Goal: Task Accomplishment & Management: Manage account settings

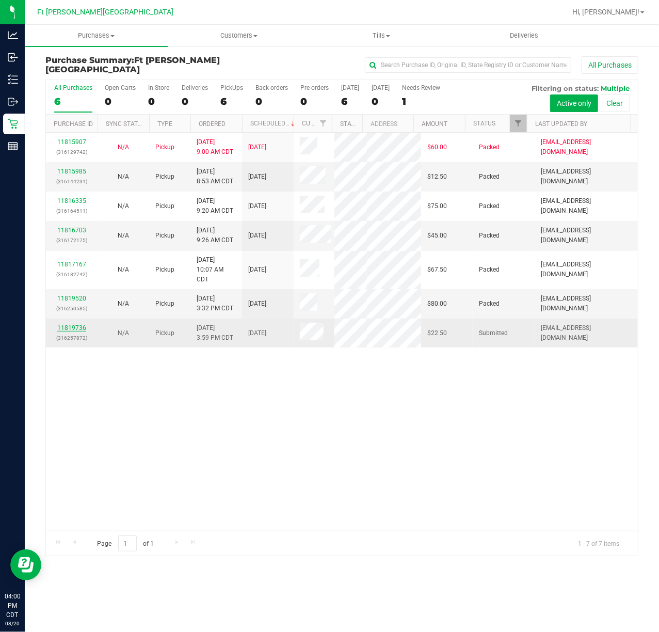
click at [85, 325] on link "11819736" at bounding box center [71, 327] width 29 height 7
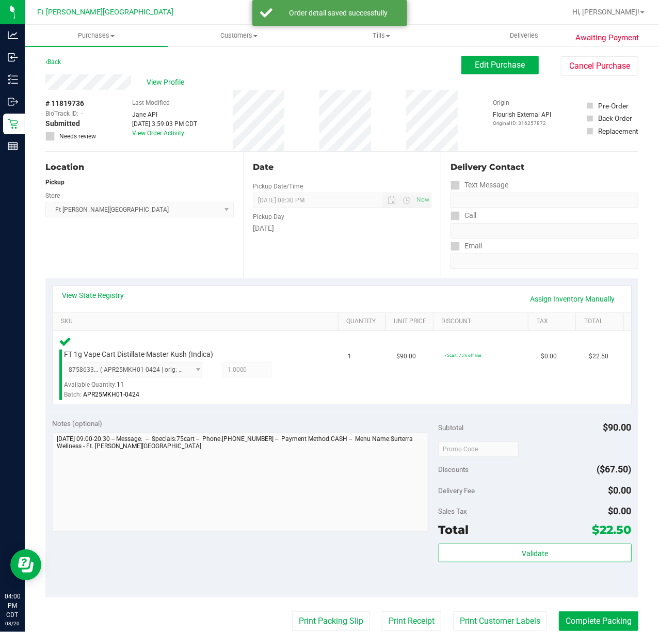
scroll to position [234, 0]
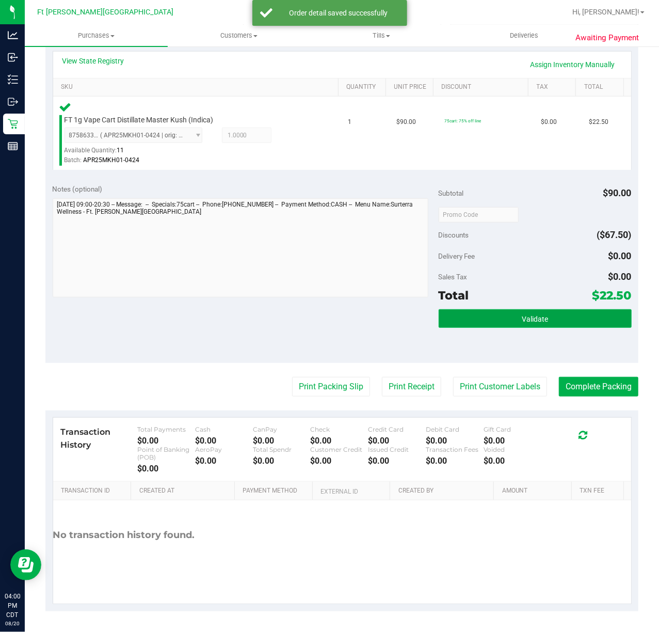
click at [527, 317] on span "Validate" at bounding box center [535, 319] width 26 height 8
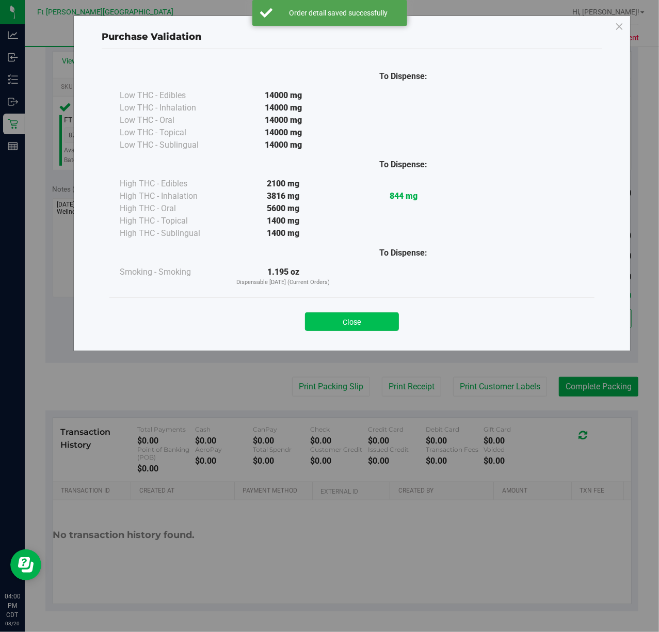
drag, startPoint x: 367, startPoint y: 331, endPoint x: 364, endPoint y: 319, distance: 12.8
click at [366, 331] on button "Close" at bounding box center [352, 321] width 94 height 19
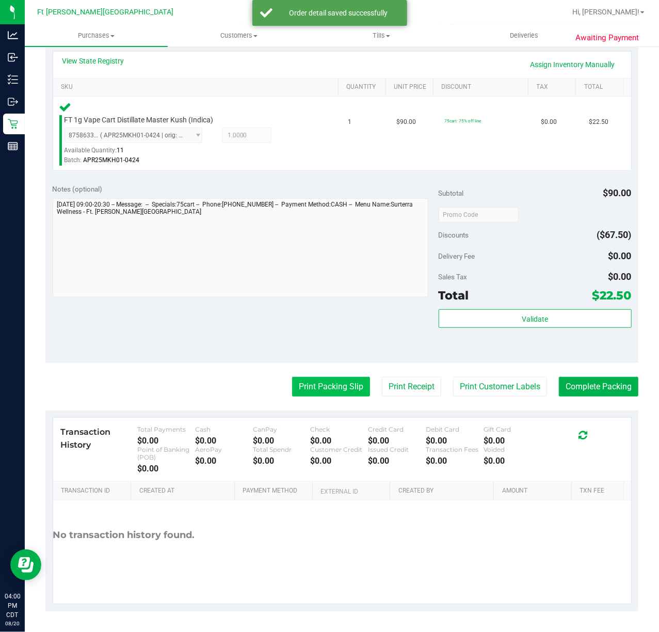
click at [301, 379] on button "Print Packing Slip" at bounding box center [331, 387] width 78 height 20
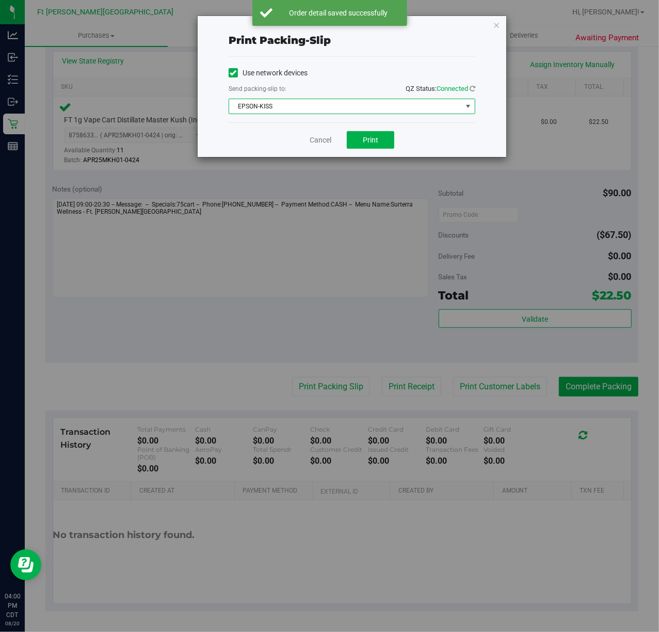
click at [345, 109] on span "EPSON-KISS" at bounding box center [345, 106] width 233 height 14
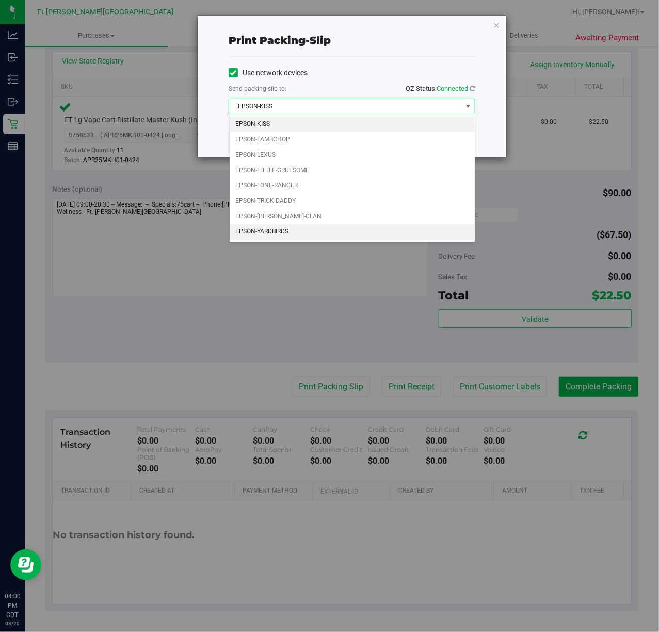
click at [291, 230] on li "EPSON-YARDBIRDS" at bounding box center [352, 231] width 245 height 15
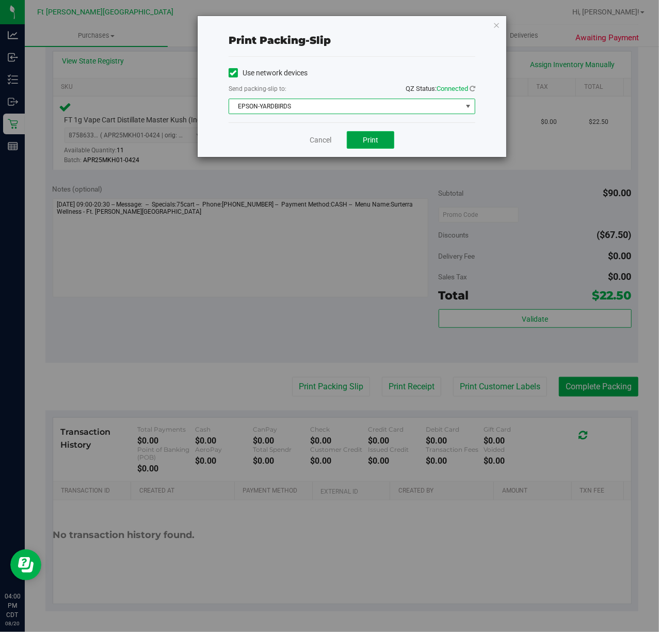
click at [378, 143] on span "Print" at bounding box center [370, 140] width 15 height 8
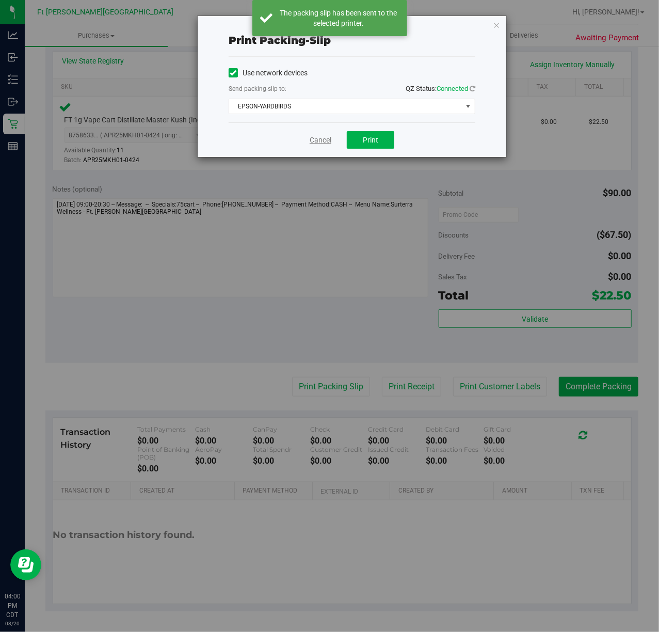
click at [318, 139] on link "Cancel" at bounding box center [321, 140] width 22 height 11
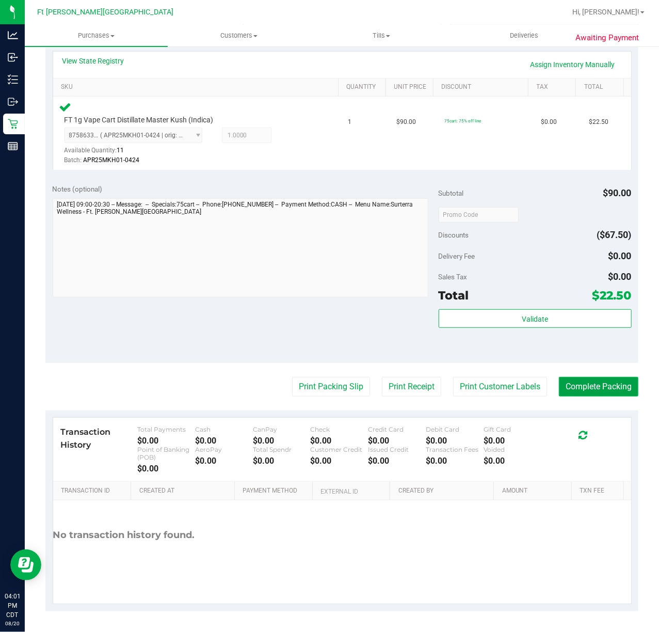
click at [590, 380] on button "Complete Packing" at bounding box center [599, 387] width 80 height 20
click at [596, 391] on button "Complete Packing" at bounding box center [599, 387] width 80 height 20
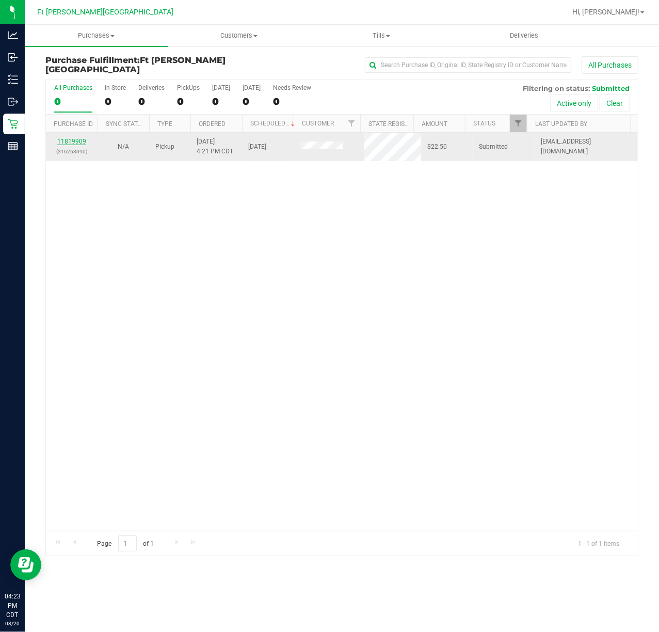
click at [78, 145] on link "11819909" at bounding box center [71, 141] width 29 height 7
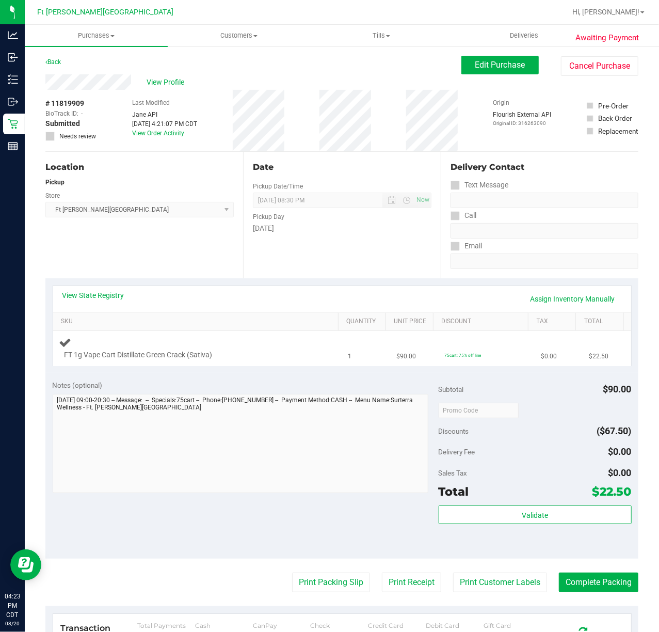
click at [293, 351] on div "FT 1g Vape Cart Distillate Green Crack (Sativa)" at bounding box center [186, 355] width 254 height 10
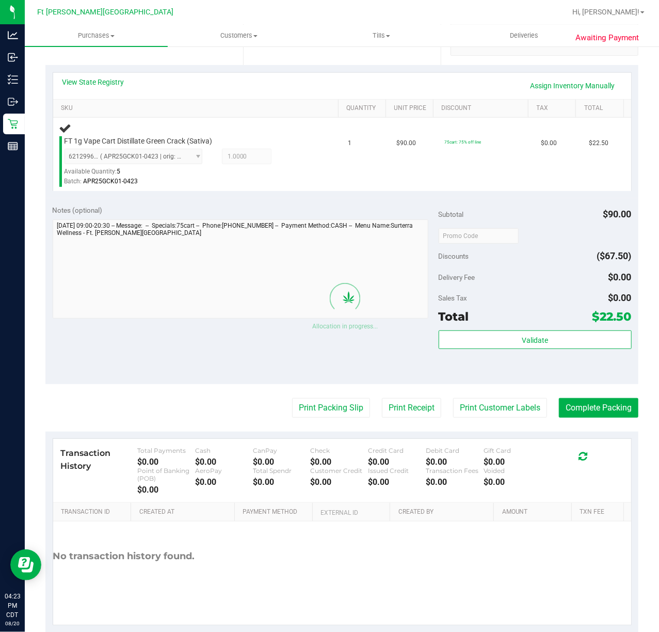
scroll to position [234, 0]
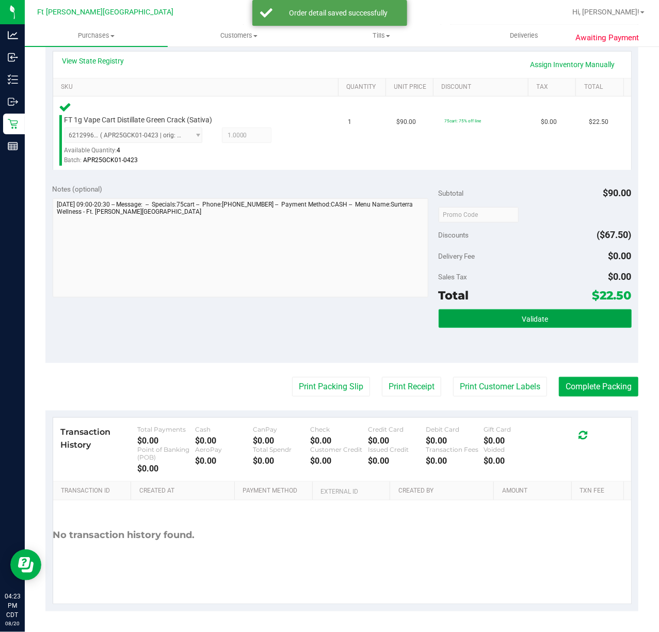
click at [546, 324] on button "Validate" at bounding box center [535, 318] width 193 height 19
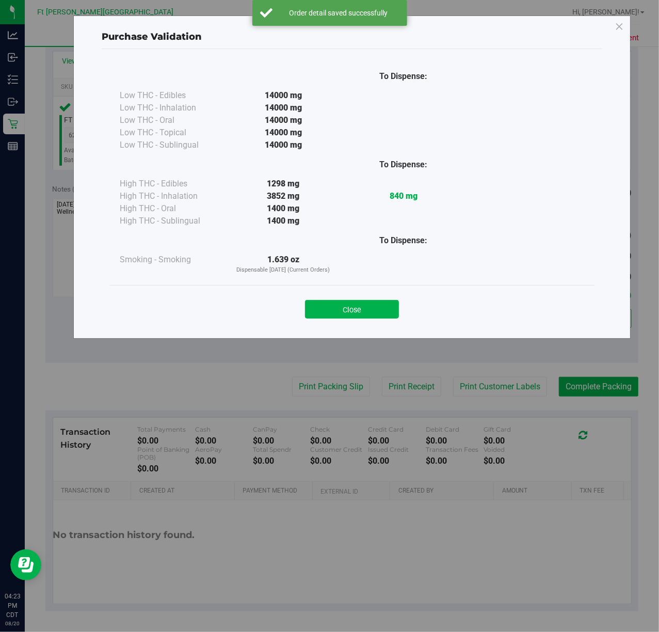
click at [370, 307] on button "Close" at bounding box center [352, 309] width 94 height 19
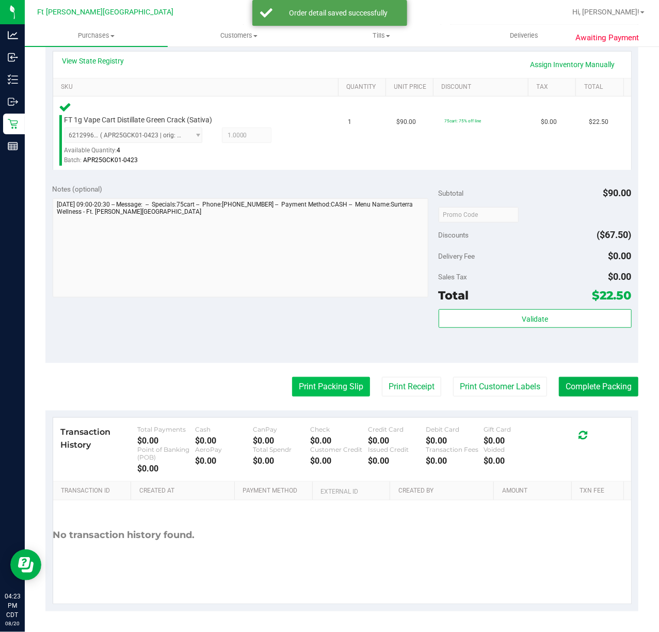
click at [339, 380] on button "Print Packing Slip" at bounding box center [331, 387] width 78 height 20
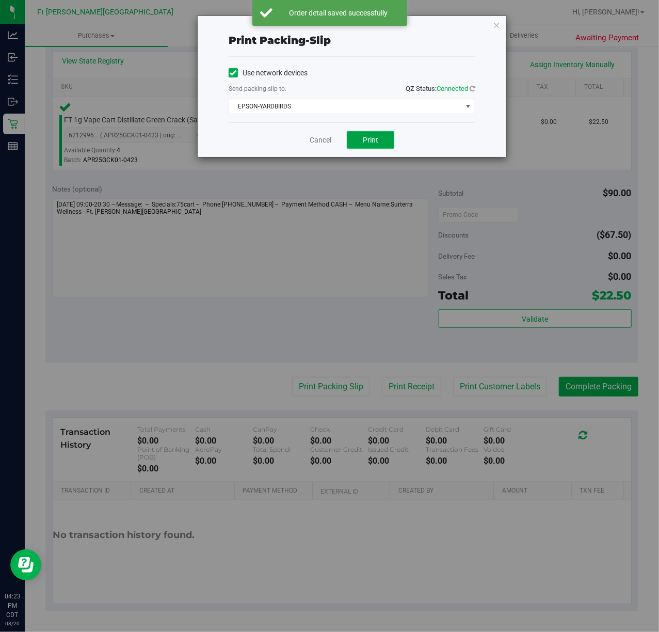
click at [387, 133] on button "Print" at bounding box center [371, 140] width 48 height 18
click at [316, 137] on link "Cancel" at bounding box center [321, 140] width 22 height 11
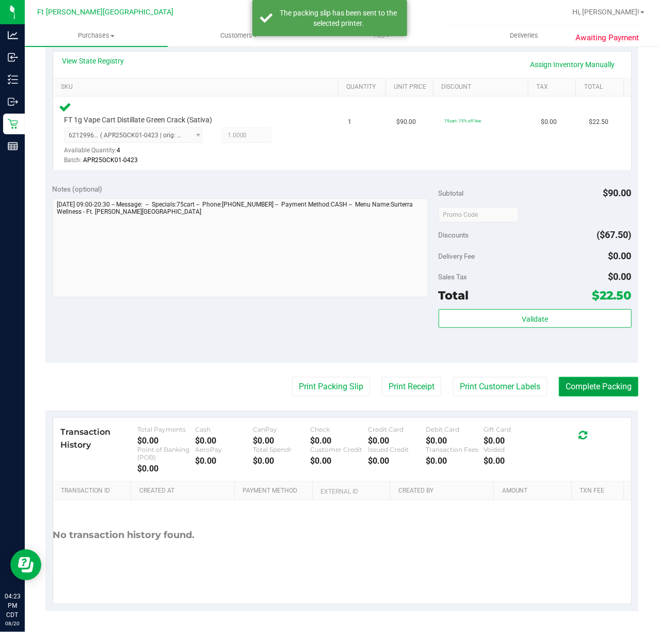
click at [614, 385] on button "Complete Packing" at bounding box center [599, 387] width 80 height 20
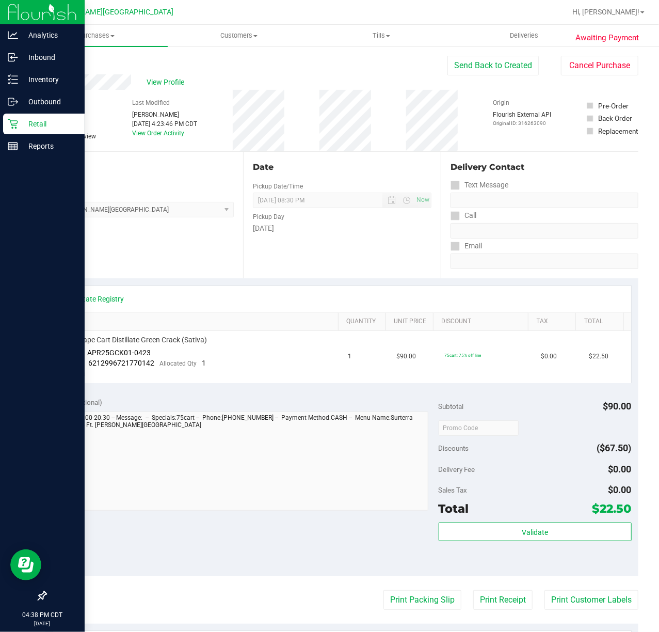
click at [21, 122] on p "Retail" at bounding box center [49, 124] width 62 height 12
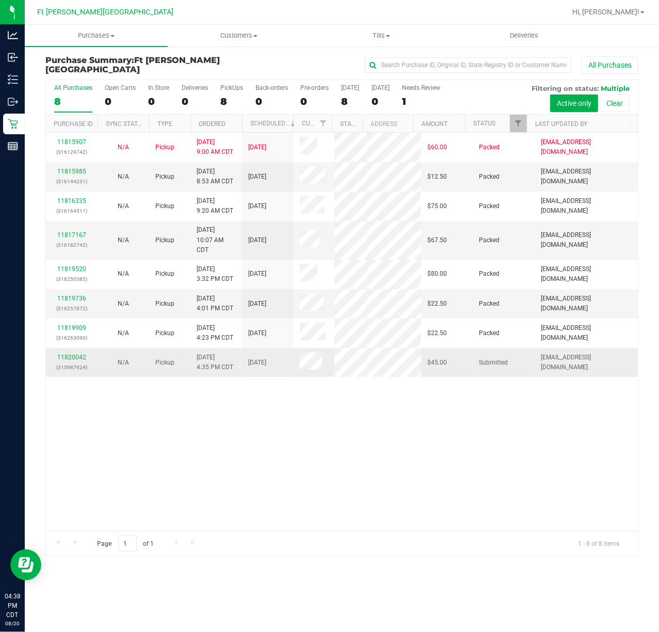
click at [128, 368] on td "N/A" at bounding box center [124, 362] width 52 height 29
click at [75, 354] on link "11820042" at bounding box center [71, 357] width 29 height 7
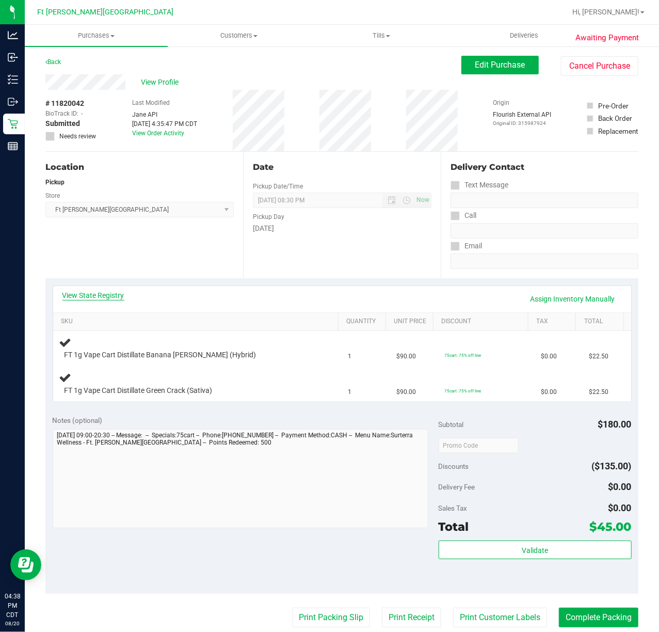
click at [96, 297] on link "View State Registry" at bounding box center [93, 295] width 62 height 10
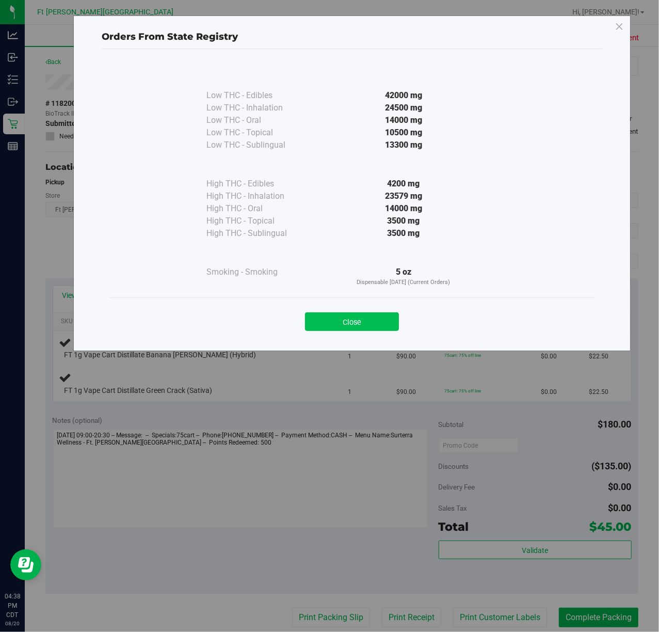
click at [328, 329] on button "Close" at bounding box center [352, 321] width 94 height 19
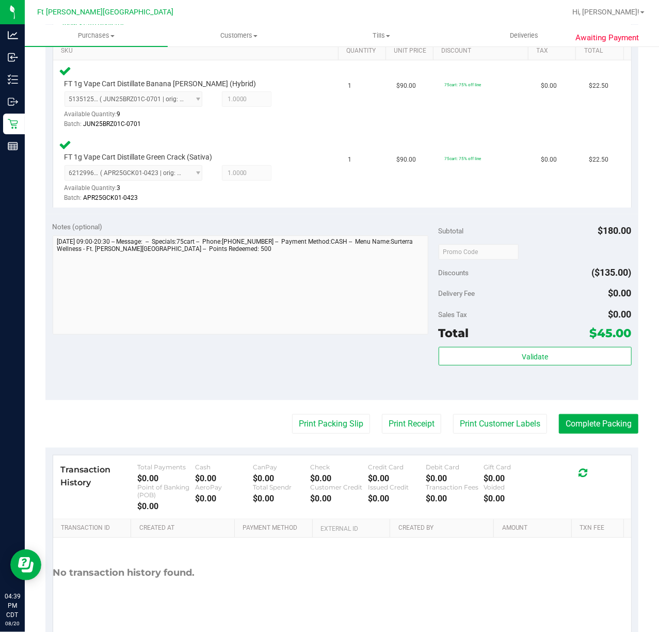
scroll to position [277, 0]
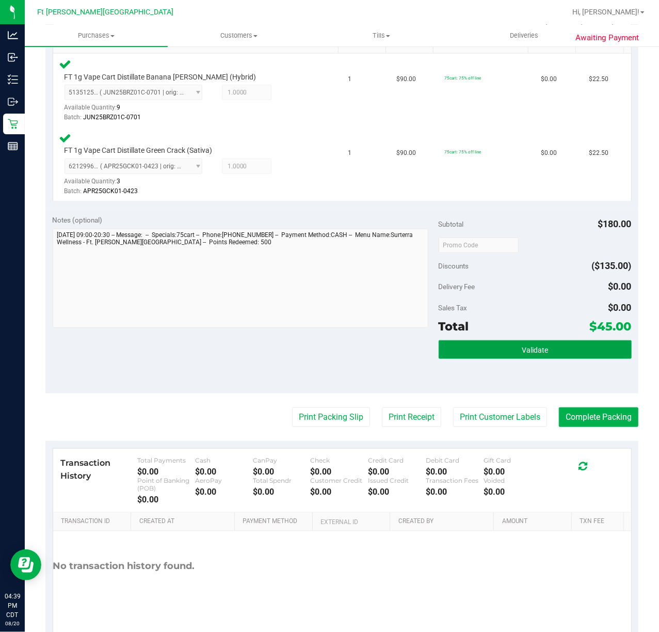
click at [518, 341] on button "Validate" at bounding box center [535, 349] width 193 height 19
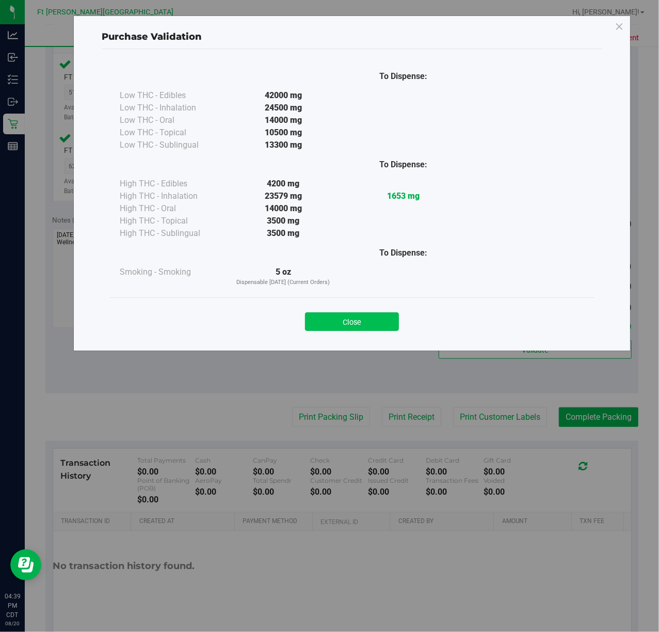
click at [373, 325] on button "Close" at bounding box center [352, 321] width 94 height 19
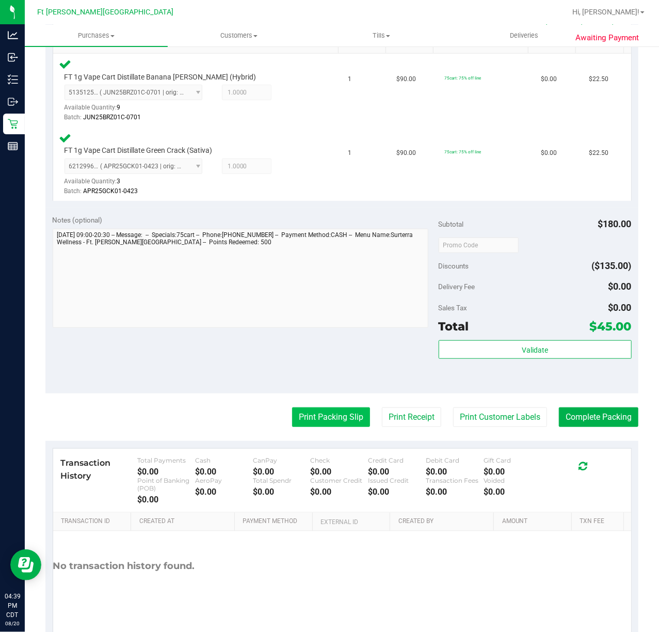
click at [296, 414] on button "Print Packing Slip" at bounding box center [331, 417] width 78 height 20
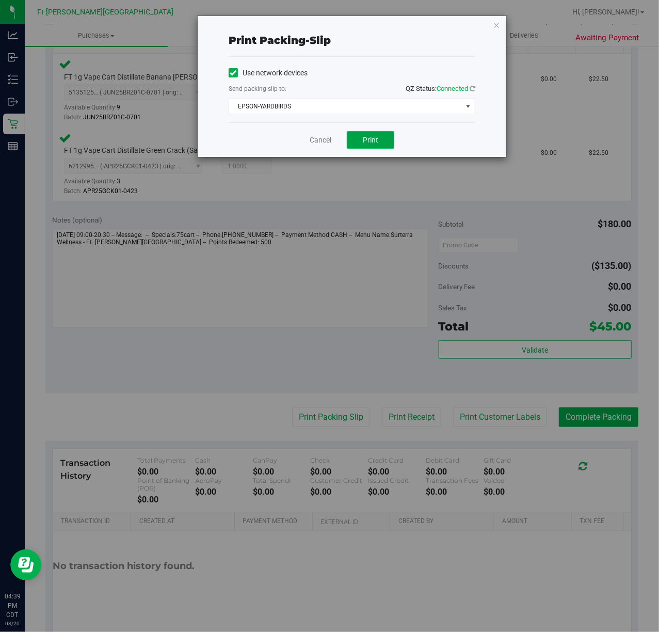
click at [386, 139] on button "Print" at bounding box center [371, 140] width 48 height 18
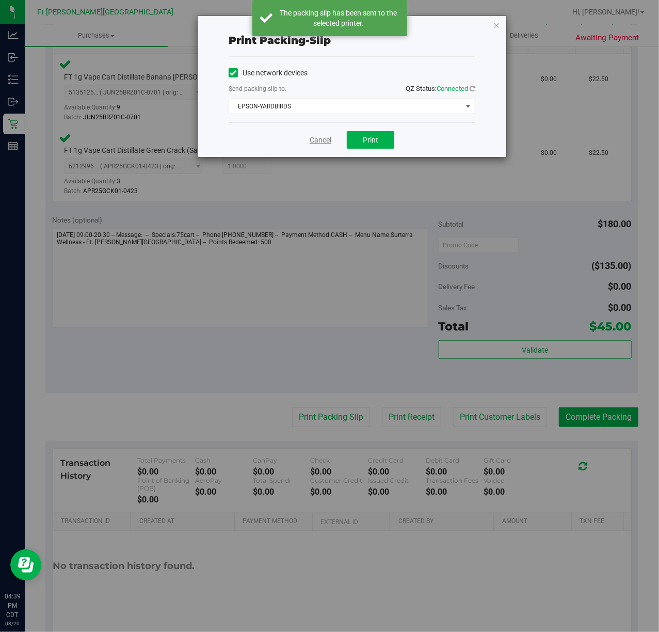
click at [313, 140] on link "Cancel" at bounding box center [321, 140] width 22 height 11
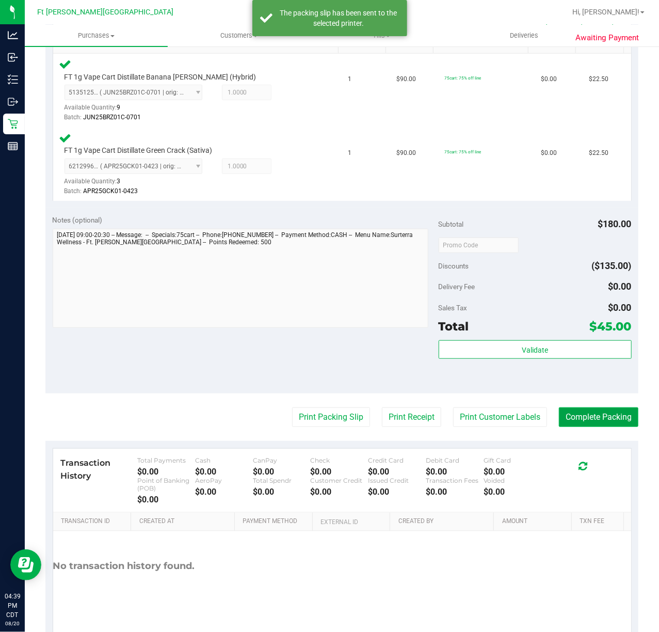
click at [577, 412] on button "Complete Packing" at bounding box center [599, 417] width 80 height 20
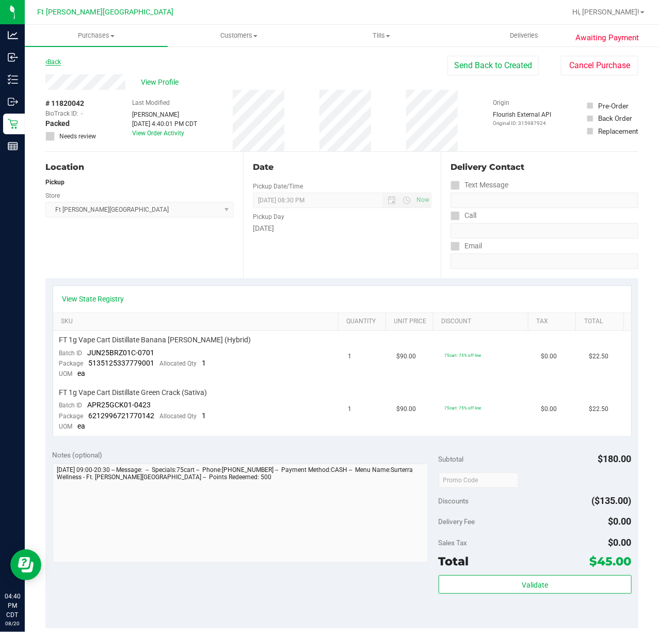
click at [58, 60] on link "Back" at bounding box center [52, 61] width 15 height 7
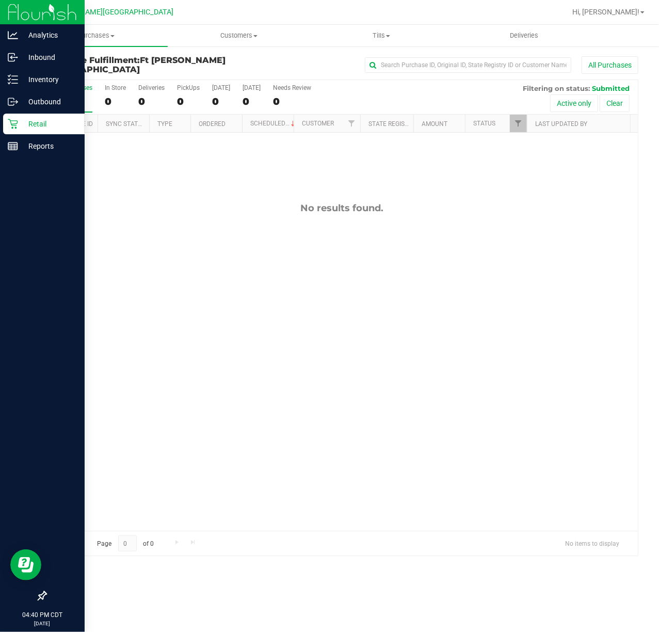
click at [22, 120] on p "Retail" at bounding box center [49, 124] width 62 height 12
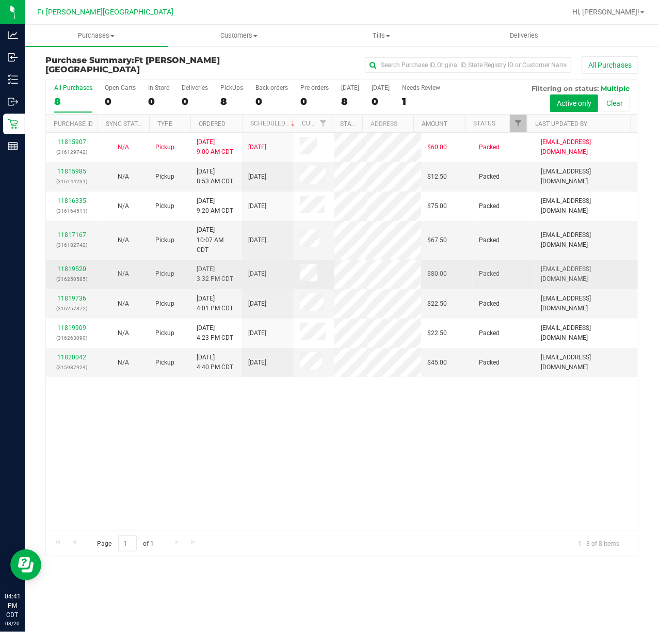
click at [83, 274] on p "(316250585)" at bounding box center [71, 279] width 39 height 10
click at [81, 267] on link "11819520" at bounding box center [71, 268] width 29 height 7
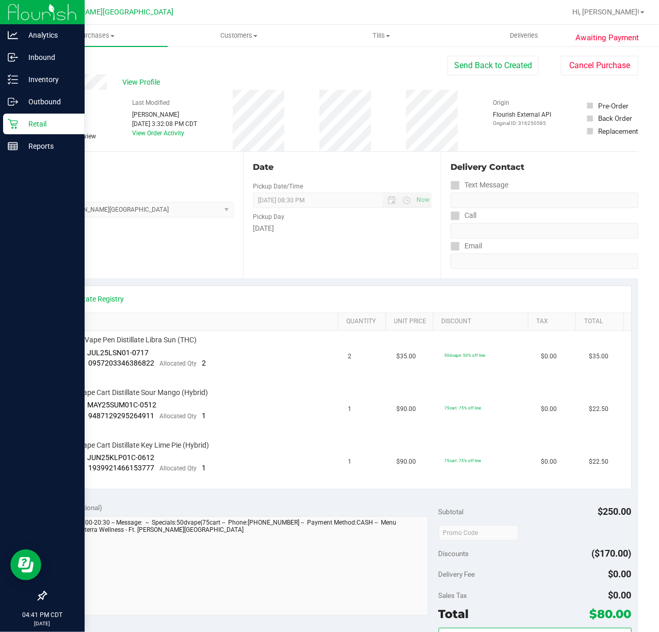
click at [25, 122] on p "Retail" at bounding box center [49, 124] width 62 height 12
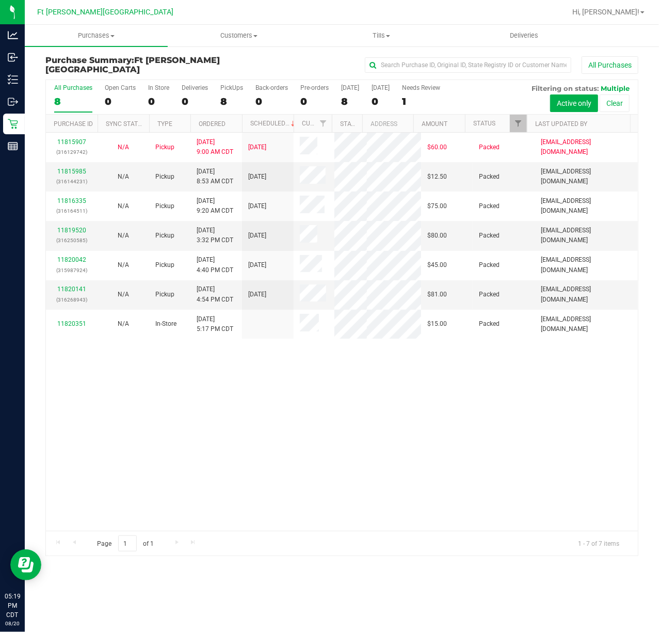
click at [314, 465] on div "11815907 (316129742) N/A Pickup 8/20/2025 9:00 AM CDT 8/20/2025 $60.00 Packed s…" at bounding box center [342, 332] width 592 height 398
click at [315, 465] on div "11815907 (316129742) N/A Pickup 8/20/2025 9:00 AM CDT 8/20/2025 $60.00 Packed s…" at bounding box center [342, 332] width 592 height 398
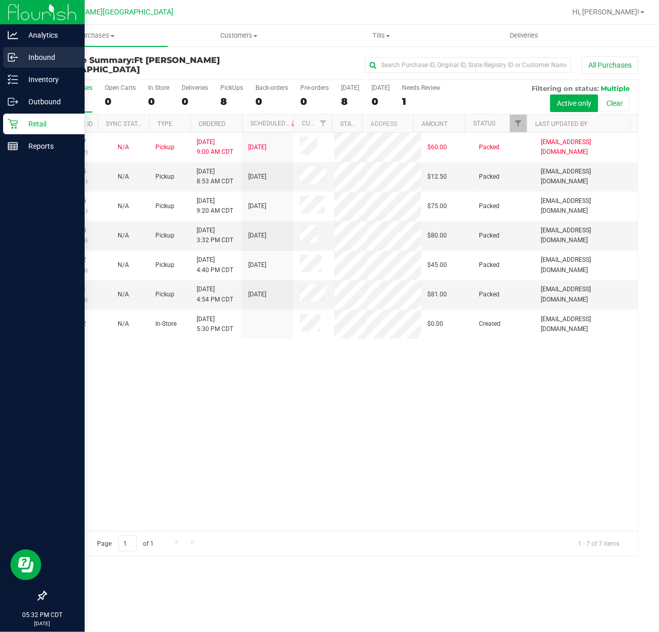
click at [19, 67] on div "Inbound" at bounding box center [44, 57] width 82 height 21
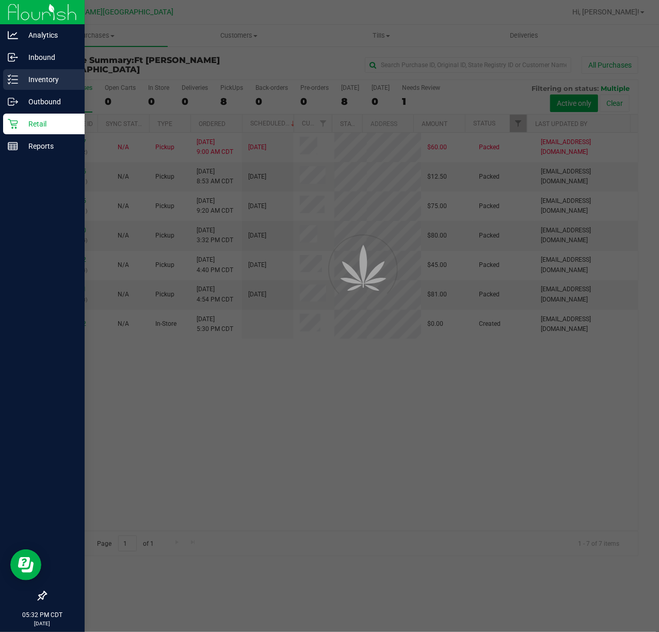
click at [20, 75] on p "Inventory" at bounding box center [49, 79] width 62 height 12
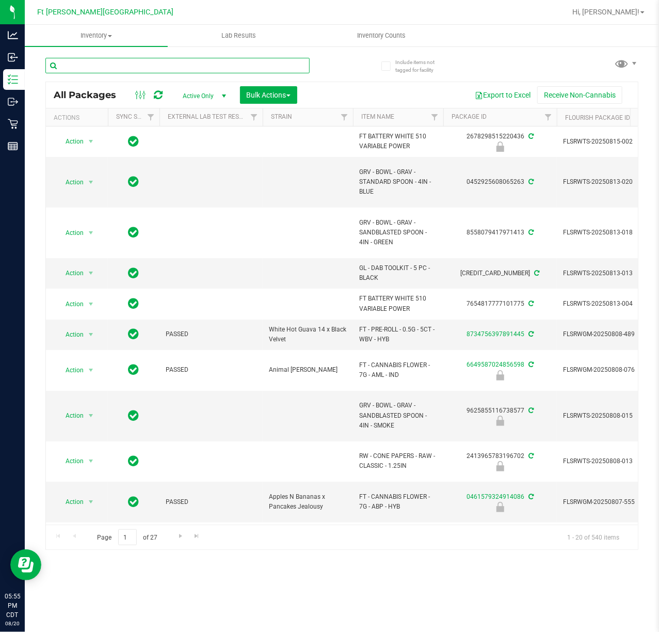
click at [143, 59] on input "text" at bounding box center [177, 65] width 264 height 15
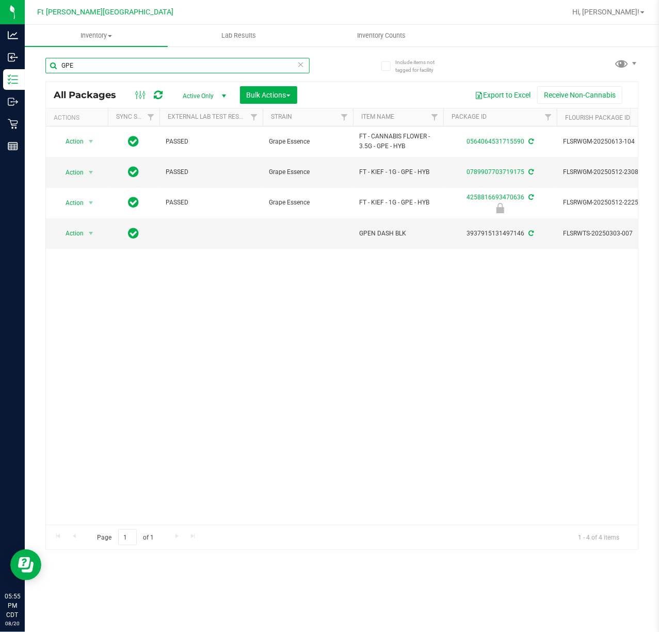
type input "GPE"
click at [346, 377] on div "Action Action Adjust qty Create package Edit attributes Global inventory Locate…" at bounding box center [342, 326] width 592 height 398
click at [298, 64] on icon at bounding box center [300, 64] width 7 height 12
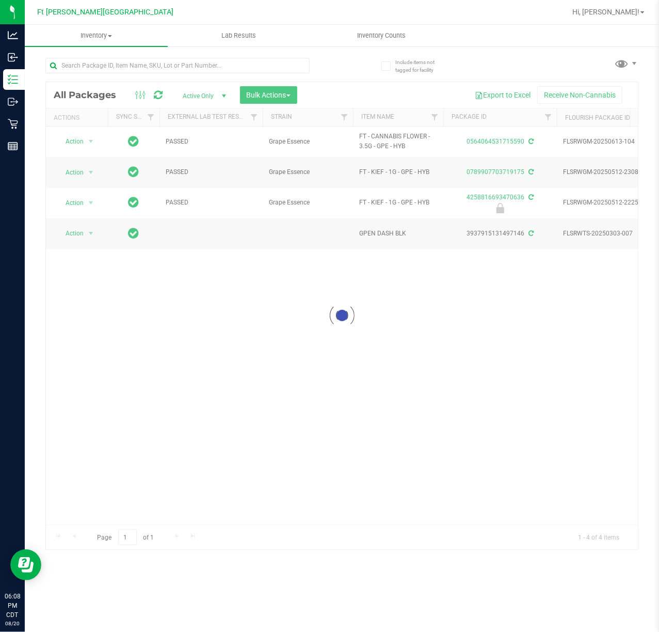
click at [211, 374] on div at bounding box center [342, 315] width 592 height 467
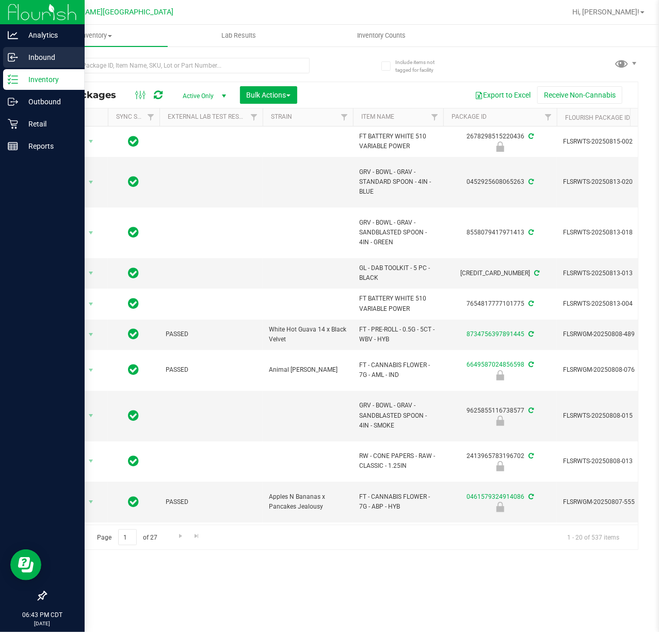
drag, startPoint x: 10, startPoint y: 61, endPoint x: 21, endPoint y: 58, distance: 11.3
click at [10, 61] on icon at bounding box center [11, 58] width 6 height 8
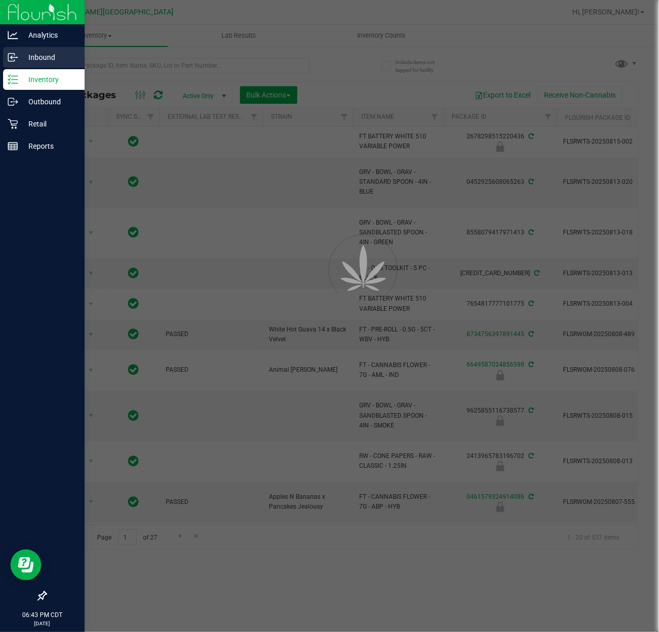
click at [23, 58] on p "Inbound" at bounding box center [49, 57] width 62 height 12
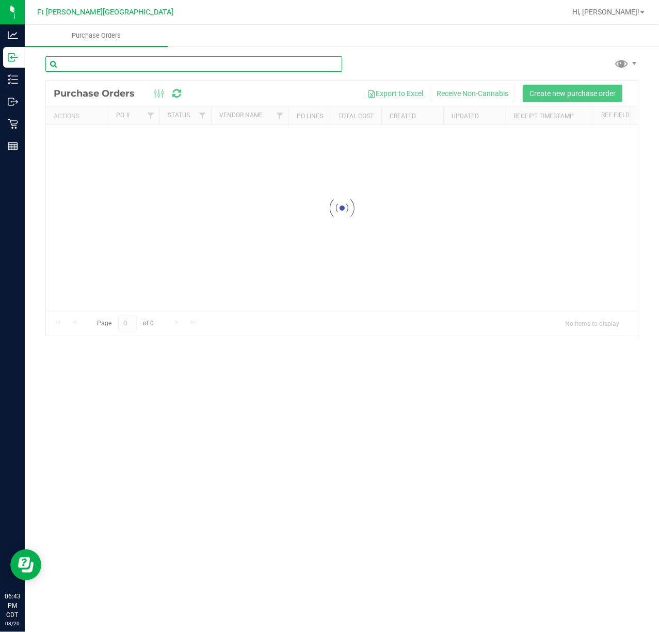
click at [141, 67] on input "text" at bounding box center [193, 63] width 297 height 15
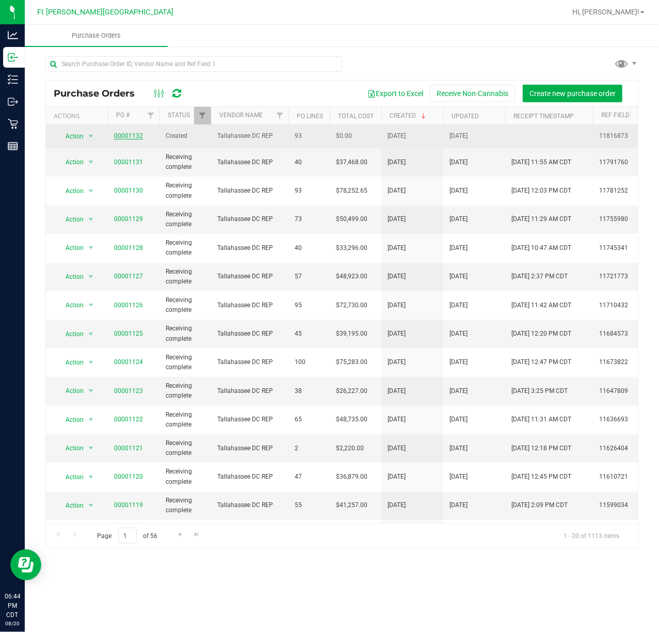
click at [118, 133] on link "00001132" at bounding box center [128, 135] width 29 height 7
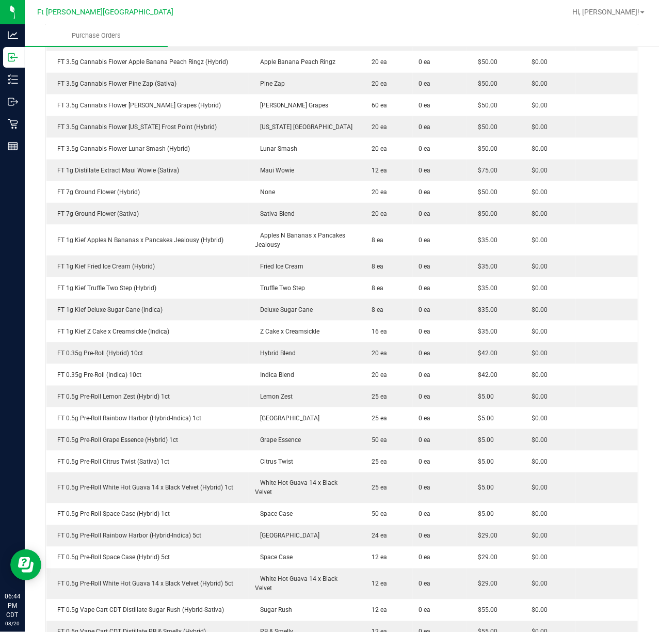
scroll to position [409, 0]
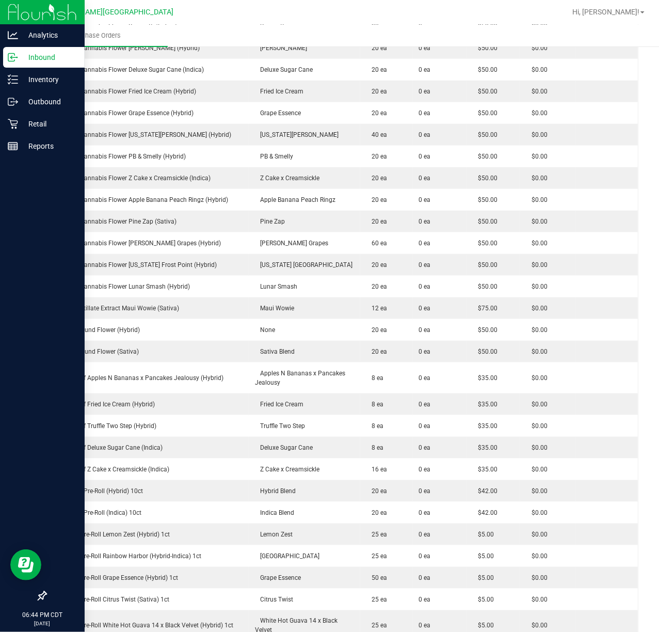
click at [18, 51] on p "Inbound" at bounding box center [49, 57] width 62 height 12
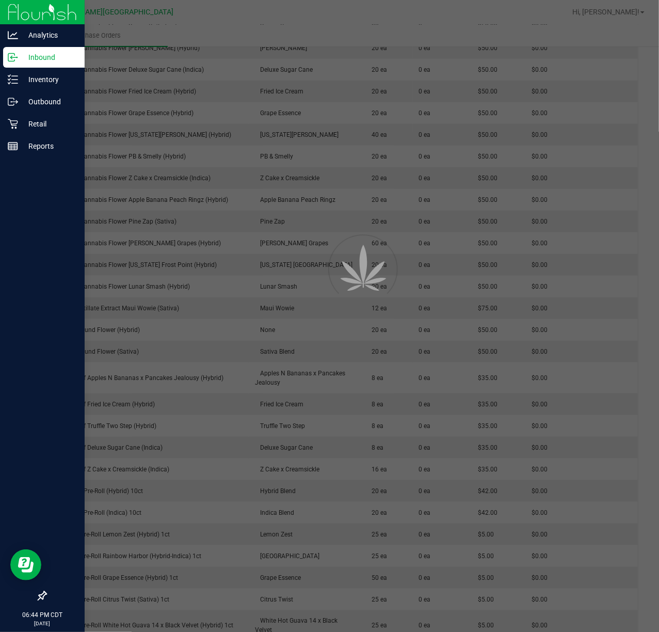
click at [19, 51] on p "Inbound" at bounding box center [49, 57] width 62 height 12
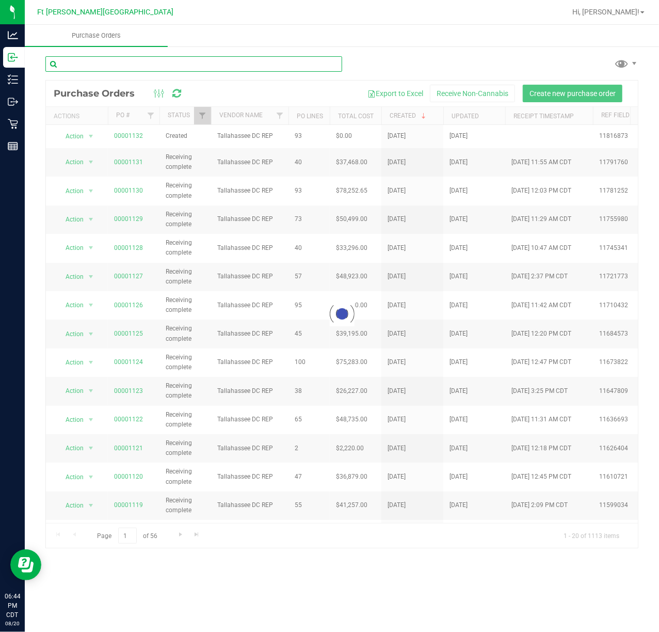
click at [139, 67] on input "text" at bounding box center [193, 63] width 297 height 15
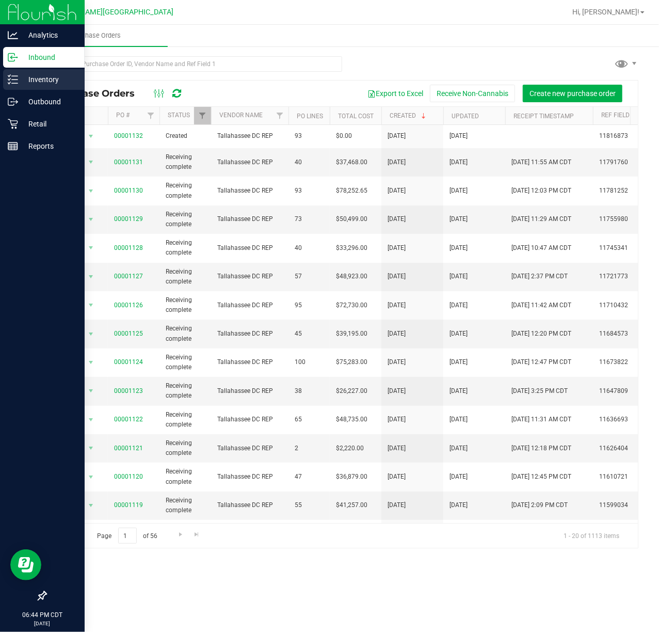
click at [19, 77] on p "Inventory" at bounding box center [49, 79] width 62 height 12
click at [18, 77] on p "Inventory" at bounding box center [49, 79] width 62 height 12
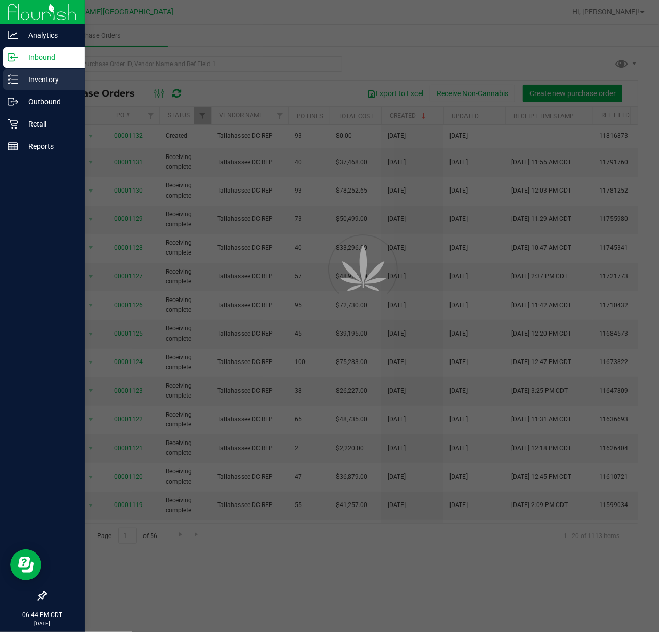
click at [18, 77] on p "Inventory" at bounding box center [49, 79] width 62 height 12
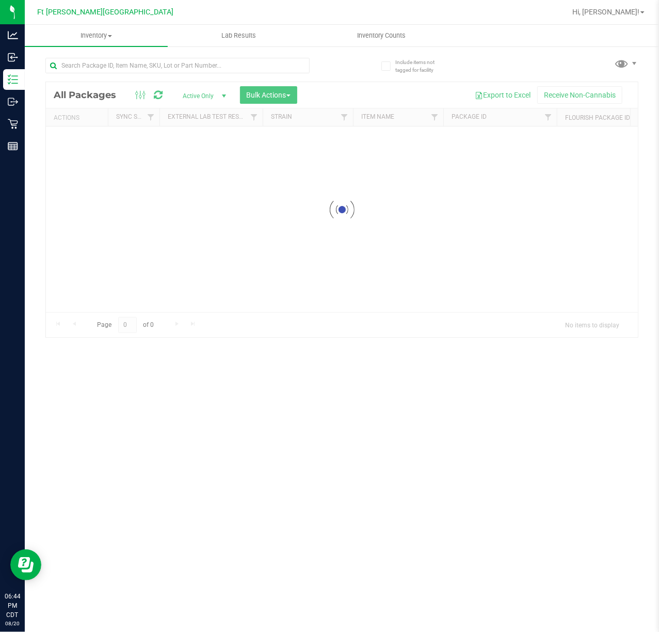
drag, startPoint x: 195, startPoint y: 69, endPoint x: 193, endPoint y: 61, distance: 8.2
click at [193, 61] on input "text" at bounding box center [177, 65] width 264 height 15
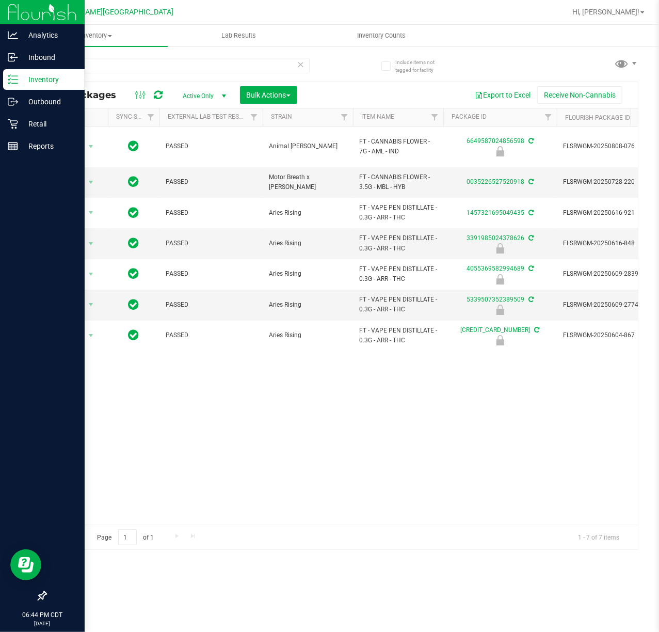
type input "ARR"
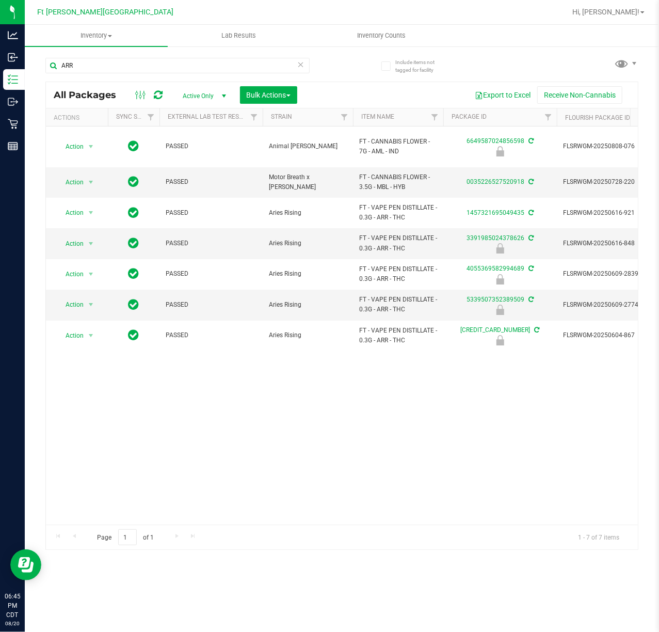
click at [302, 63] on icon at bounding box center [300, 64] width 7 height 12
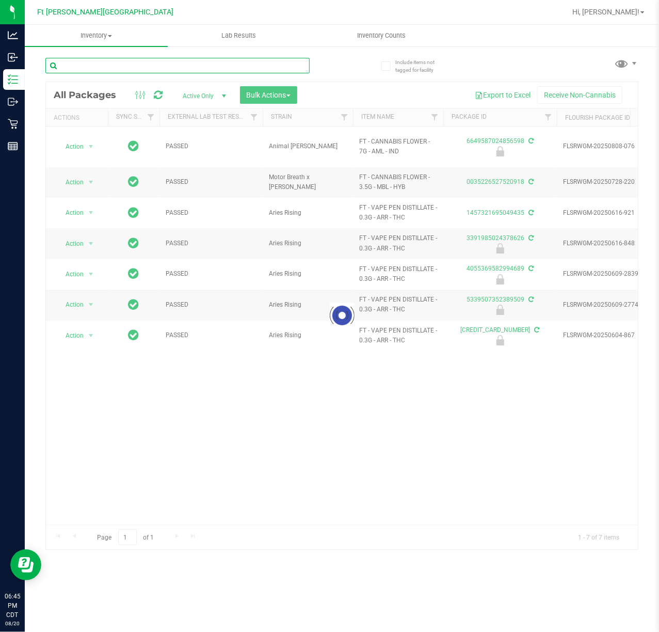
click at [180, 67] on input "text" at bounding box center [177, 65] width 264 height 15
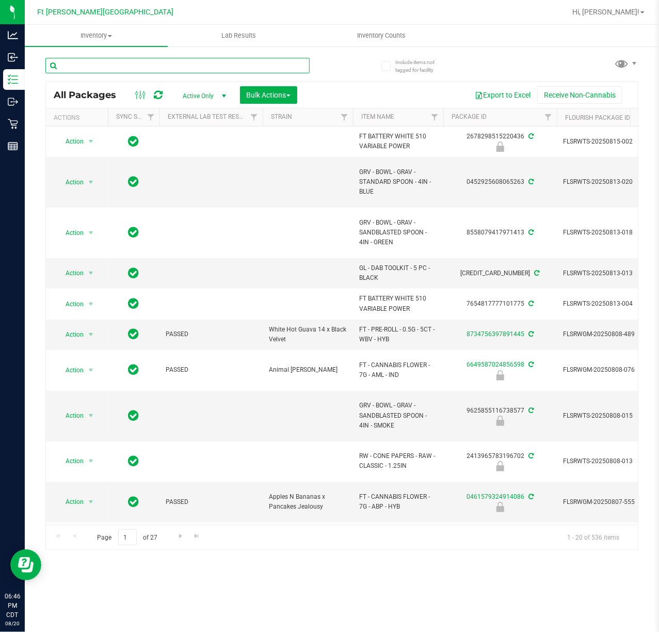
click at [248, 65] on input "text" at bounding box center [177, 65] width 264 height 15
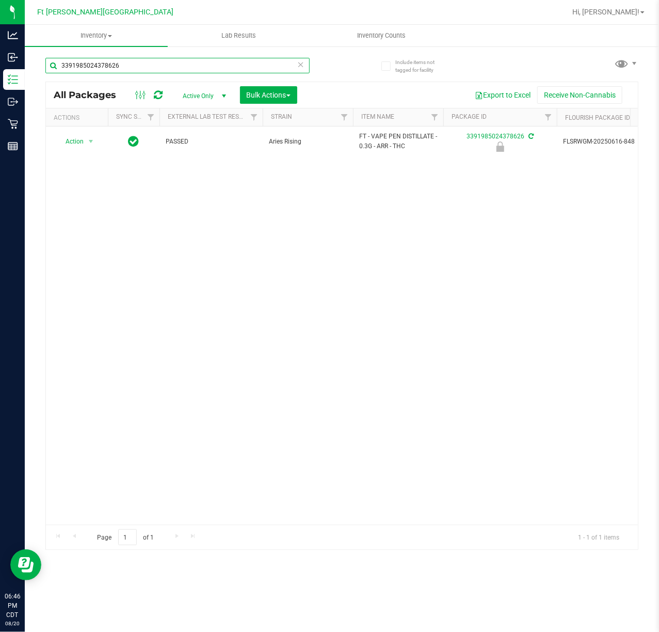
type input "3391985024378626"
click at [306, 301] on div "Action Action Edit attributes Global inventory Locate package Package audit log…" at bounding box center [342, 326] width 592 height 398
click at [299, 296] on div "Action Action Edit attributes Global inventory Locate package Package audit log…" at bounding box center [342, 326] width 592 height 398
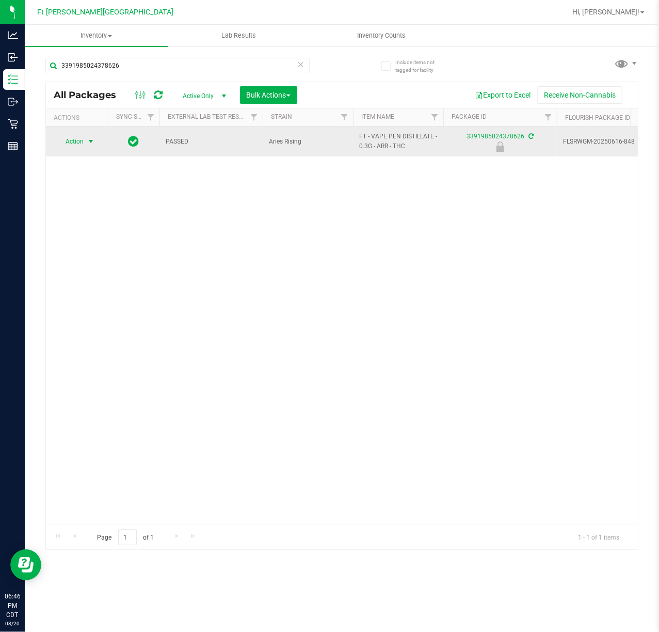
click at [93, 143] on span "select" at bounding box center [91, 141] width 8 height 8
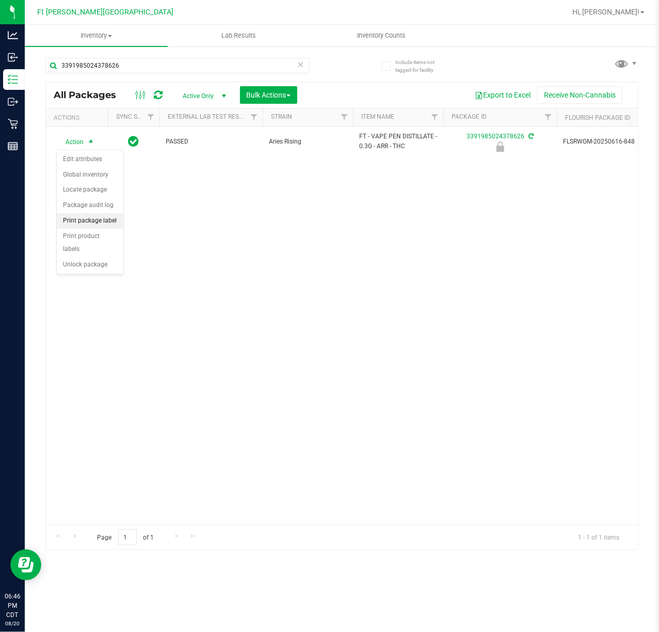
click at [110, 221] on li "Print package label" at bounding box center [90, 220] width 67 height 15
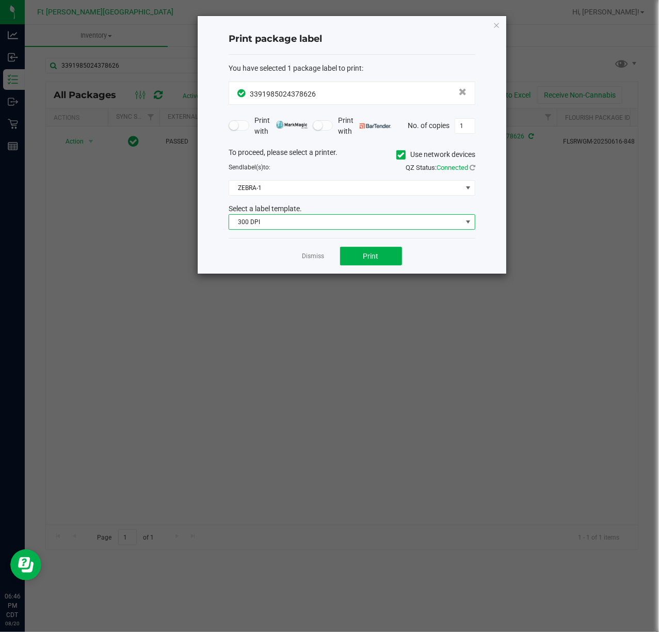
click at [352, 228] on span "300 DPI" at bounding box center [345, 222] width 233 height 14
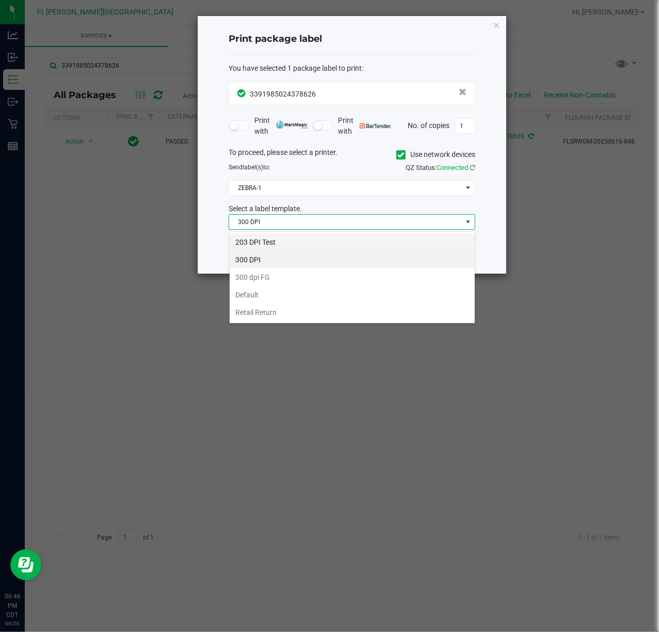
scroll to position [15, 246]
drag, startPoint x: 305, startPoint y: 242, endPoint x: 307, endPoint y: 209, distance: 32.6
click at [304, 242] on li "203 DPI Test" at bounding box center [352, 242] width 245 height 18
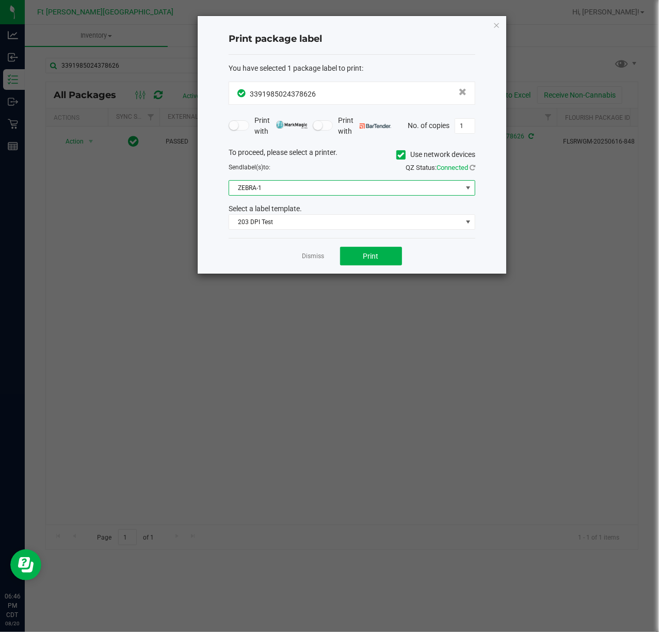
click at [309, 191] on span "ZEBRA-1" at bounding box center [345, 188] width 233 height 14
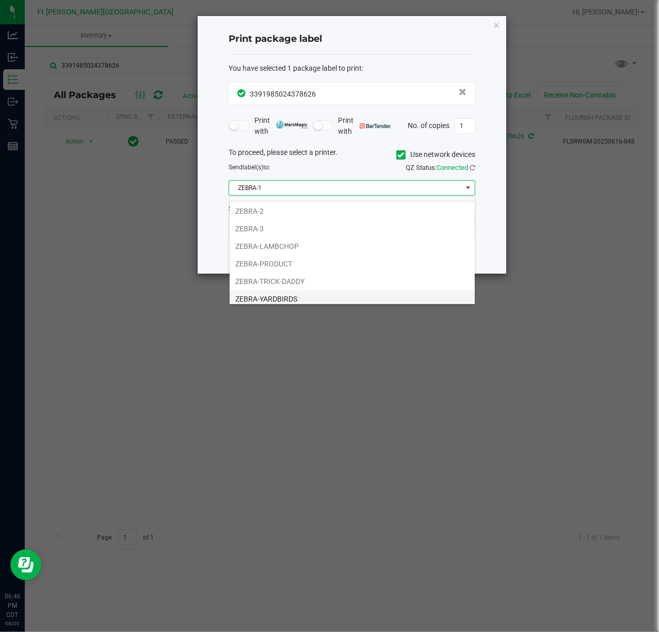
scroll to position [22, 0]
click at [290, 289] on li "ZEBRA-YARDBIRDS" at bounding box center [352, 294] width 245 height 18
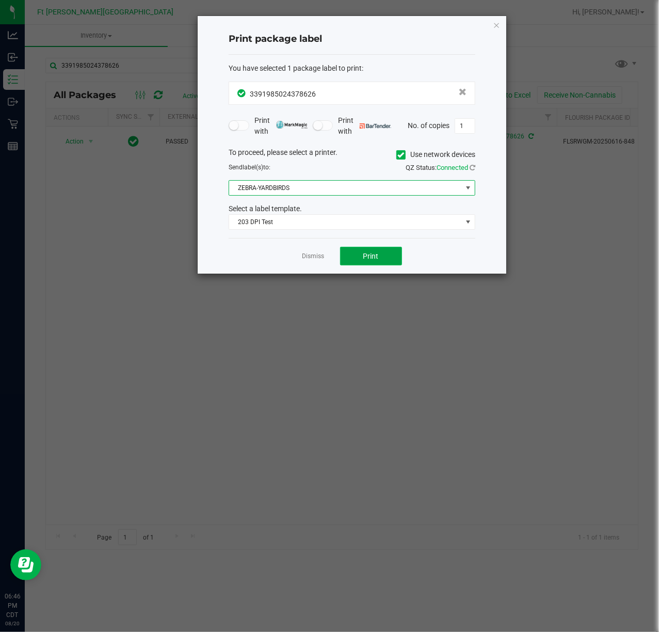
click at [382, 252] on button "Print" at bounding box center [371, 256] width 62 height 19
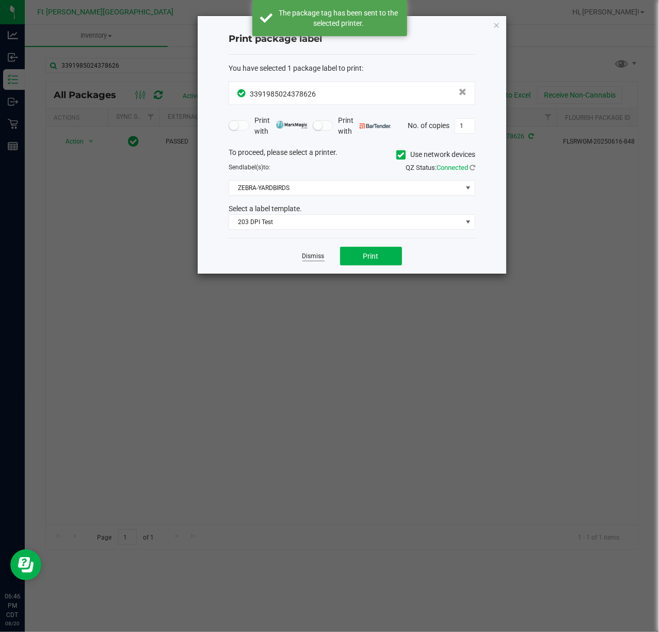
click at [315, 260] on link "Dismiss" at bounding box center [314, 256] width 22 height 9
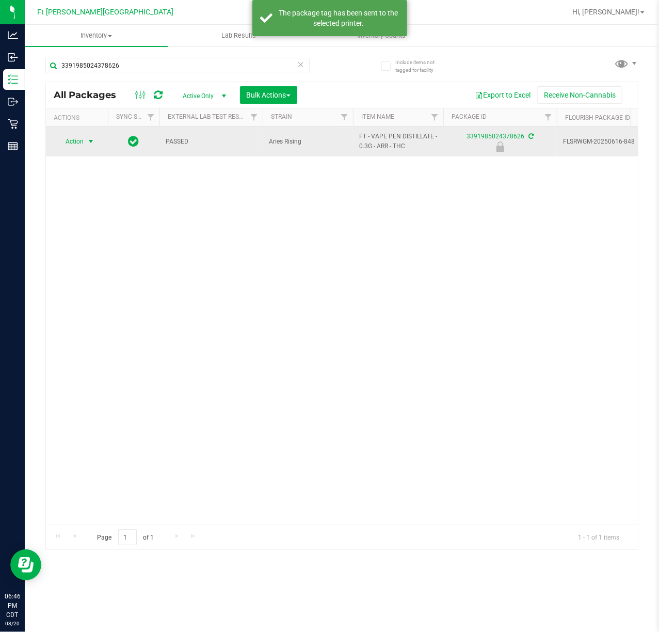
click at [57, 140] on span "Action" at bounding box center [70, 141] width 28 height 14
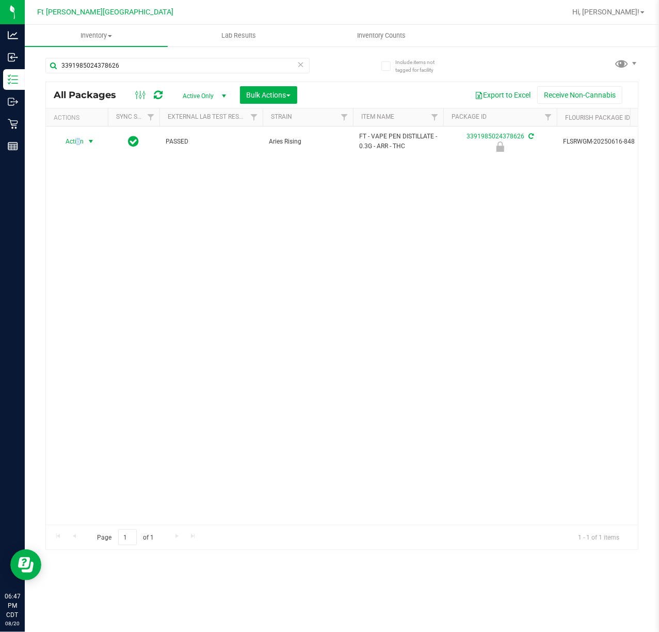
drag, startPoint x: 77, startPoint y: 141, endPoint x: 64, endPoint y: 172, distance: 34.2
click at [79, 145] on span "Action" at bounding box center [70, 141] width 28 height 14
click at [64, 267] on li "Unlock package" at bounding box center [90, 264] width 67 height 15
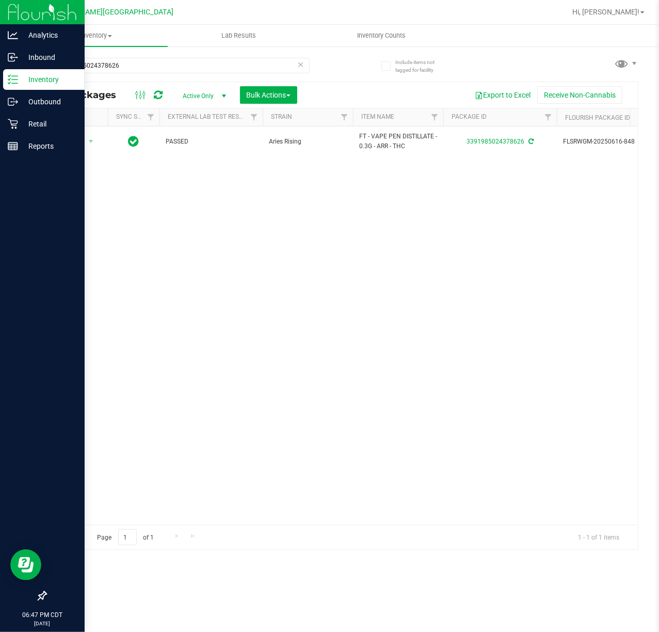
drag, startPoint x: 7, startPoint y: 529, endPoint x: 0, endPoint y: 529, distance: 7.2
click at [34, 540] on div "Inventory All packages All inventory Waste log Create inventory Lab Results Inv…" at bounding box center [342, 328] width 635 height 607
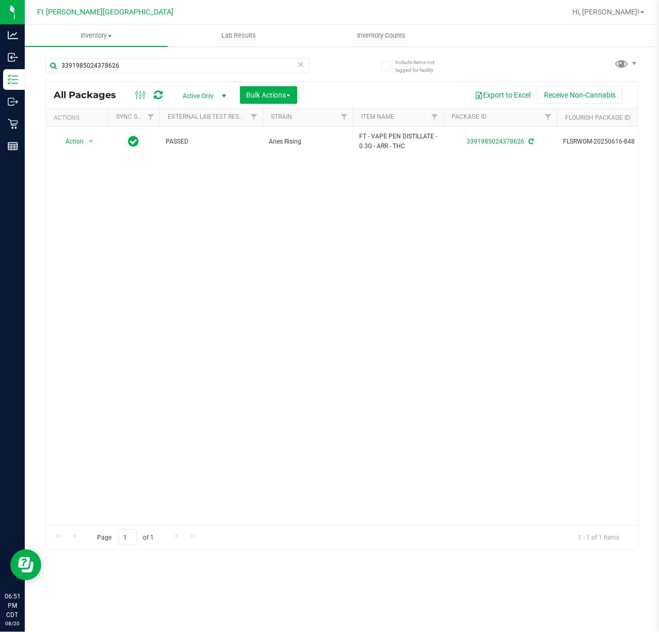
click at [302, 68] on icon at bounding box center [300, 64] width 7 height 12
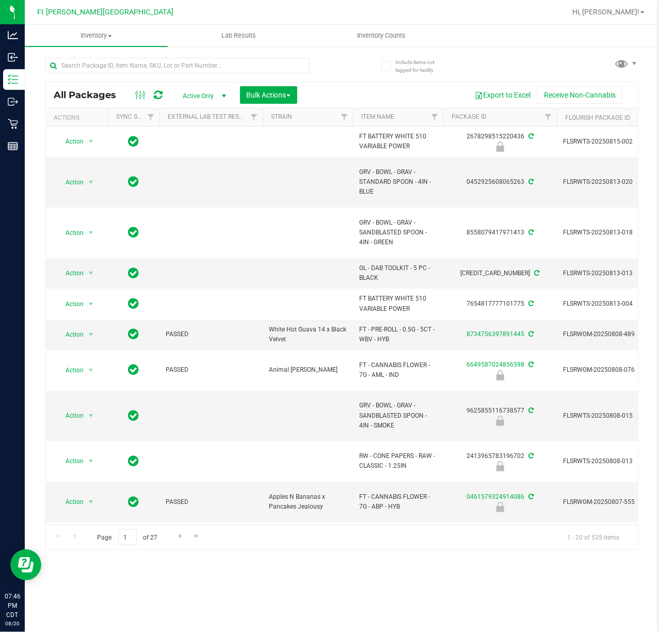
click at [550, 44] on ul "Inventory All packages All inventory Waste log Create inventory Lab Results Inv…" at bounding box center [354, 36] width 659 height 22
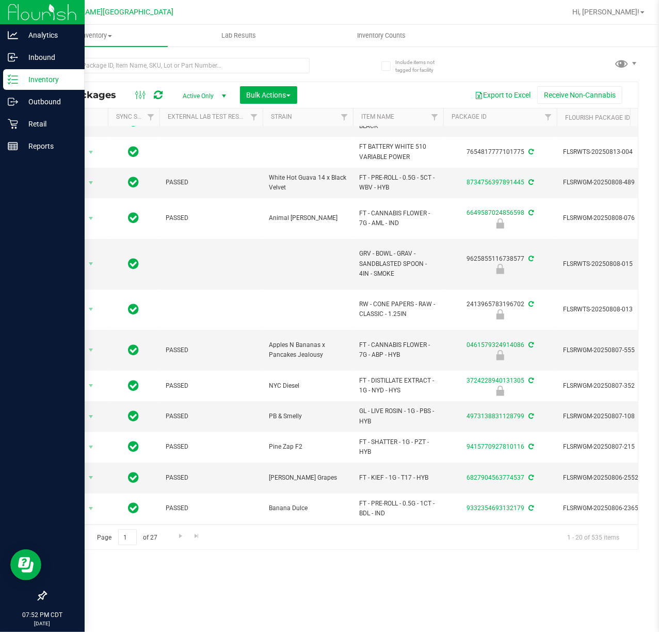
scroll to position [306, 0]
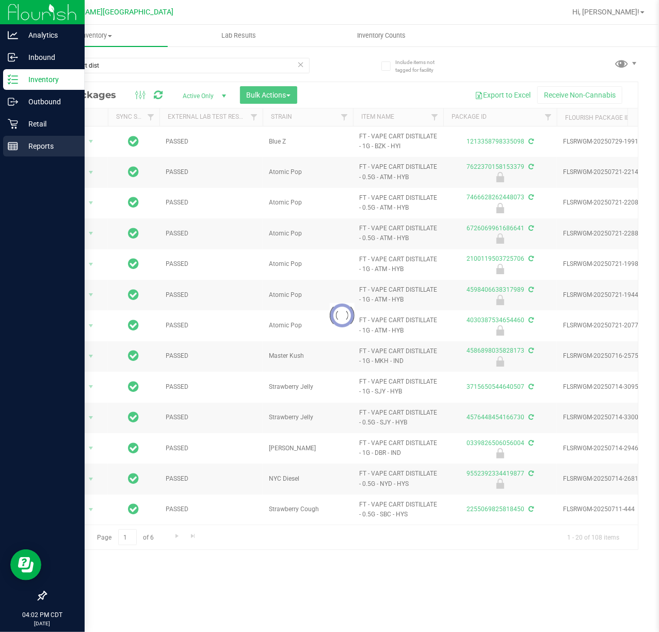
click at [21, 143] on p "Reports" at bounding box center [49, 146] width 62 height 12
click at [21, 144] on p "Reports" at bounding box center [49, 146] width 62 height 12
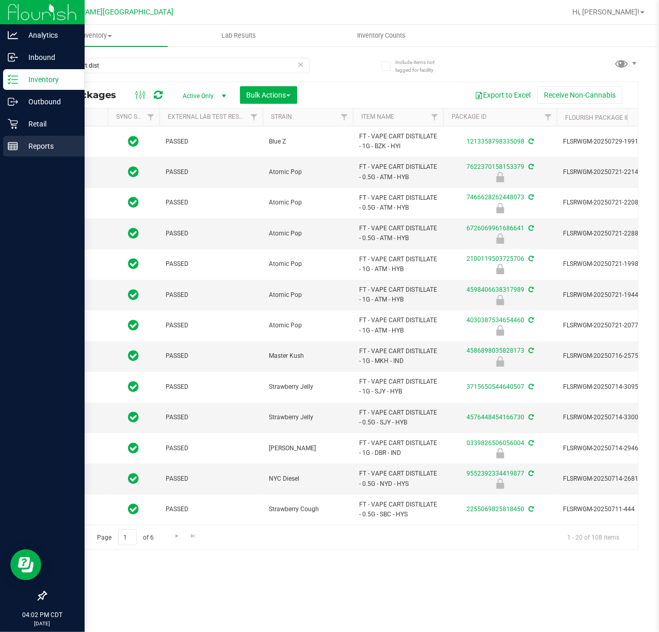
click at [21, 144] on p "Reports" at bounding box center [49, 146] width 62 height 12
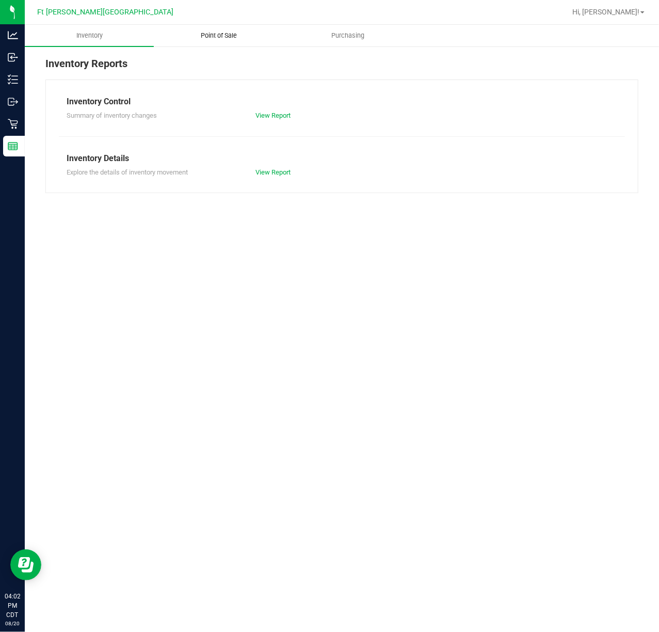
click at [221, 36] on span "Point of Sale" at bounding box center [219, 35] width 64 height 9
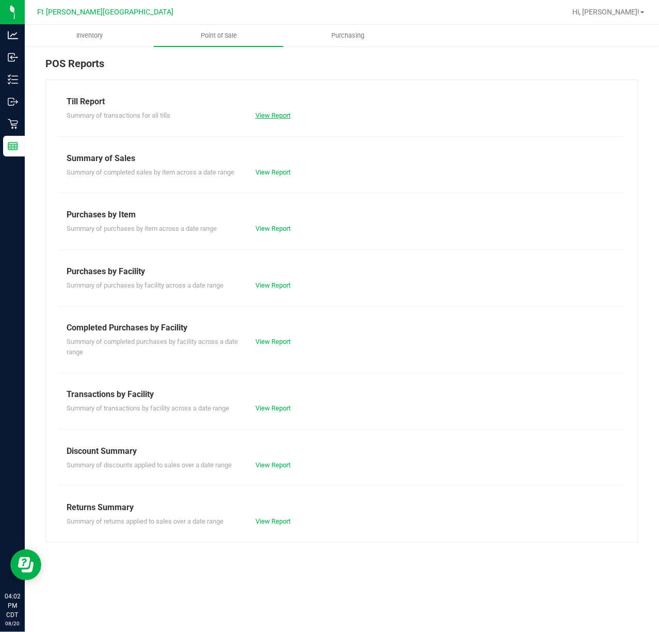
click at [271, 113] on link "View Report" at bounding box center [273, 116] width 35 height 8
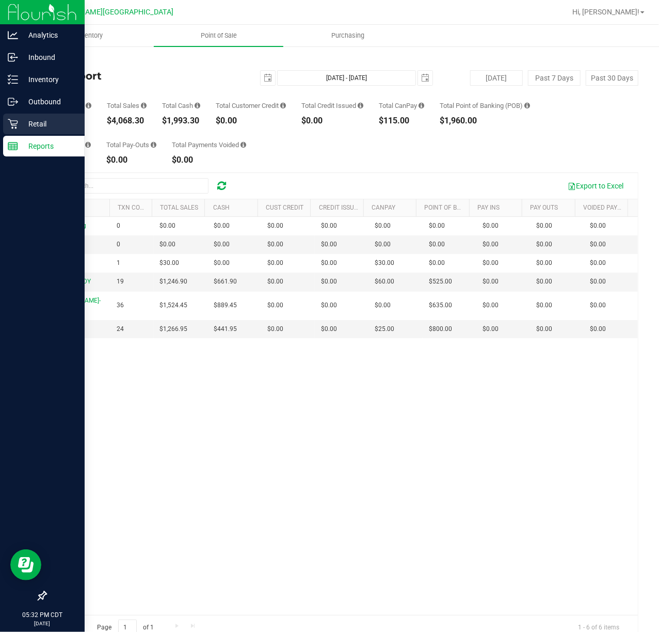
click at [29, 120] on p "Retail" at bounding box center [49, 124] width 62 height 12
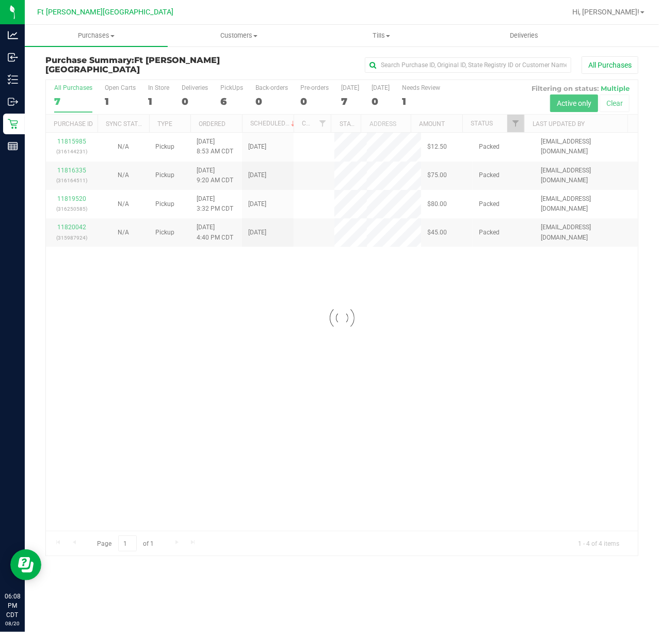
click at [606, 398] on div at bounding box center [342, 318] width 592 height 476
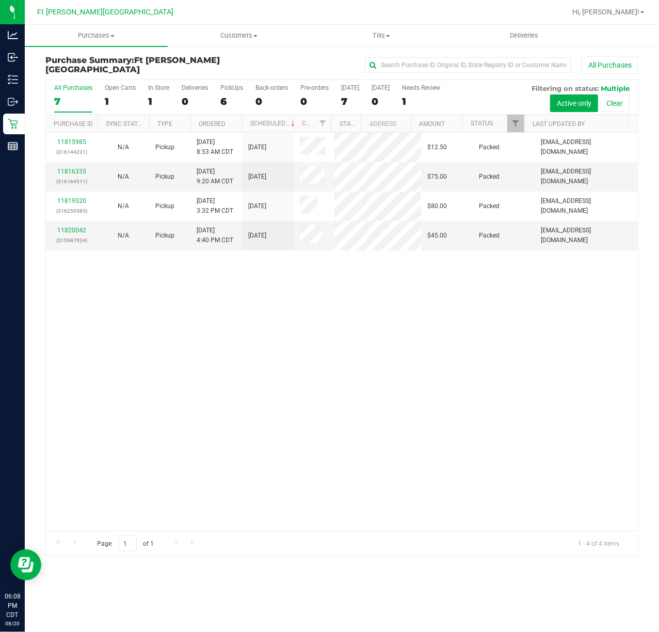
click at [143, 335] on div "11815985 (316144231) N/A Pickup 8/20/2025 8:53 AM CDT 8/20/2025 $12.50 Packed s…" at bounding box center [342, 332] width 592 height 398
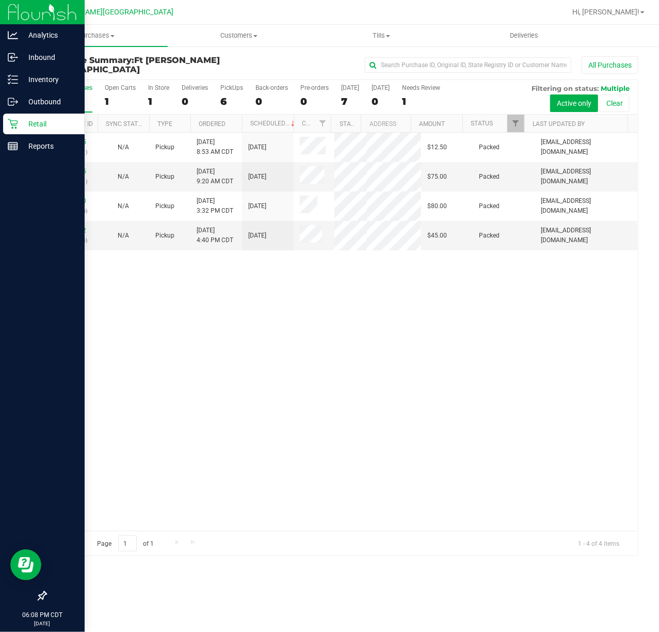
click at [33, 114] on div "Retail" at bounding box center [44, 124] width 82 height 21
click at [33, 124] on p "Retail" at bounding box center [49, 124] width 62 height 12
click at [30, 122] on p "Retail" at bounding box center [49, 124] width 62 height 12
click at [34, 116] on div "Retail" at bounding box center [44, 124] width 82 height 21
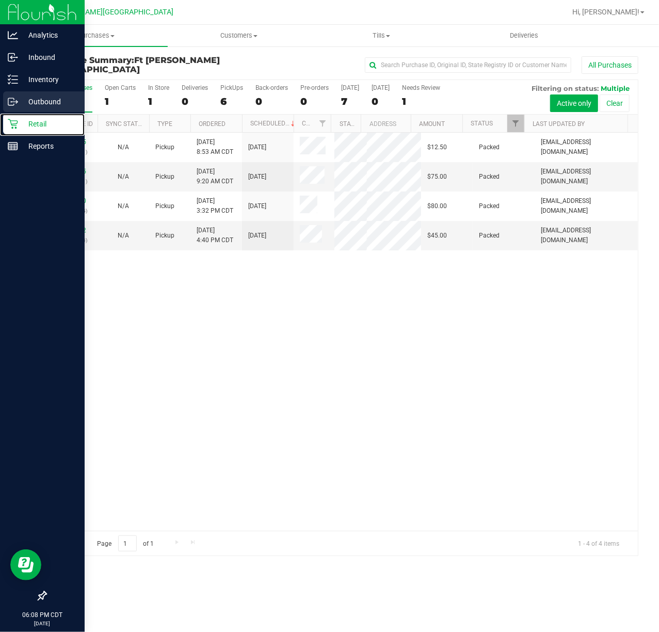
click at [37, 113] on nav "Analytics Inbound Inventory Outbound Retail Reports 06:08 PM CDT 08/20/2025 08/…" at bounding box center [42, 316] width 85 height 632
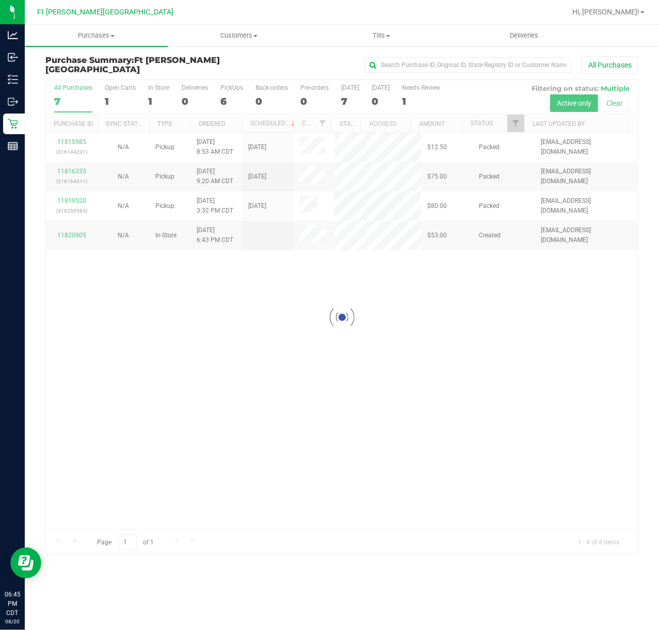
click at [416, 391] on div at bounding box center [342, 317] width 592 height 475
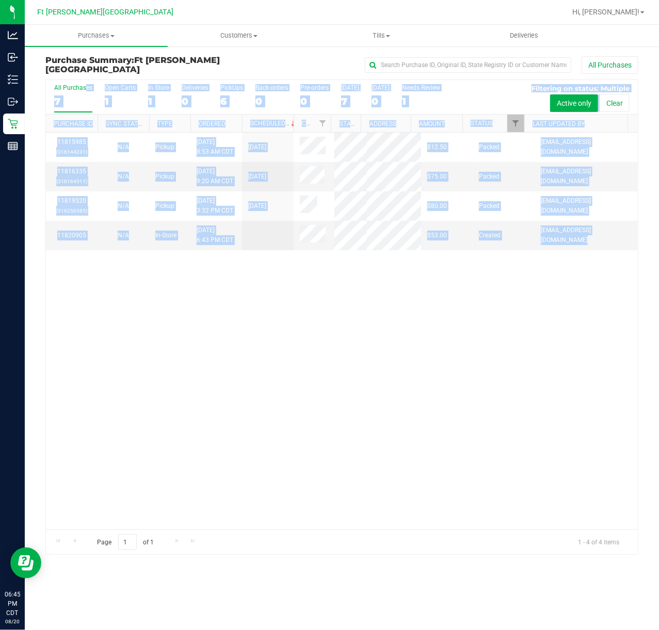
click at [416, 346] on div "11815985 (316144231) N/A Pickup 8/20/2025 8:53 AM CDT 8/20/2025 $12.50 Packed s…" at bounding box center [342, 331] width 592 height 397
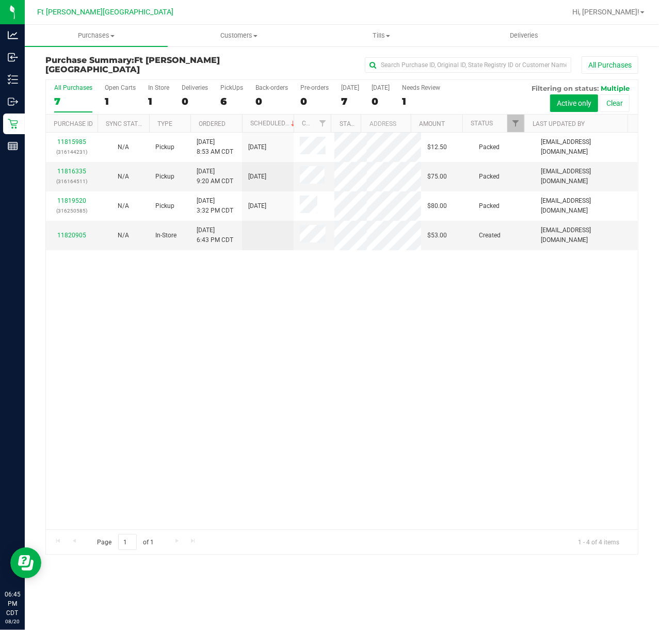
click at [288, 60] on div "All Purchases" at bounding box center [441, 65] width 396 height 18
click at [290, 60] on div "All Purchases" at bounding box center [441, 65] width 396 height 18
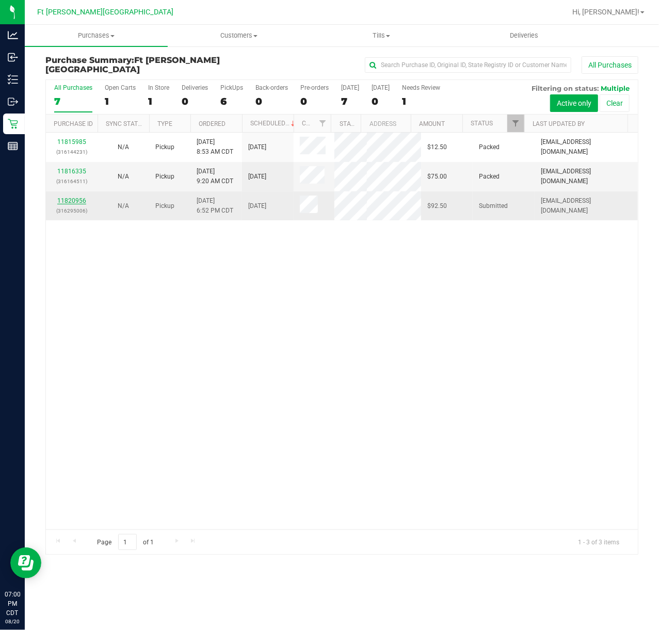
click at [75, 198] on link "11820956" at bounding box center [71, 200] width 29 height 7
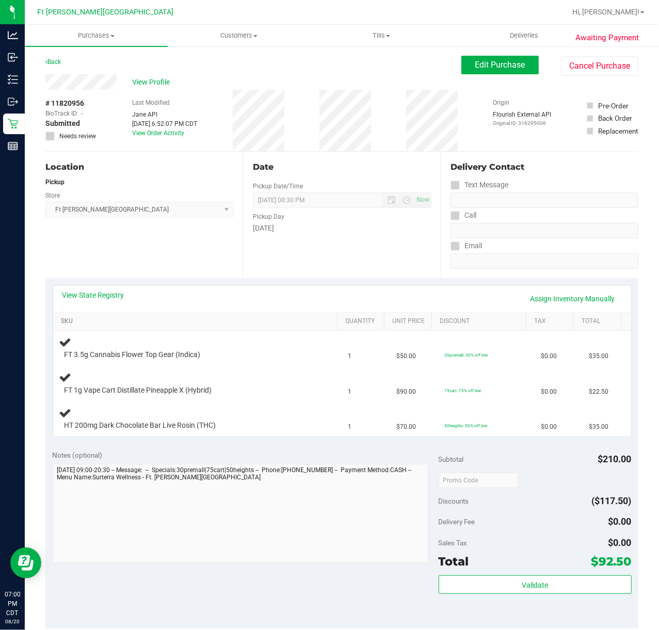
click at [74, 322] on link "SKU" at bounding box center [197, 322] width 272 height 8
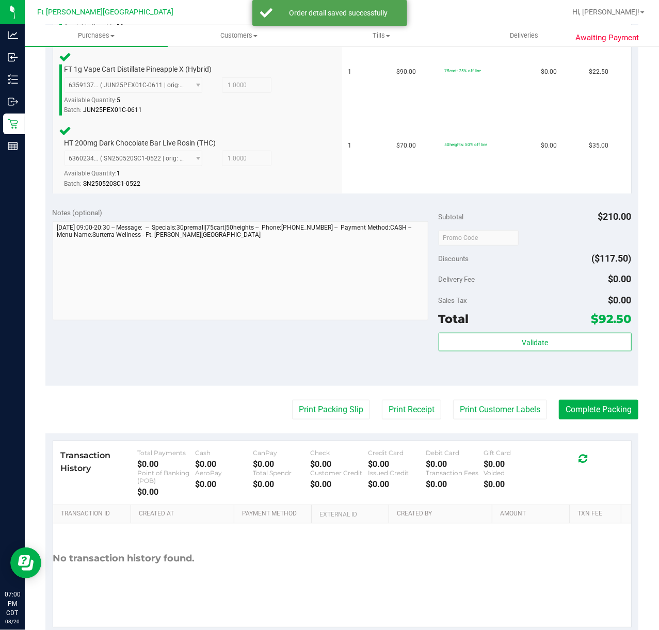
scroll to position [356, 0]
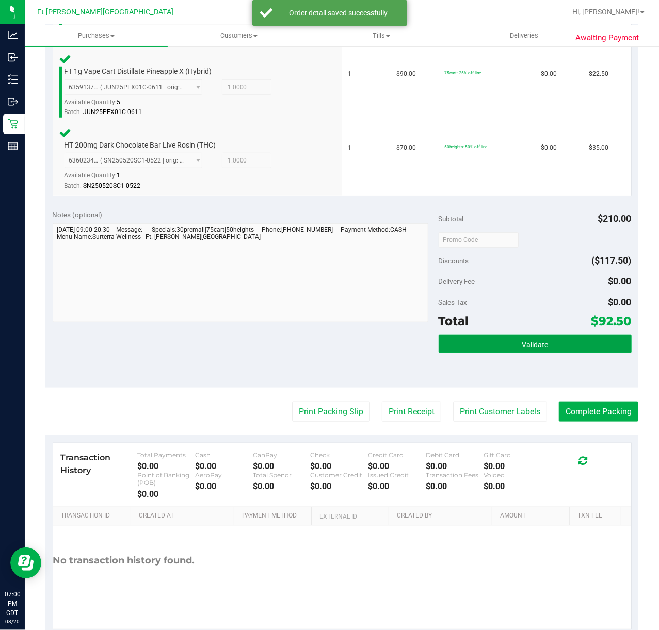
click at [513, 348] on button "Validate" at bounding box center [535, 344] width 193 height 19
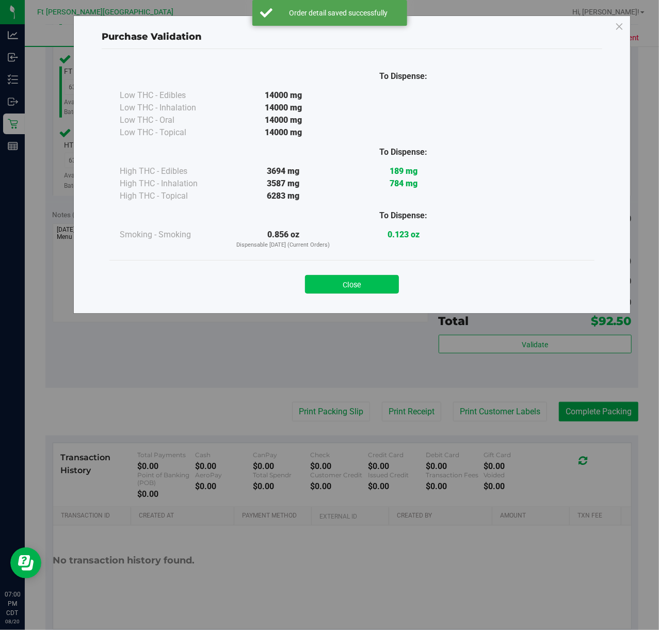
click at [373, 275] on button "Close" at bounding box center [352, 284] width 94 height 19
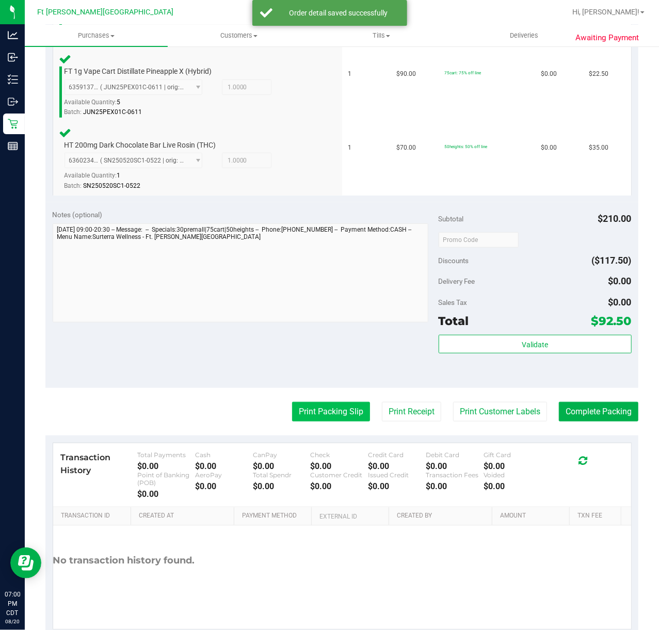
click at [329, 419] on button "Print Packing Slip" at bounding box center [331, 412] width 78 height 20
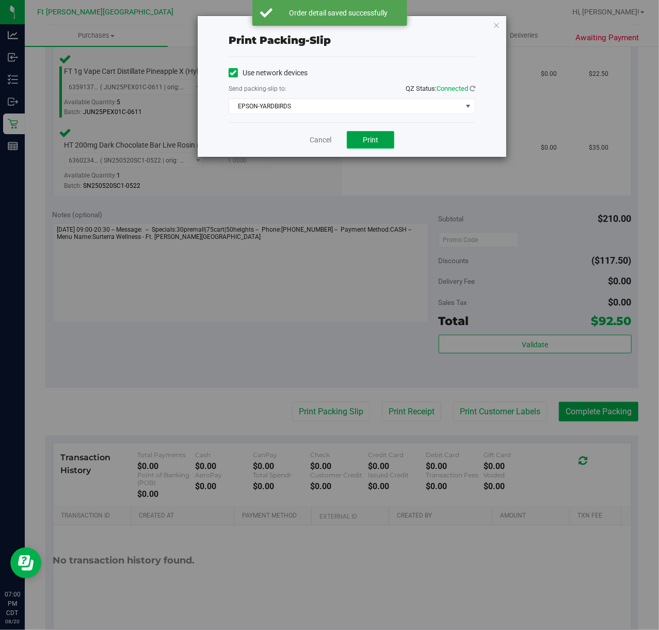
click at [372, 140] on span "Print" at bounding box center [370, 140] width 15 height 8
click at [325, 140] on link "Cancel" at bounding box center [321, 140] width 22 height 11
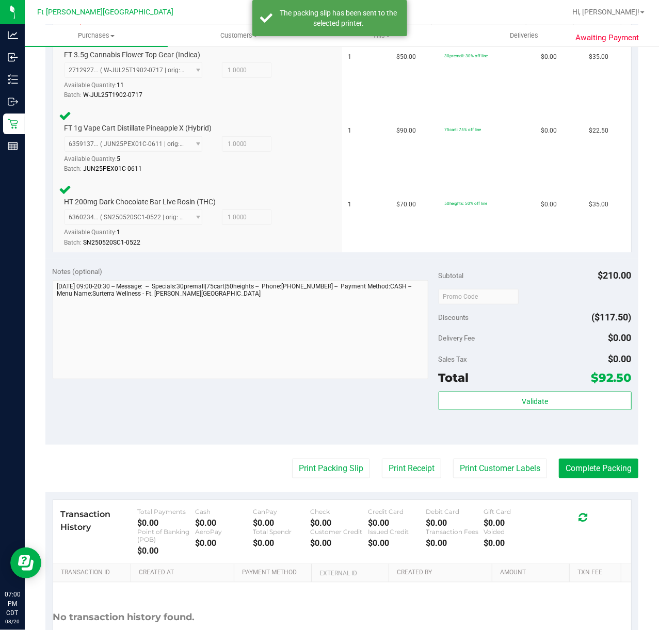
scroll to position [296, 0]
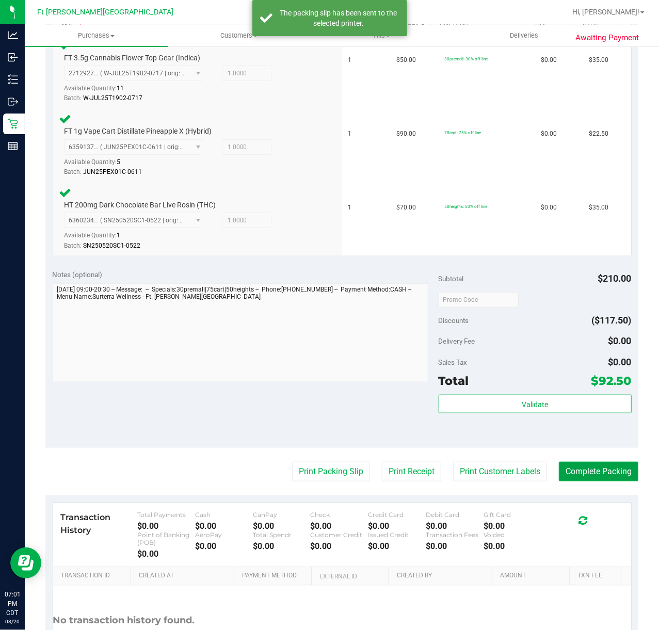
click at [603, 465] on button "Complete Packing" at bounding box center [599, 472] width 80 height 20
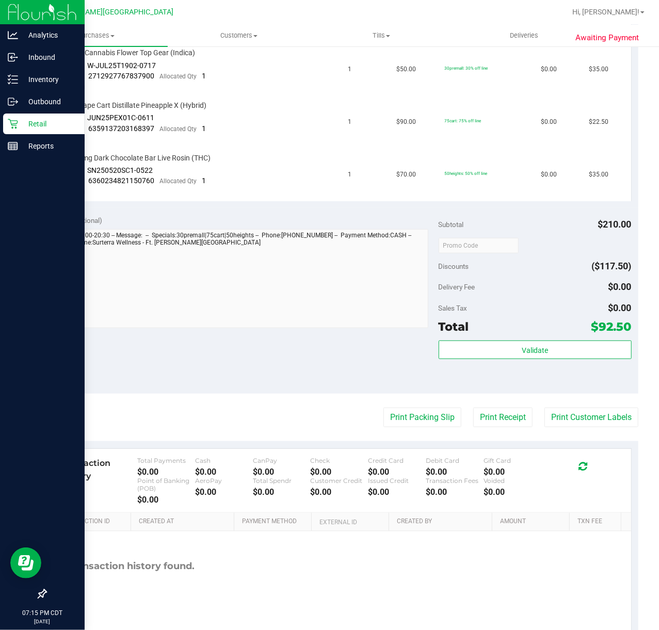
scroll to position [317, 0]
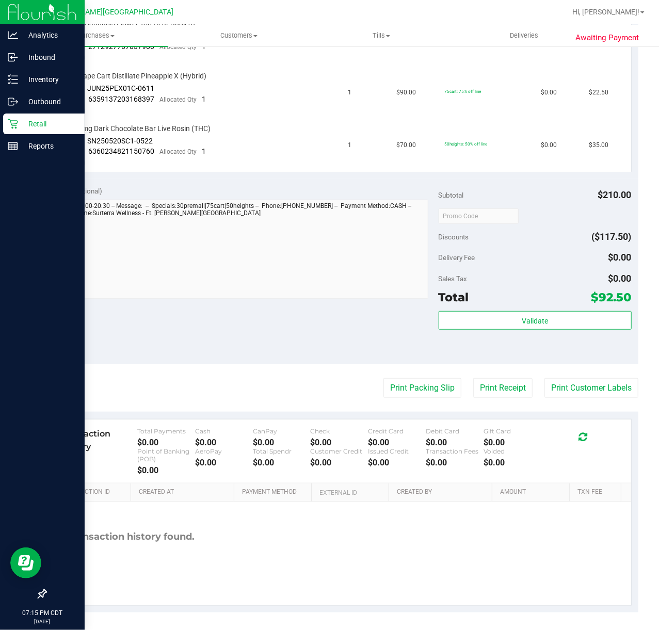
click at [26, 124] on p "Retail" at bounding box center [49, 124] width 62 height 12
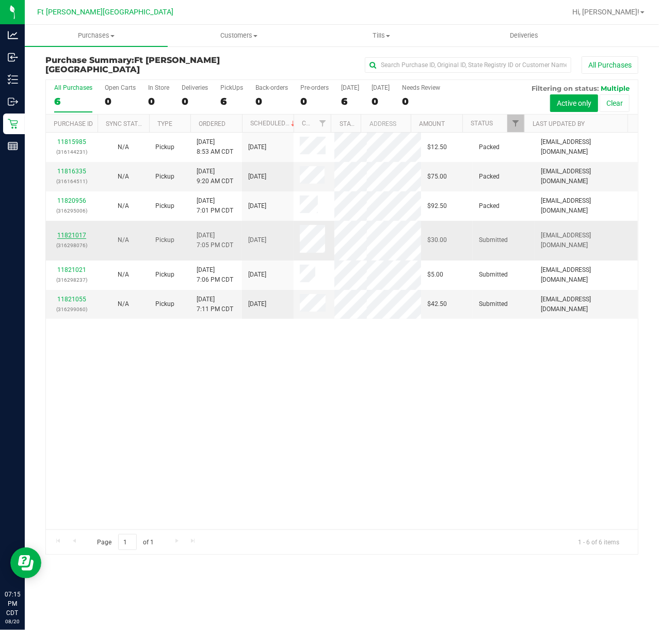
click at [77, 232] on link "11821017" at bounding box center [71, 235] width 29 height 7
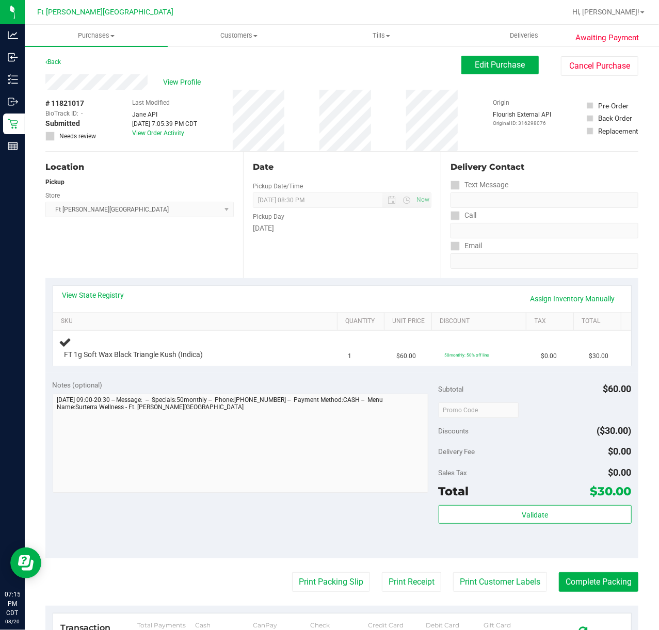
click at [276, 234] on div "Date Pickup Date/Time 08/20/2025 Now 08/20/2025 08:30 PM Now Pickup Day Wednesd…" at bounding box center [342, 215] width 198 height 127
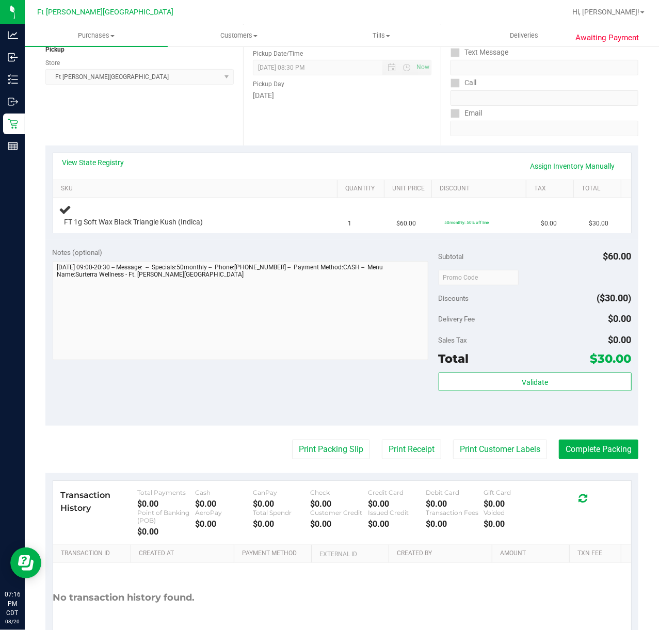
scroll to position [198, 0]
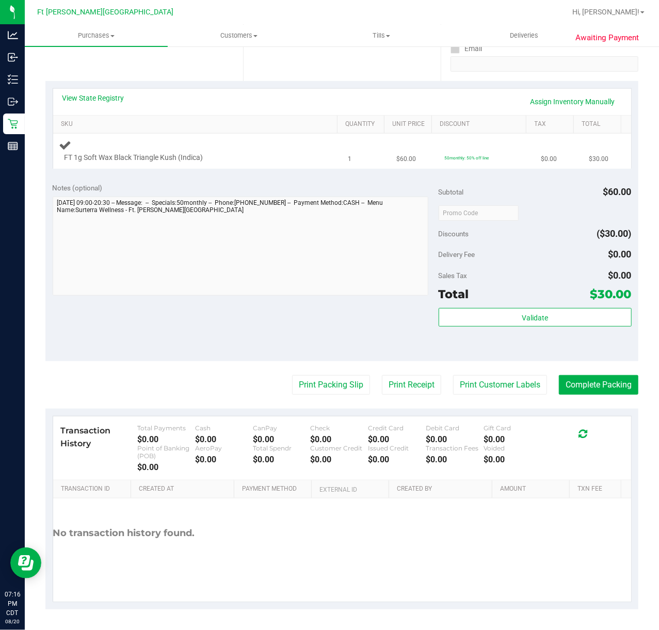
click at [304, 149] on div "FT 1g Soft Wax Black Triangle Kush (Indica)" at bounding box center [197, 151] width 277 height 24
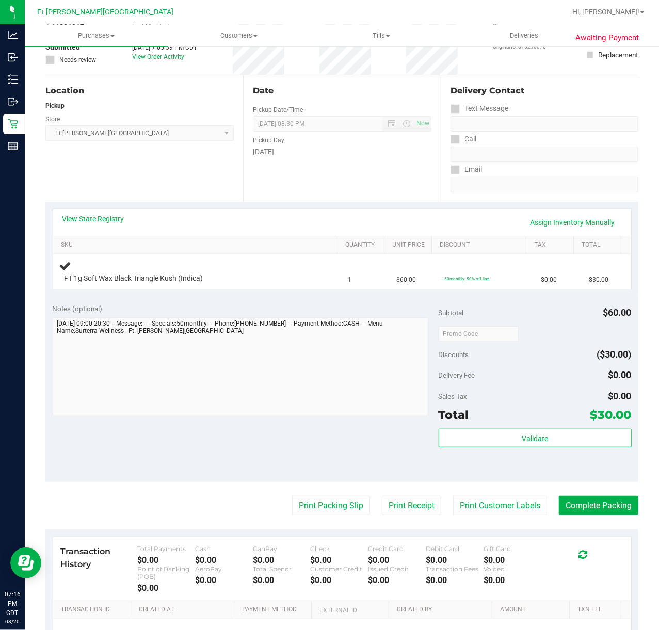
scroll to position [0, 0]
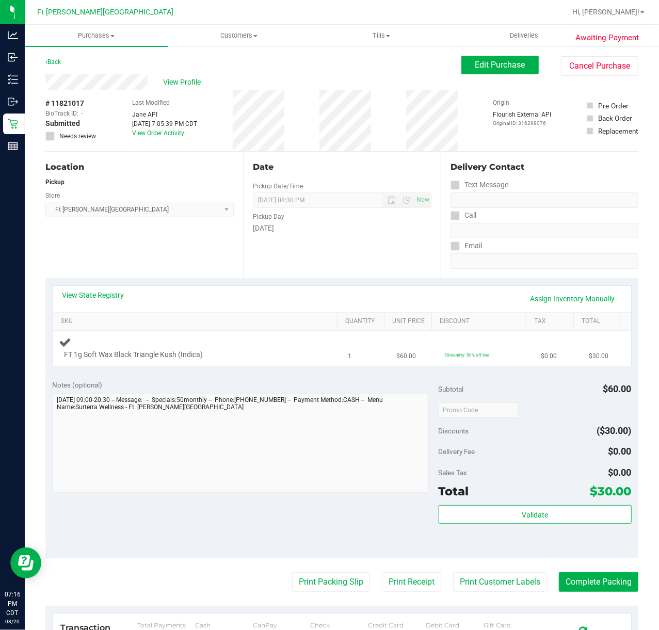
click at [279, 359] on div "FT 1g Soft Wax Black Triangle Kush (Indica)" at bounding box center [186, 355] width 254 height 10
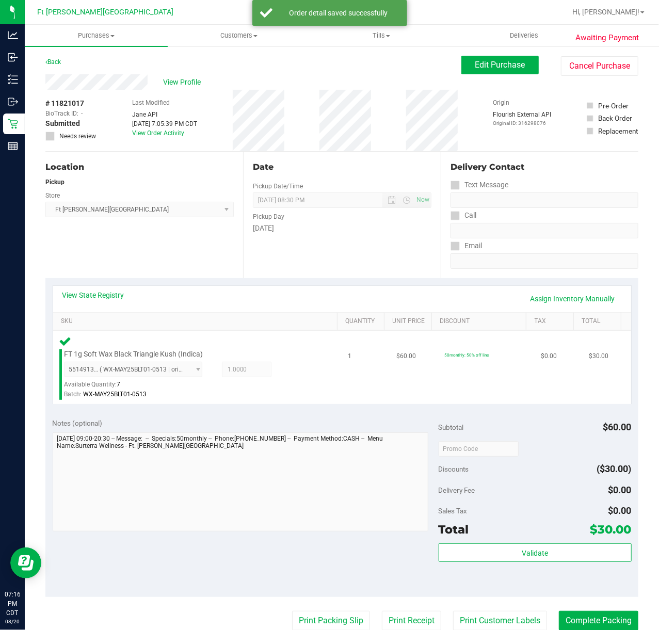
scroll to position [207, 0]
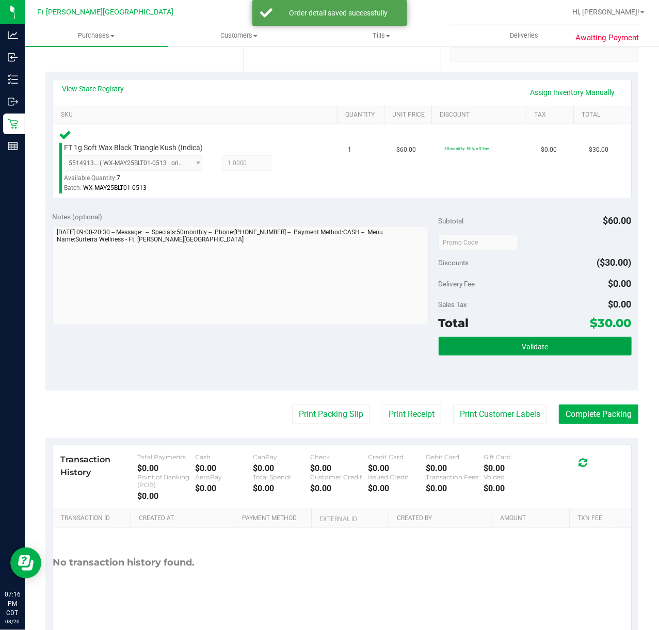
click at [474, 350] on button "Validate" at bounding box center [535, 346] width 193 height 19
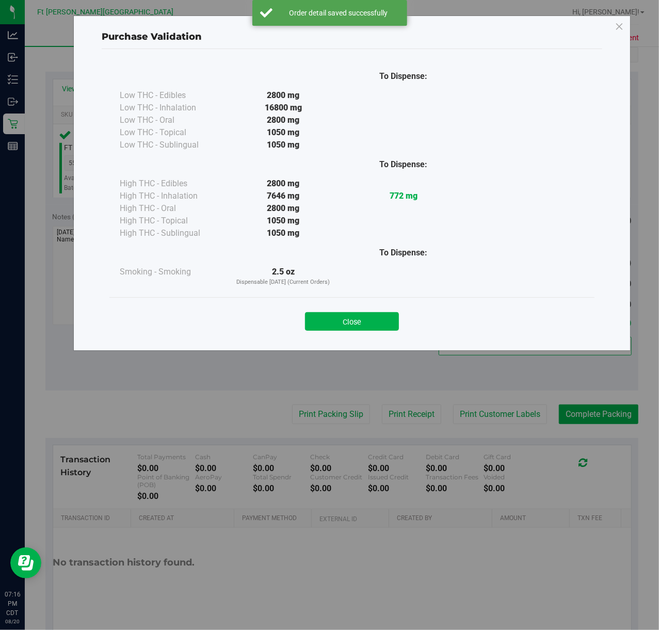
click at [483, 407] on div "Purchase Validation To Dispense: Low THC - Edibles 2800 mg" at bounding box center [333, 315] width 667 height 630
click at [376, 318] on button "Close" at bounding box center [352, 321] width 94 height 19
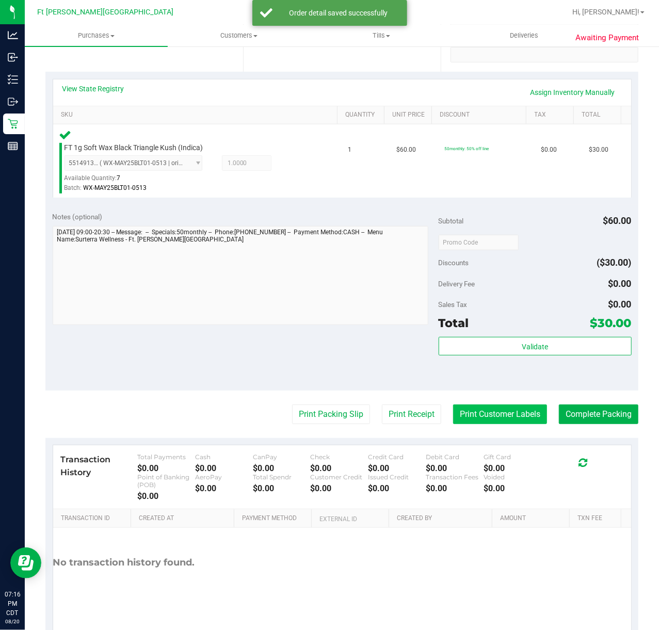
click at [507, 416] on button "Print Customer Labels" at bounding box center [500, 415] width 94 height 20
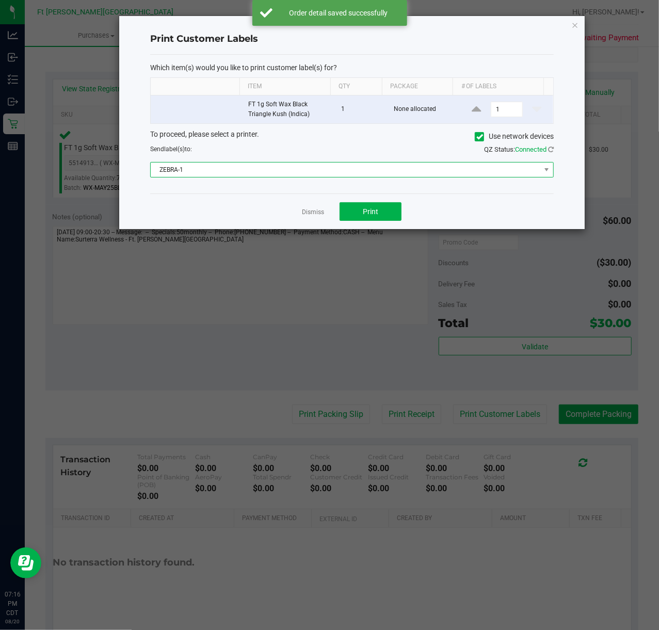
click at [366, 176] on span "ZEBRA-1" at bounding box center [346, 170] width 390 height 14
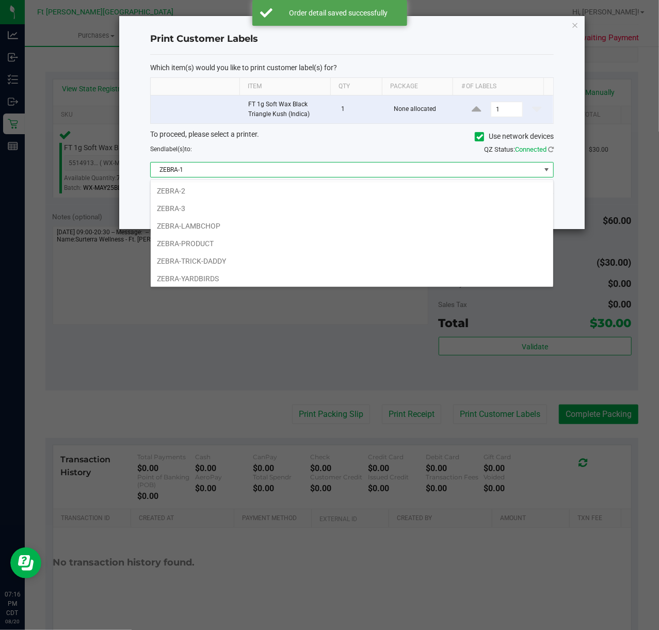
scroll to position [22, 0]
click at [283, 276] on li "ZEBRA-YARDBIRDS" at bounding box center [352, 276] width 403 height 18
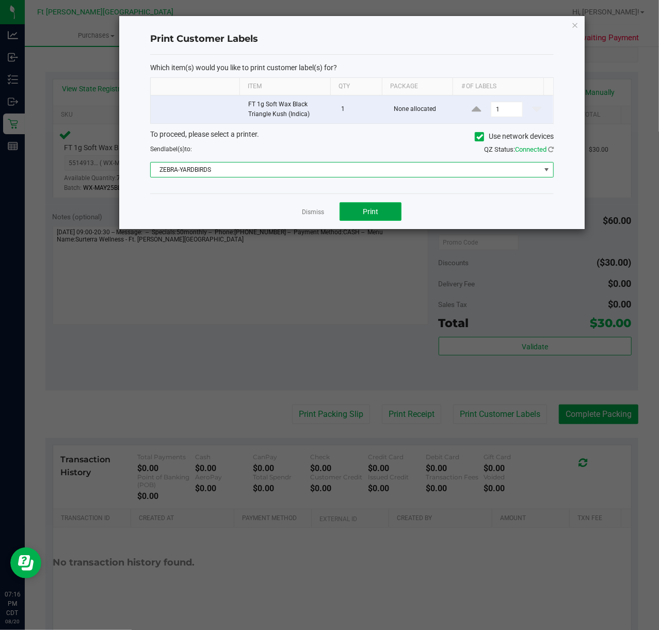
click at [349, 218] on button "Print" at bounding box center [371, 211] width 62 height 19
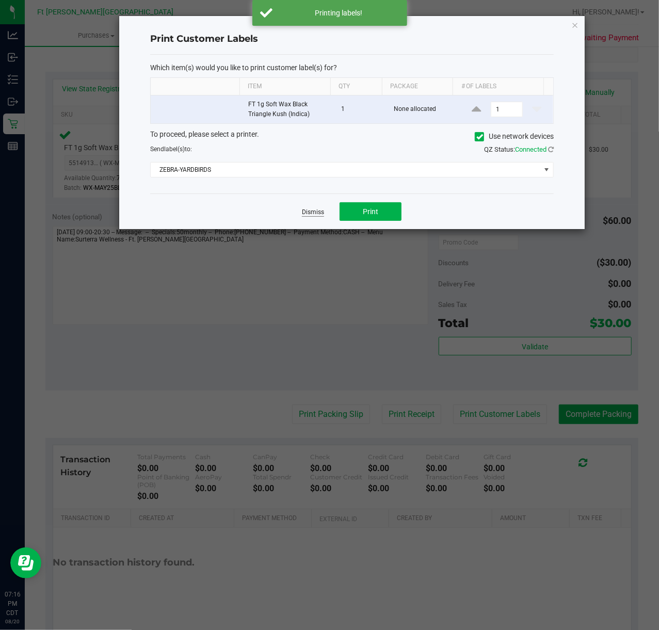
click at [320, 215] on link "Dismiss" at bounding box center [313, 212] width 22 height 9
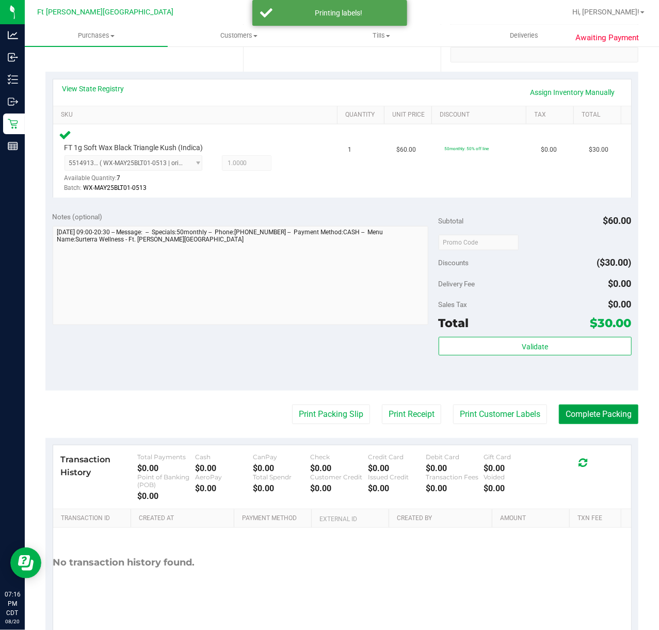
click at [611, 416] on button "Complete Packing" at bounding box center [599, 415] width 80 height 20
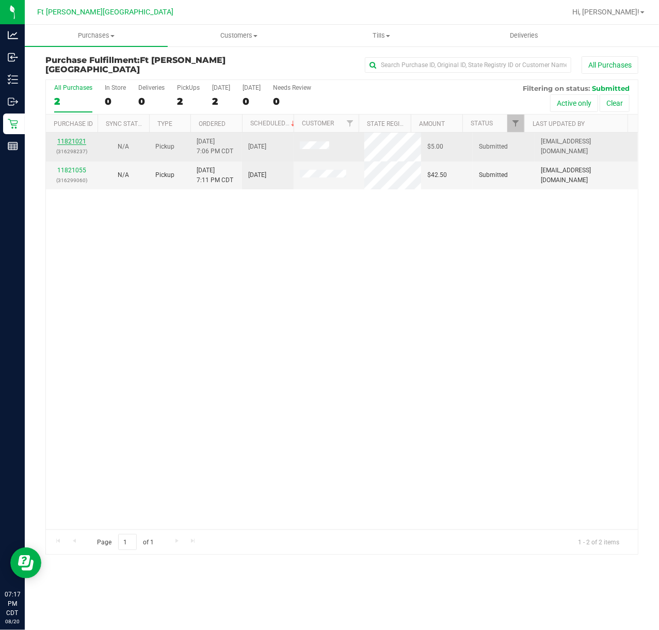
click at [69, 139] on link "11821021" at bounding box center [71, 141] width 29 height 7
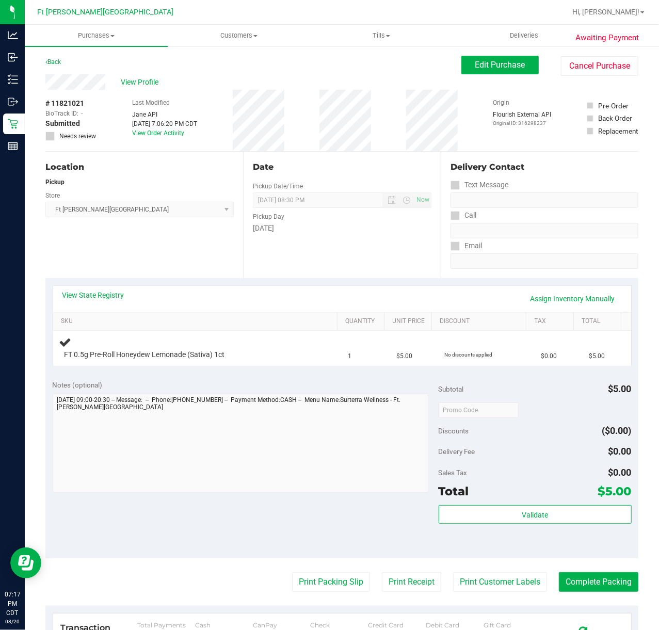
click at [56, 66] on div "Back" at bounding box center [52, 62] width 15 height 12
click at [54, 58] on div "Back" at bounding box center [52, 62] width 15 height 12
click at [55, 62] on link "Back" at bounding box center [52, 61] width 15 height 7
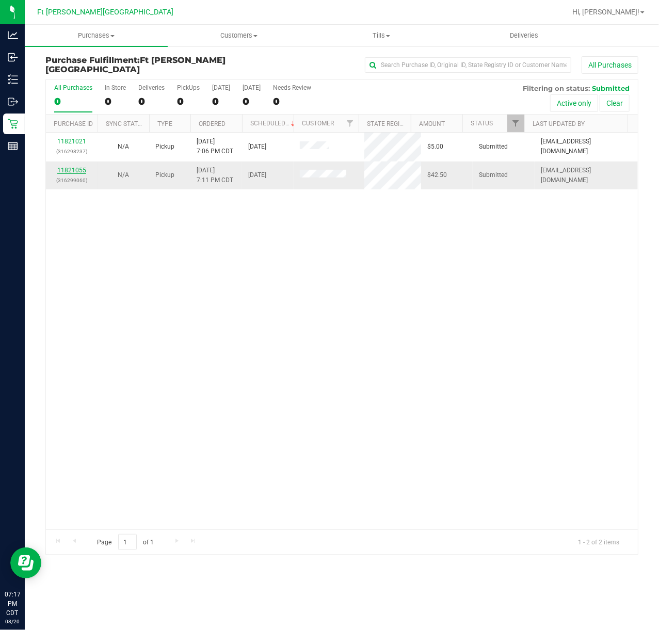
click at [69, 167] on link "11821055" at bounding box center [71, 170] width 29 height 7
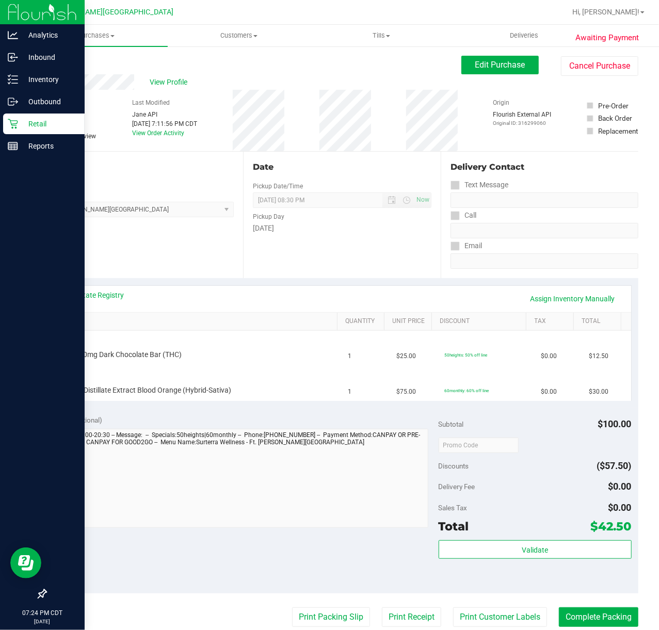
click at [12, 116] on div "Retail" at bounding box center [44, 124] width 82 height 21
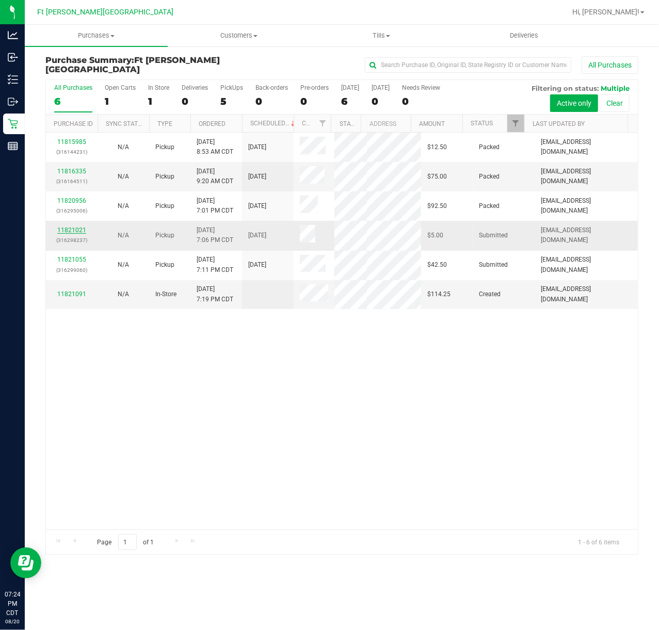
click at [70, 227] on link "11821021" at bounding box center [71, 230] width 29 height 7
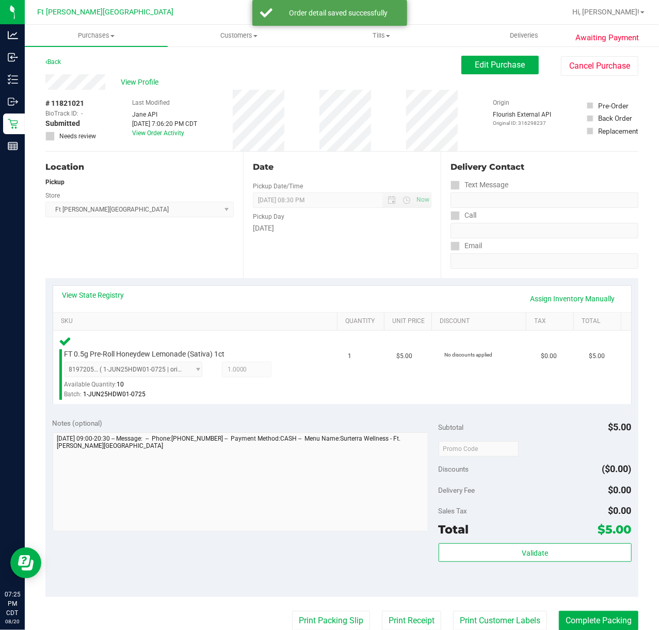
scroll to position [137, 0]
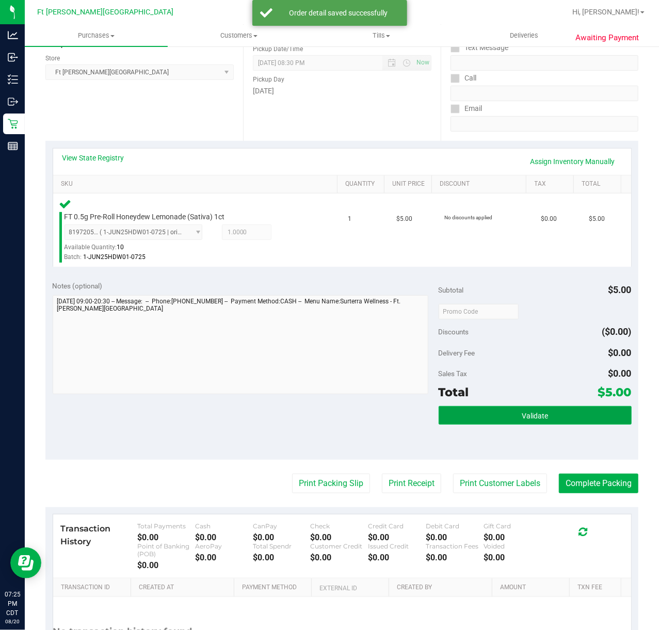
click at [535, 416] on span "Validate" at bounding box center [535, 416] width 26 height 8
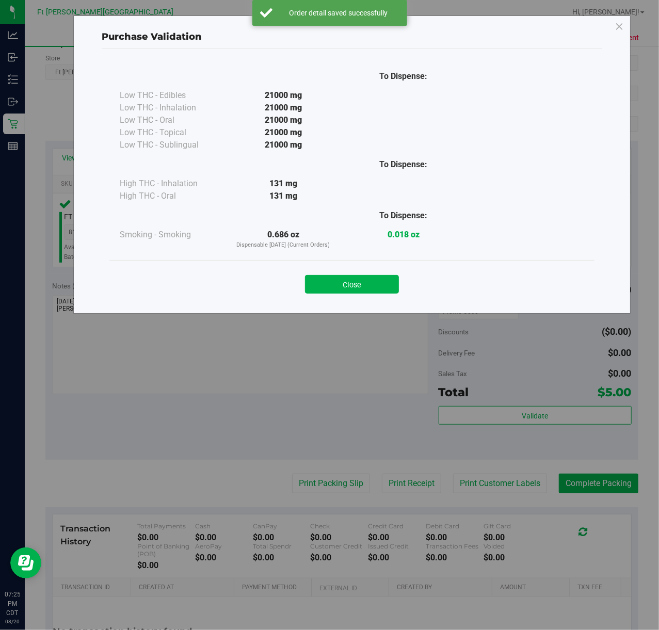
click at [358, 273] on div "Close" at bounding box center [352, 282] width 470 height 26
click at [358, 282] on button "Close" at bounding box center [352, 284] width 94 height 19
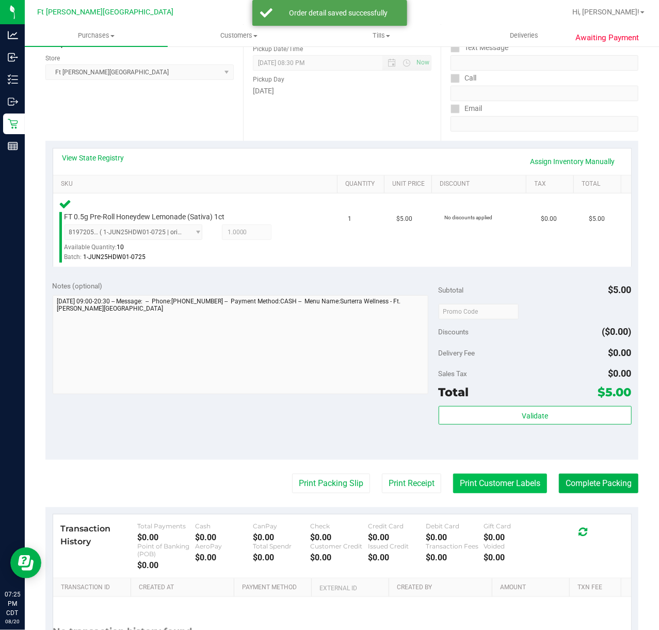
click at [496, 488] on button "Print Customer Labels" at bounding box center [500, 484] width 94 height 20
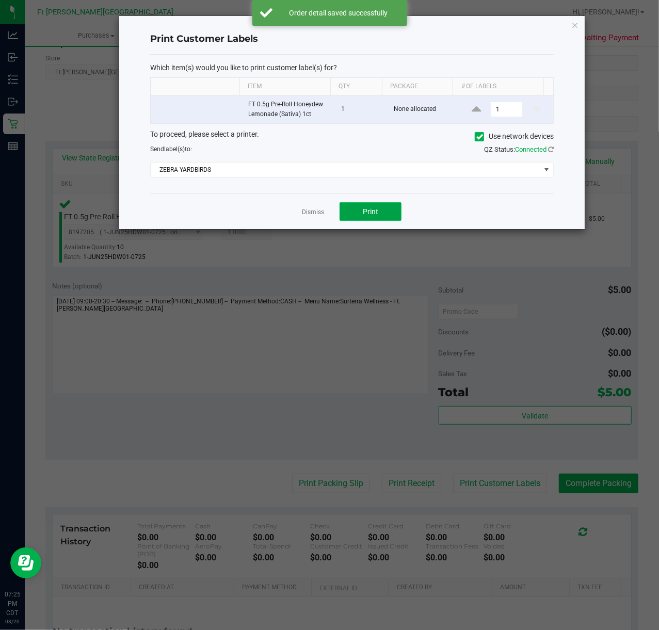
click at [371, 221] on button "Print" at bounding box center [371, 211] width 62 height 19
drag, startPoint x: 323, startPoint y: 214, endPoint x: 500, endPoint y: 449, distance: 294.3
click at [325, 215] on div "Dismiss Print" at bounding box center [352, 212] width 404 height 36
click at [300, 213] on div "Dismiss Print" at bounding box center [352, 212] width 404 height 36
click at [314, 212] on link "Dismiss" at bounding box center [313, 212] width 22 height 9
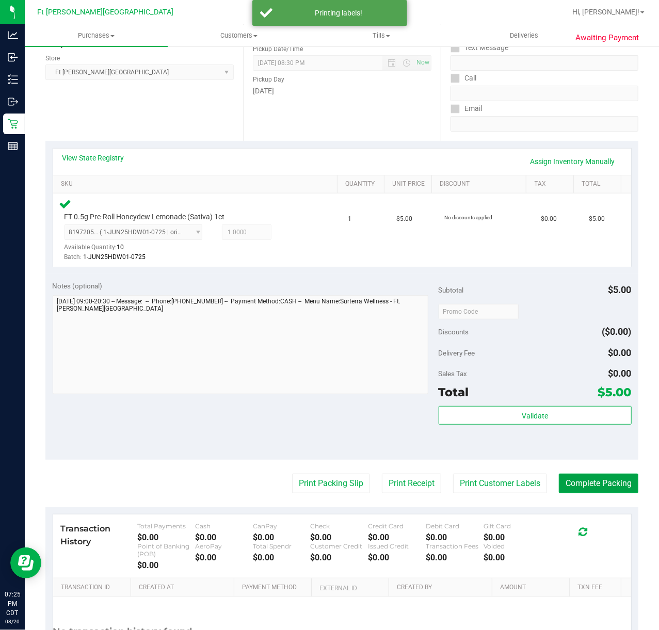
click at [579, 480] on button "Complete Packing" at bounding box center [599, 484] width 80 height 20
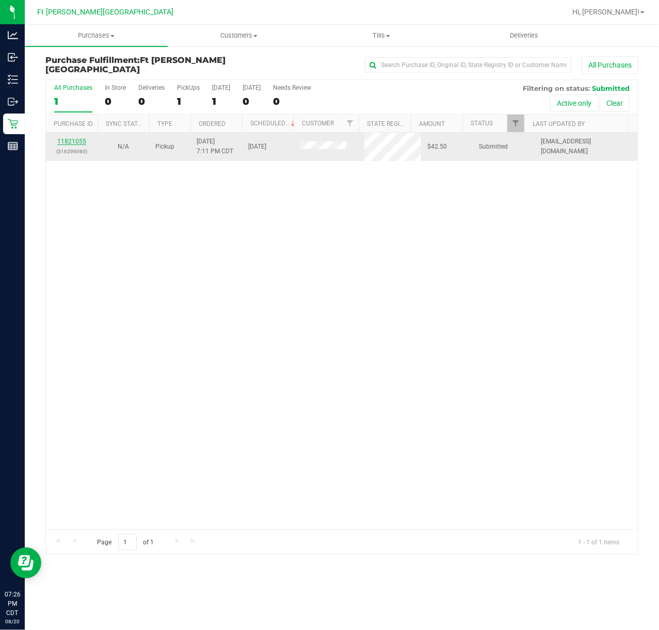
click at [71, 139] on link "11821055" at bounding box center [71, 141] width 29 height 7
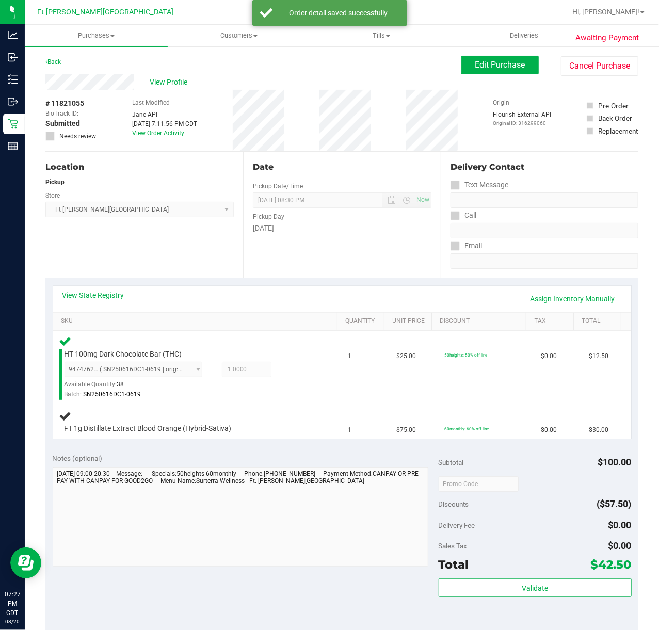
click at [59, 148] on div "# 11821055 BioTrack ID: - Submitted Needs review" at bounding box center [71, 120] width 52 height 61
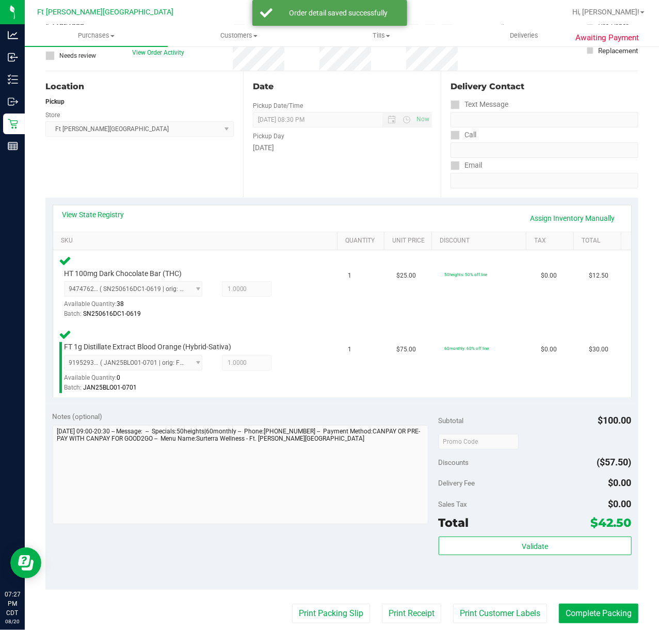
scroll to position [207, 0]
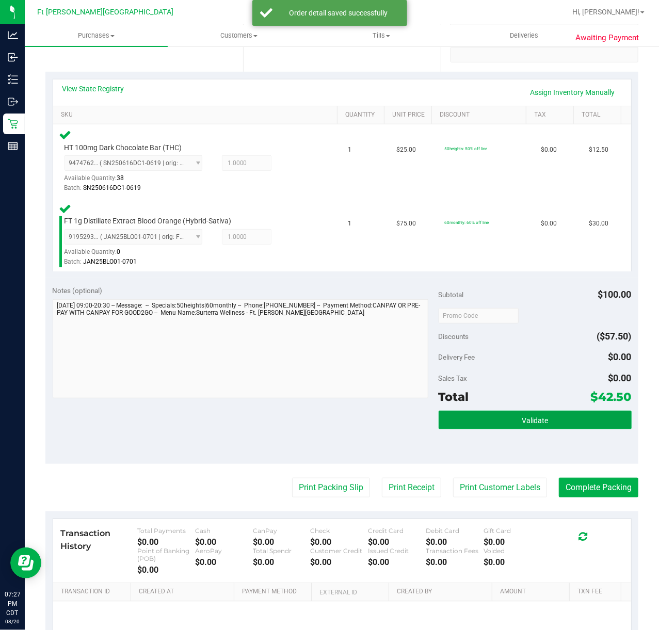
click at [544, 420] on button "Validate" at bounding box center [535, 420] width 193 height 19
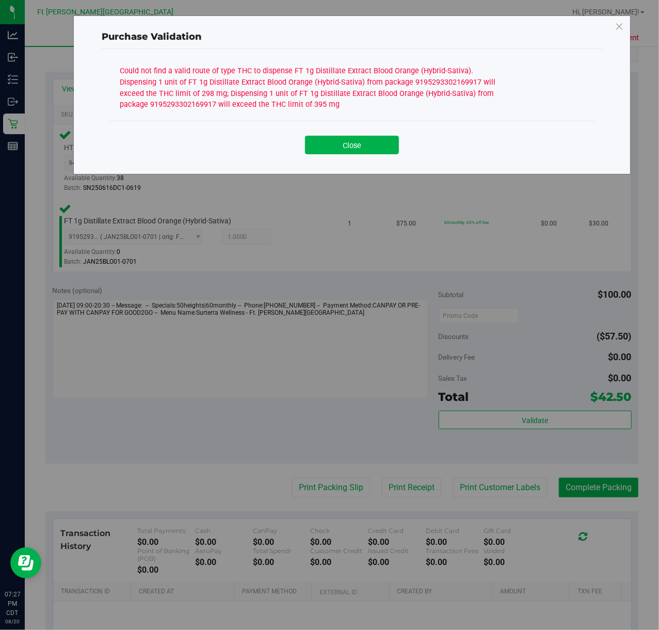
click at [331, 146] on button "Close" at bounding box center [352, 145] width 94 height 19
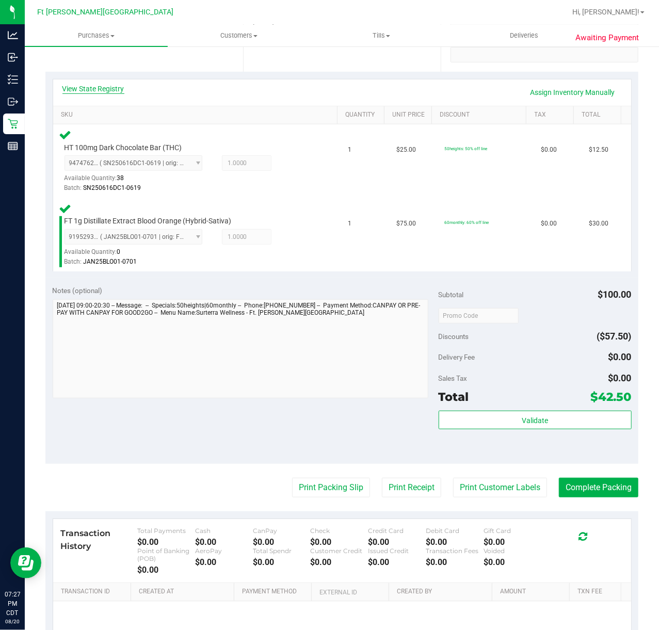
click at [109, 86] on link "View State Registry" at bounding box center [93, 89] width 62 height 10
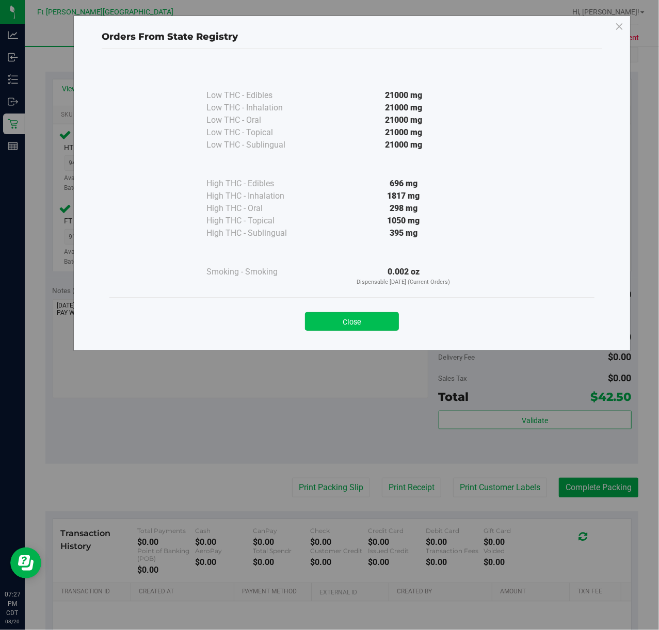
click at [347, 329] on button "Close" at bounding box center [352, 321] width 94 height 19
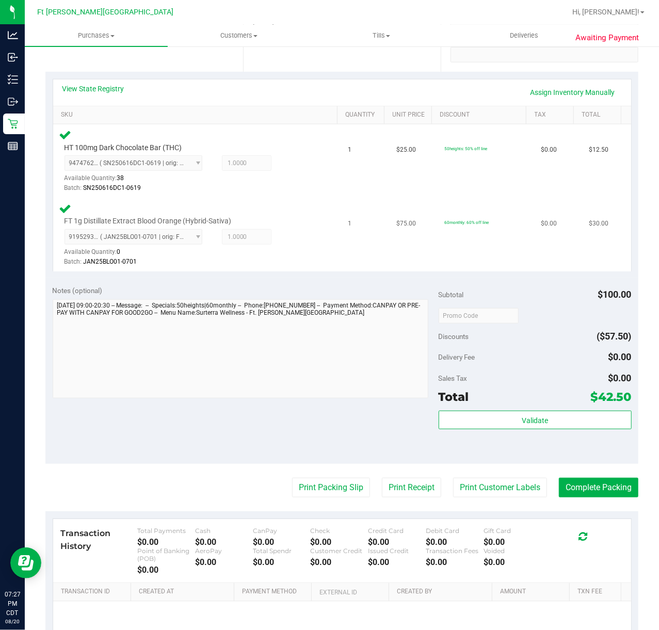
scroll to position [0, 0]
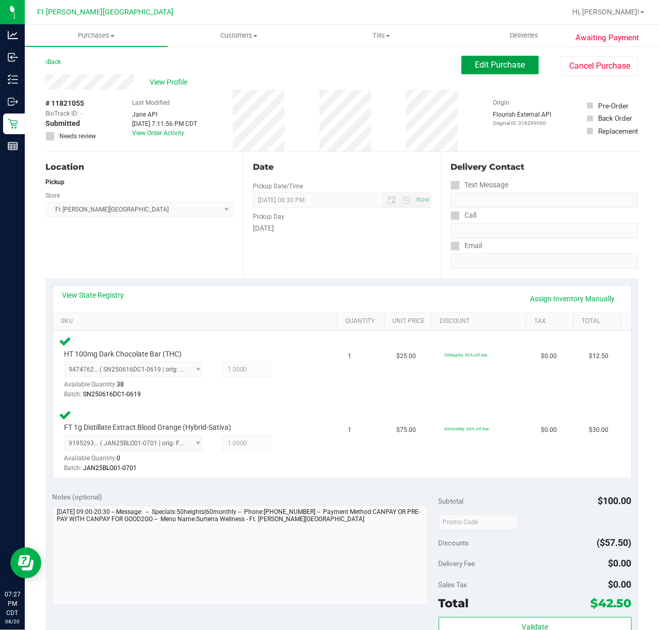
drag, startPoint x: 519, startPoint y: 67, endPoint x: 533, endPoint y: 258, distance: 192.1
click at [523, 246] on purchase-details "Back Edit Purchase Cancel Purchase View Profile # 11821055 BioTrack ID: - Submi…" at bounding box center [341, 487] width 593 height 863
click at [587, 297] on link "Assign Inventory Manually" at bounding box center [573, 299] width 98 height 18
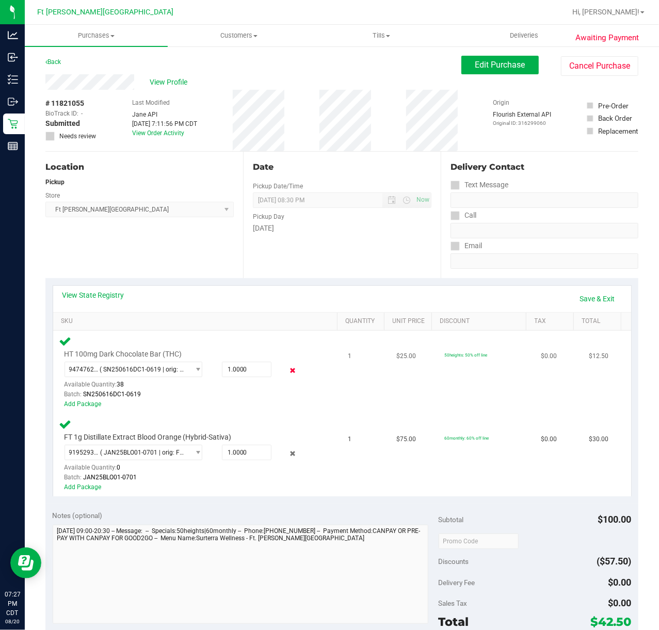
click at [287, 370] on icon at bounding box center [292, 371] width 11 height 12
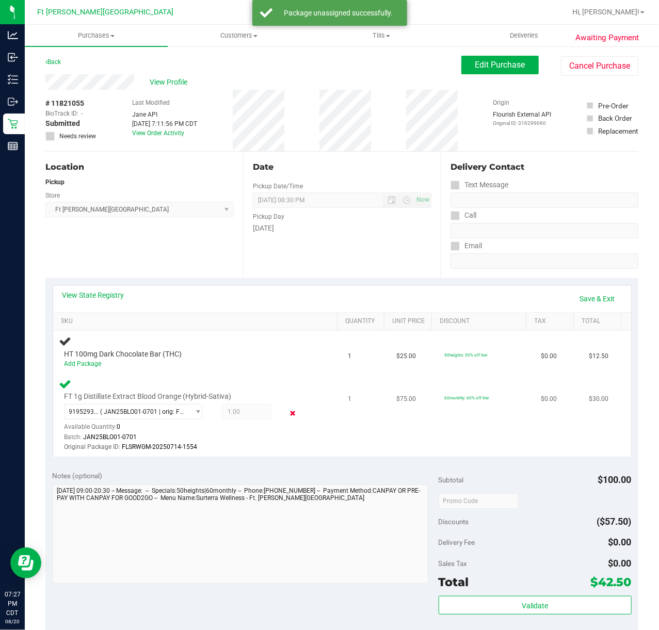
click at [287, 414] on icon at bounding box center [292, 413] width 11 height 12
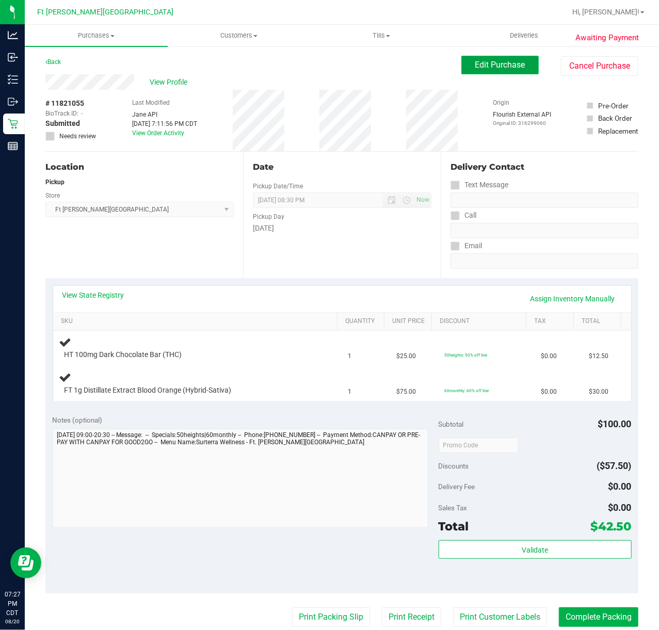
click at [494, 60] on span "Edit Purchase" at bounding box center [501, 65] width 50 height 10
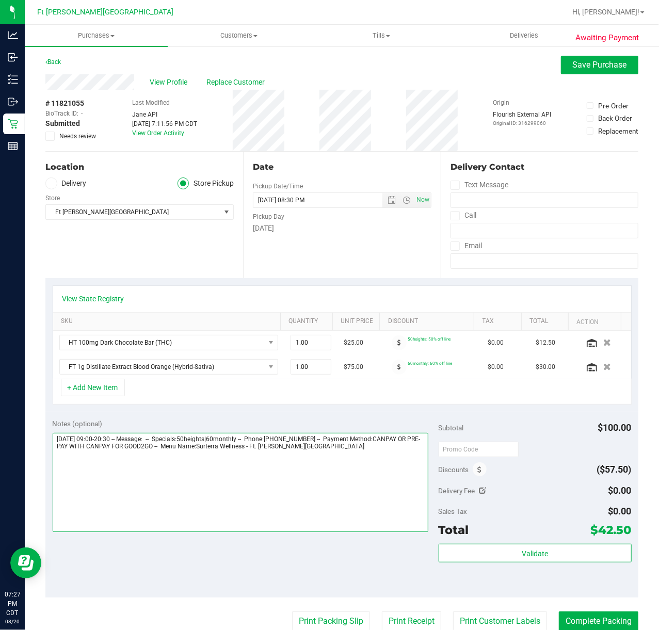
click at [399, 469] on textarea at bounding box center [241, 482] width 376 height 99
type textarea "[DATE] 09:00-20:30 -- Message: -- Specials:50heights|60monthly -- Phone:[PHONE_…"
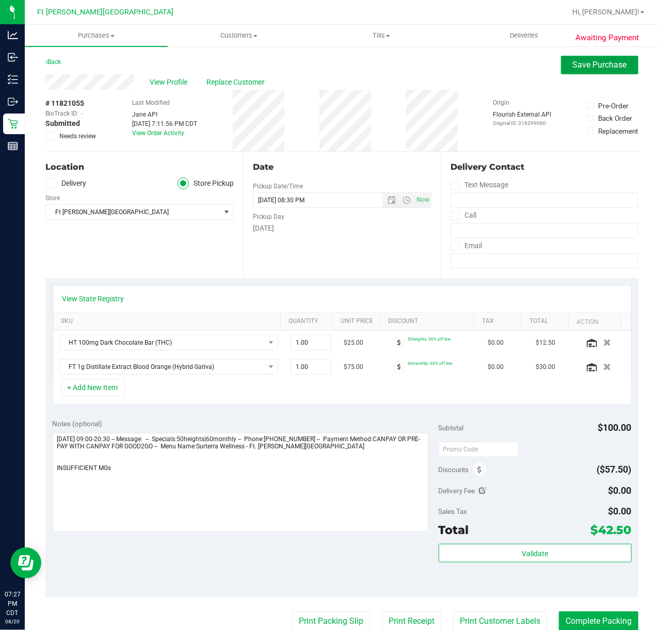
click at [593, 67] on span "Save Purchase" at bounding box center [600, 65] width 54 height 10
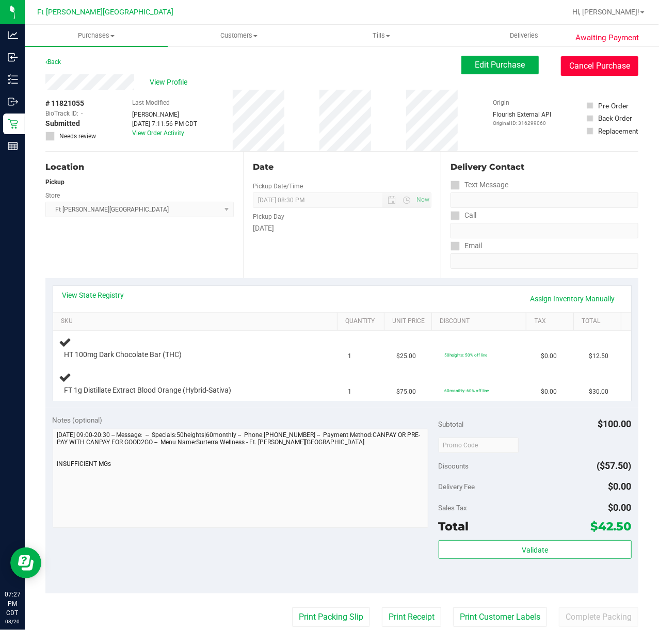
click at [597, 66] on button "Cancel Purchase" at bounding box center [599, 66] width 77 height 20
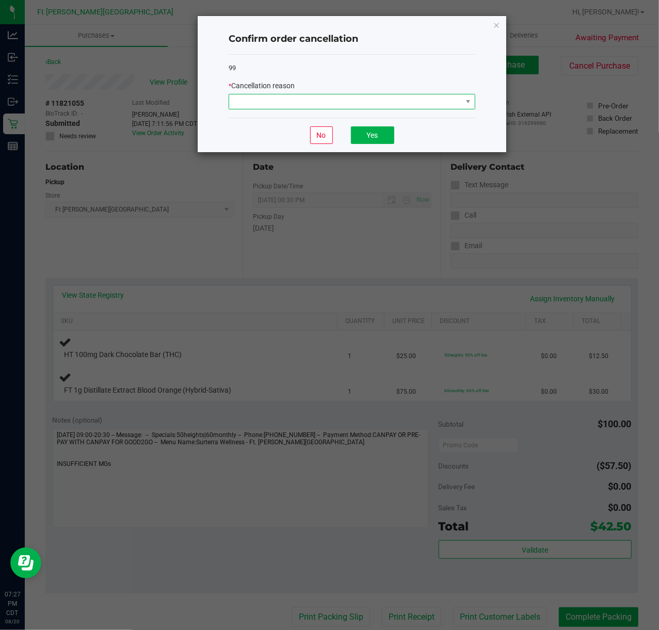
click at [404, 102] on span at bounding box center [345, 101] width 233 height 14
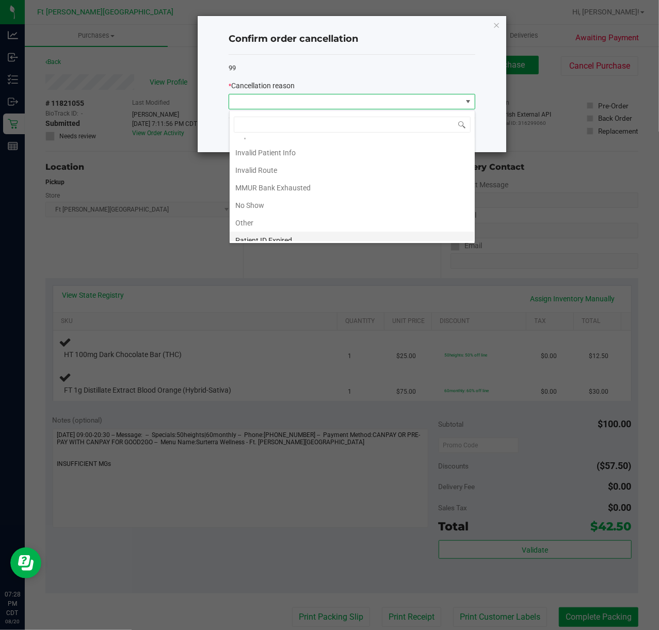
scroll to position [58, 0]
click at [344, 164] on li "MMUR Bank Exhausted" at bounding box center [352, 162] width 245 height 18
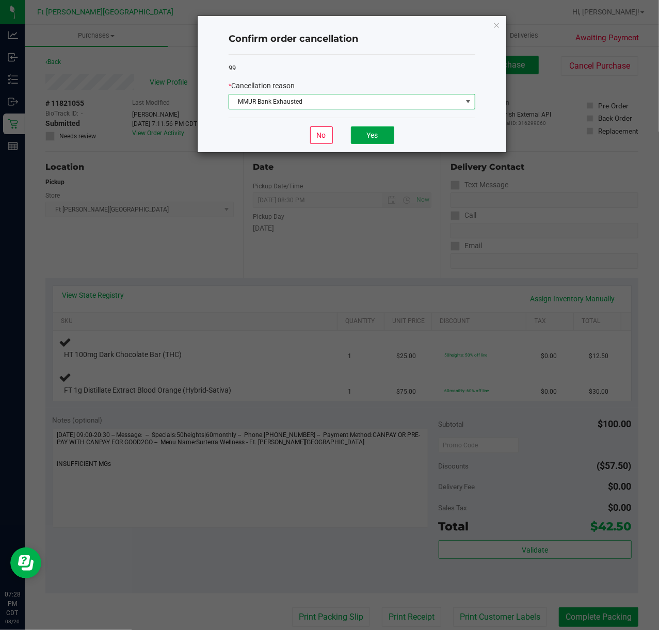
click at [385, 132] on button "Yes" at bounding box center [372, 136] width 43 height 18
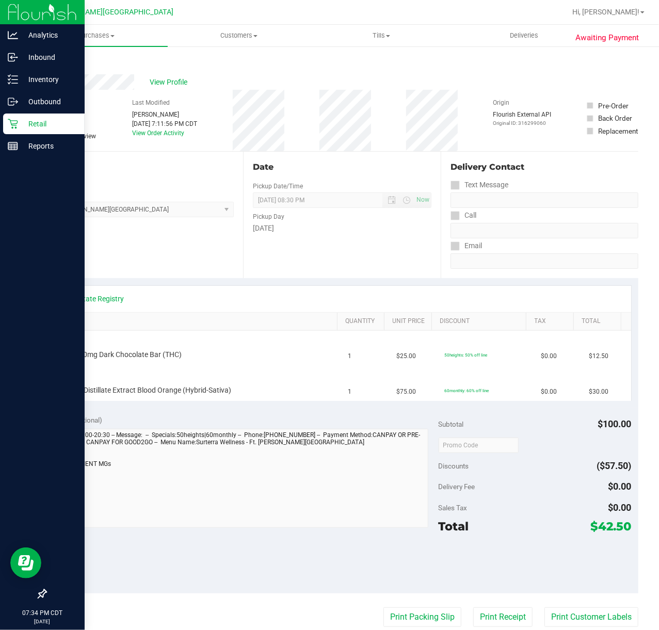
click at [21, 129] on p "Retail" at bounding box center [49, 124] width 62 height 12
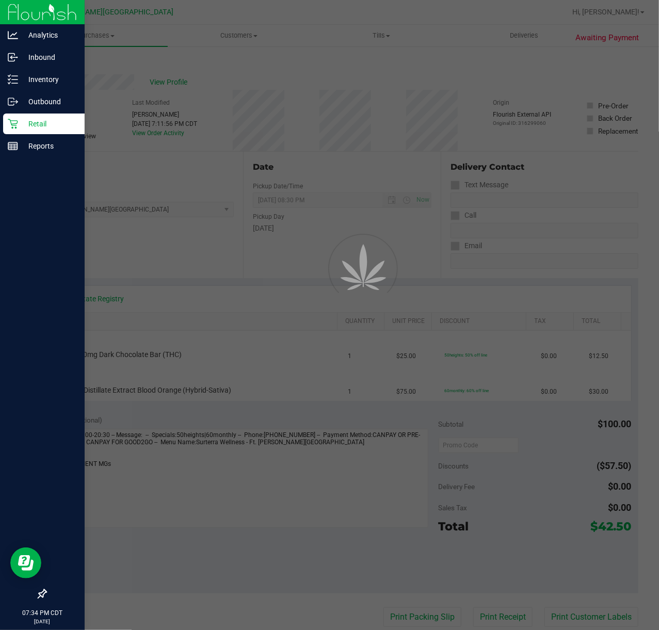
click at [21, 124] on p "Retail" at bounding box center [49, 124] width 62 height 12
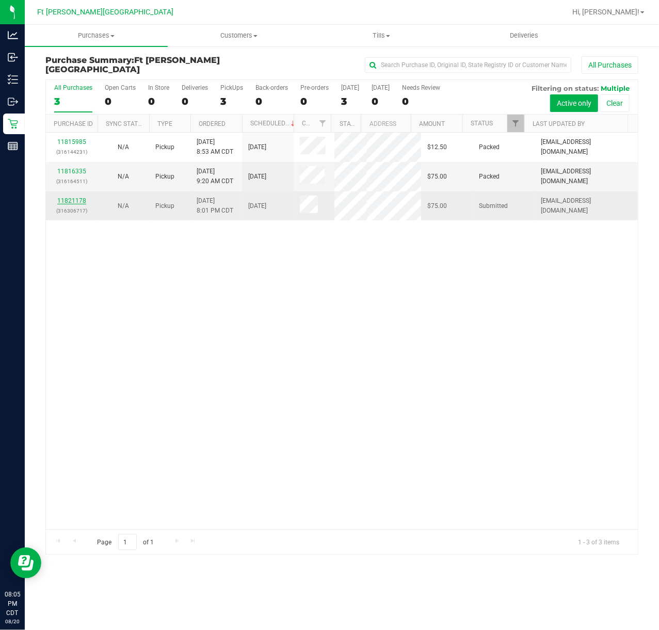
click at [79, 199] on link "11821178" at bounding box center [71, 200] width 29 height 7
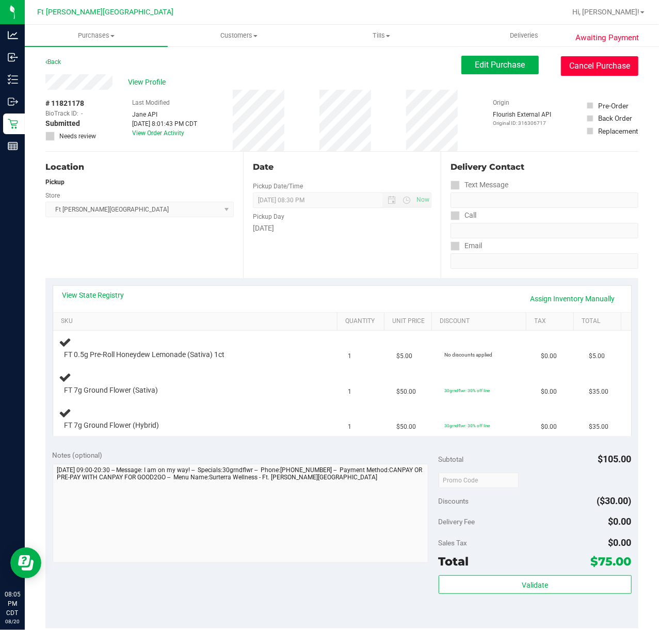
click at [605, 58] on button "Cancel Purchase" at bounding box center [599, 66] width 77 height 20
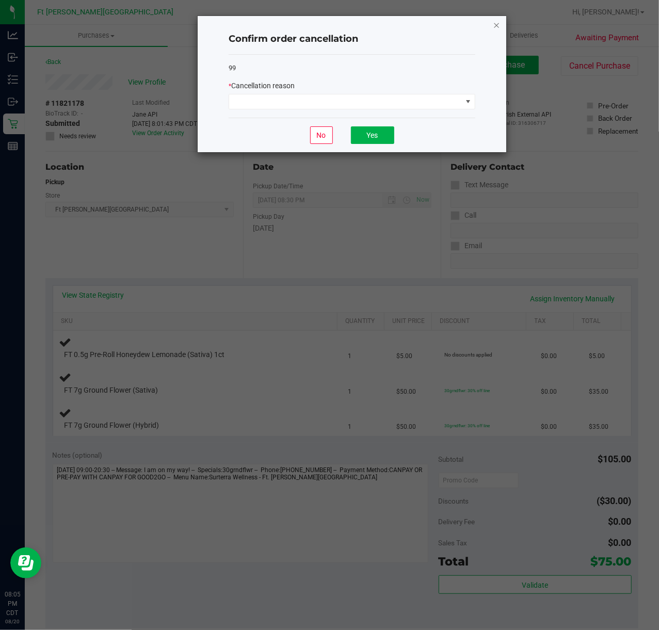
click at [496, 23] on icon "Close" at bounding box center [496, 25] width 7 height 12
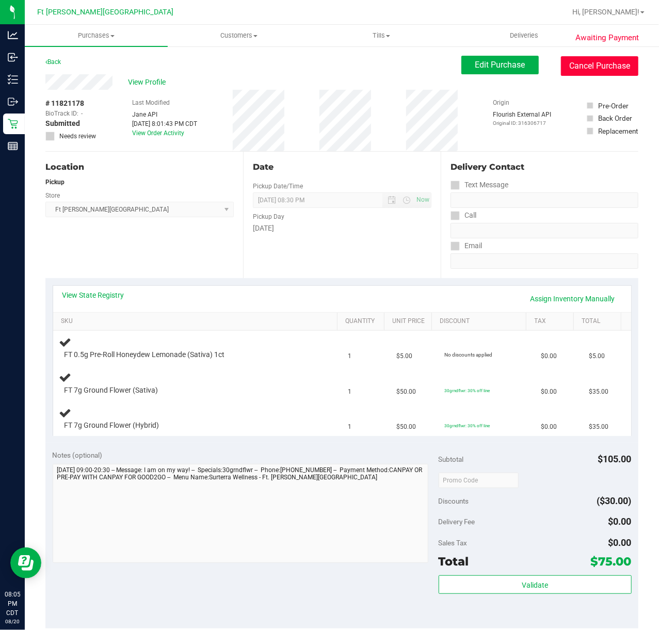
click at [588, 68] on button "Cancel Purchase" at bounding box center [599, 66] width 77 height 20
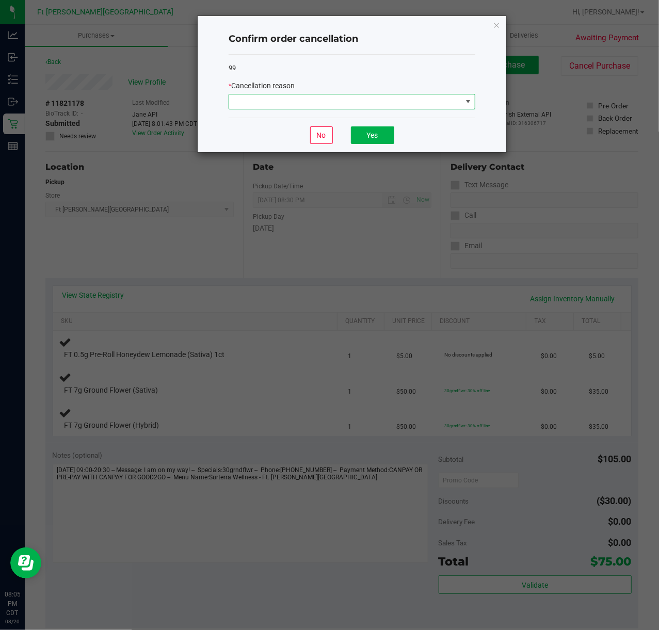
click at [347, 98] on span at bounding box center [345, 101] width 233 height 14
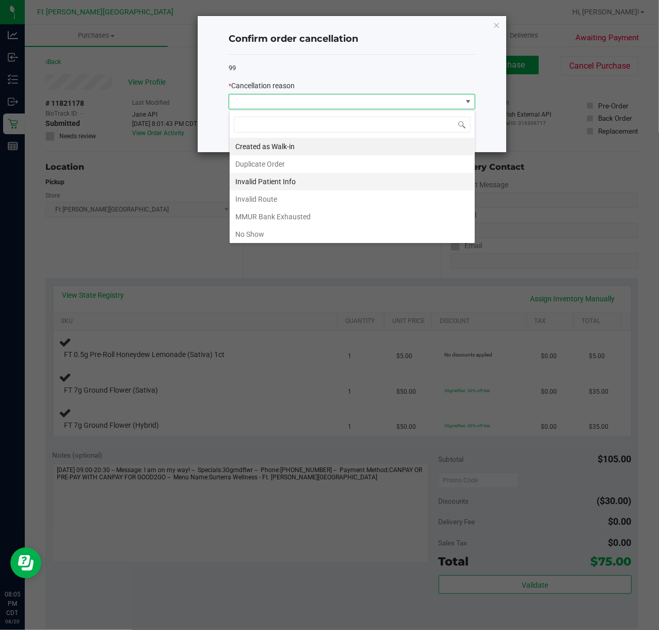
scroll to position [15, 246]
click at [256, 240] on li "No Show" at bounding box center [352, 235] width 245 height 18
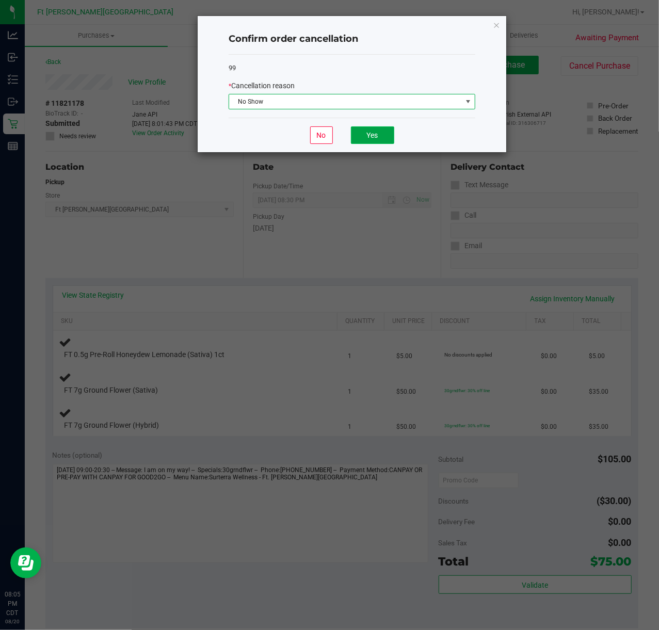
click at [368, 137] on button "Yes" at bounding box center [372, 136] width 43 height 18
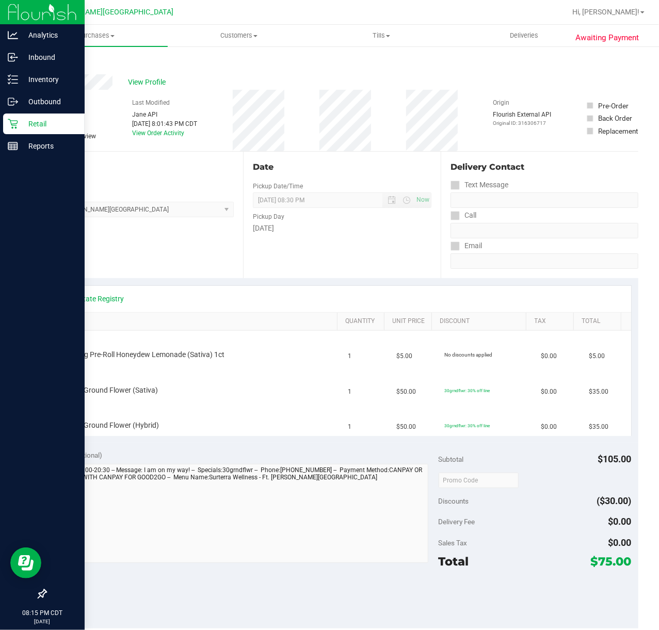
click at [5, 124] on div "Retail" at bounding box center [44, 124] width 82 height 21
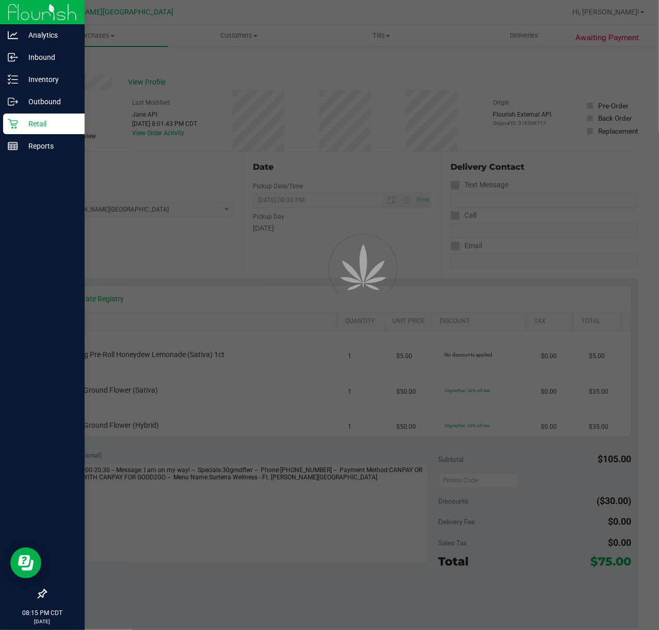
click at [5, 124] on div "Retail" at bounding box center [44, 124] width 82 height 21
click at [4, 124] on div "Retail" at bounding box center [44, 124] width 82 height 21
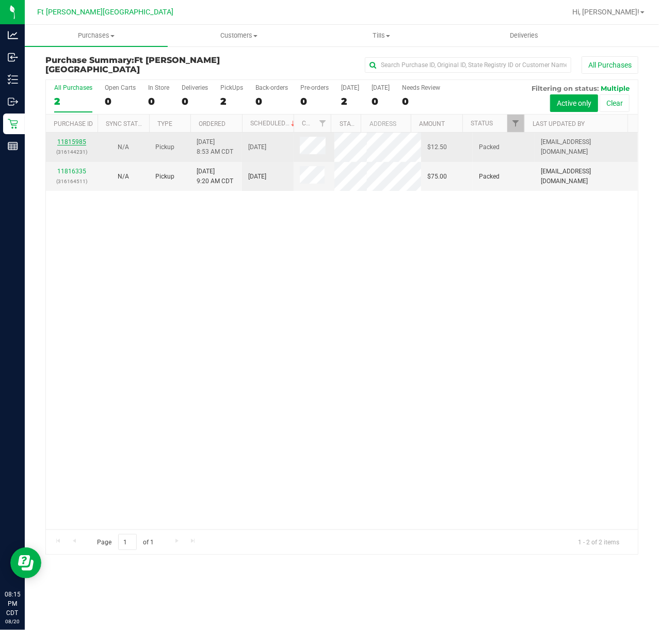
click at [80, 138] on link "11815985" at bounding box center [71, 141] width 29 height 7
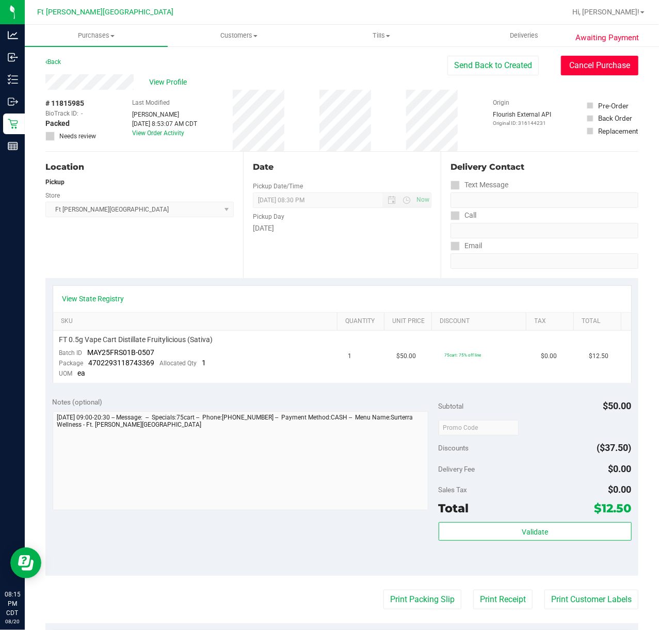
click at [577, 69] on button "Cancel Purchase" at bounding box center [599, 66] width 77 height 20
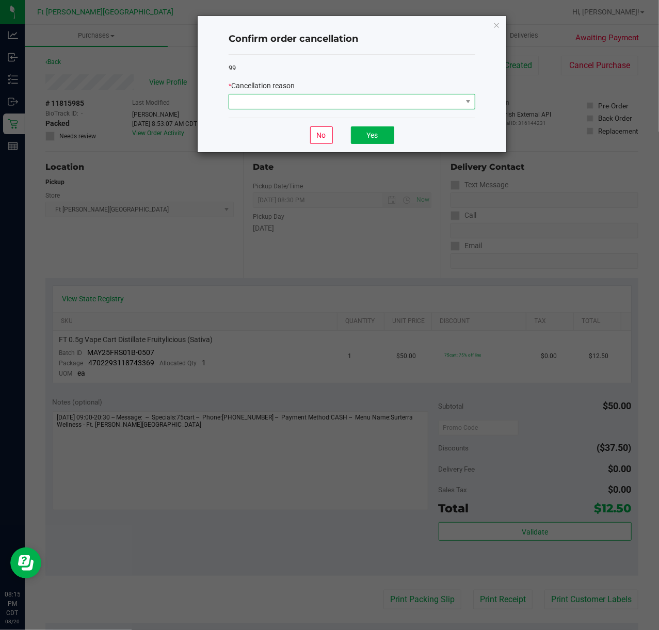
click at [438, 100] on span at bounding box center [345, 101] width 233 height 14
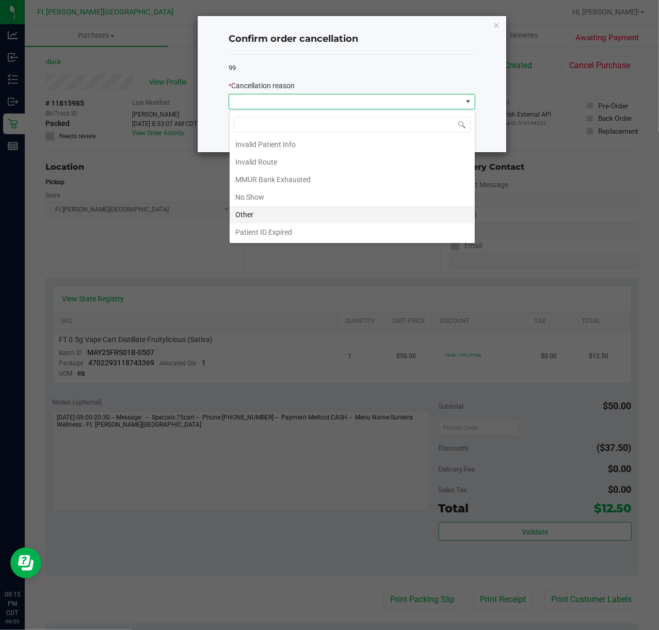
scroll to position [58, 0]
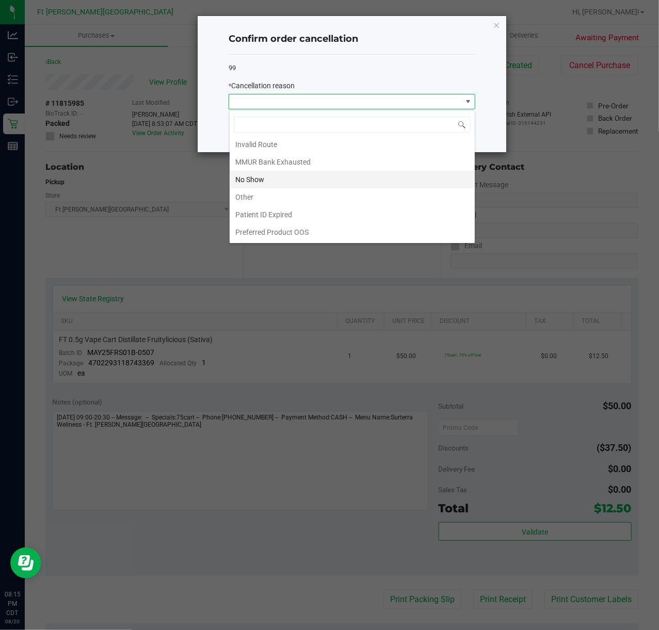
click at [300, 178] on li "No Show" at bounding box center [352, 180] width 245 height 18
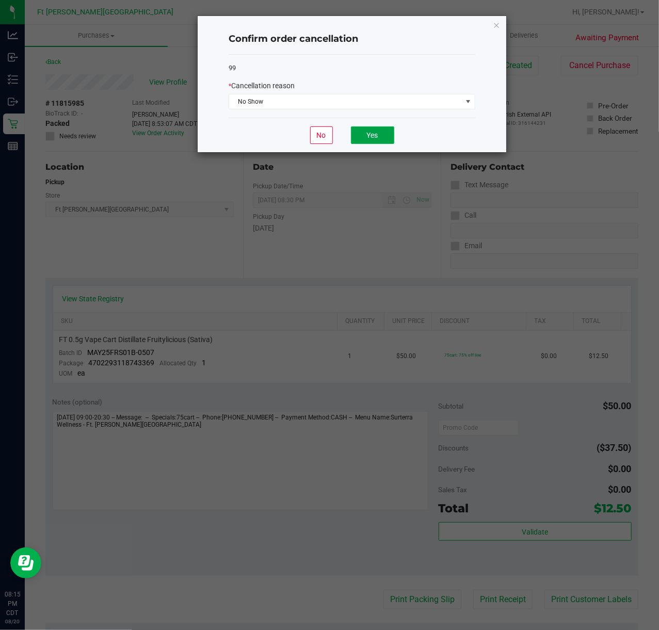
click at [364, 138] on button "Yes" at bounding box center [372, 136] width 43 height 18
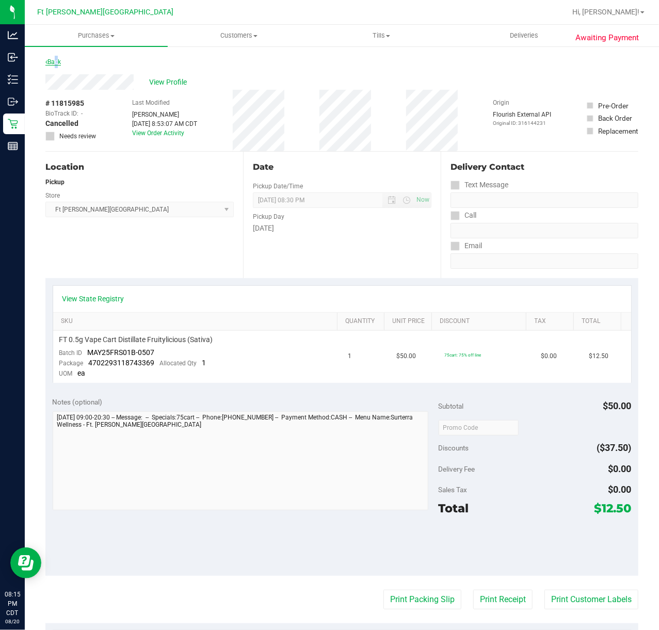
click at [56, 62] on link "Back" at bounding box center [52, 61] width 15 height 7
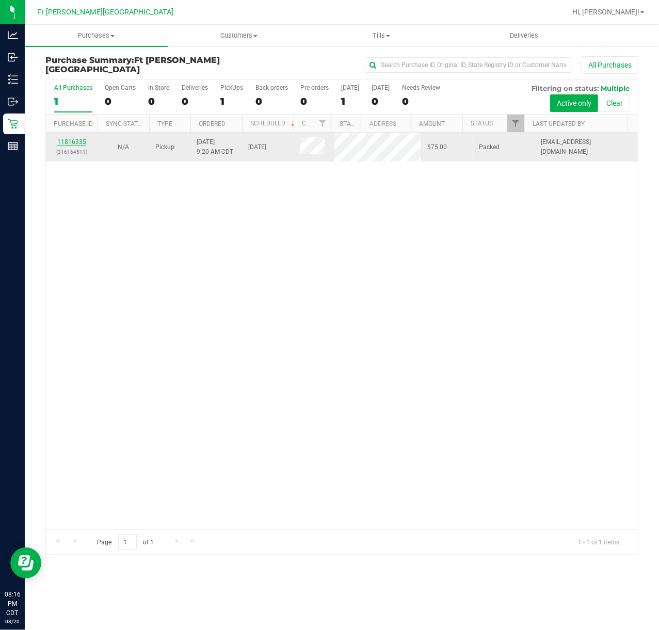
click at [81, 141] on link "11816335" at bounding box center [71, 141] width 29 height 7
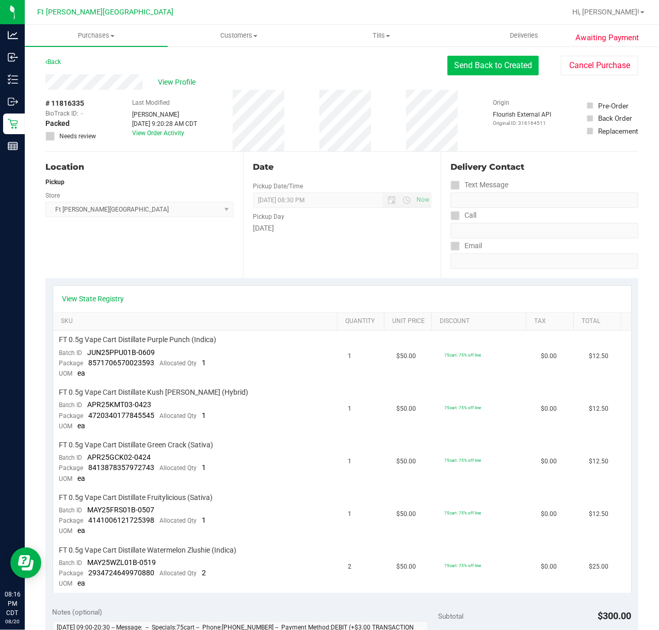
click at [526, 66] on button "Send Back to Created" at bounding box center [493, 66] width 91 height 20
click at [473, 67] on button "Send Back to Created" at bounding box center [493, 66] width 91 height 20
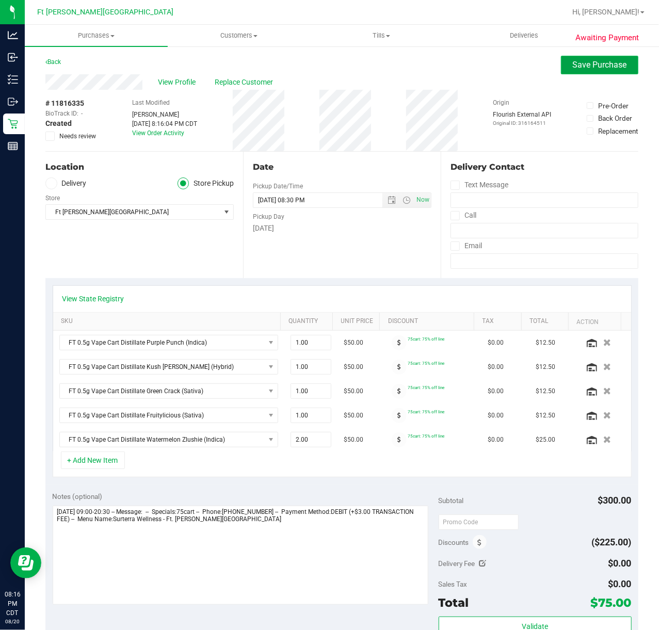
click at [577, 66] on span "Save Purchase" at bounding box center [600, 65] width 54 height 10
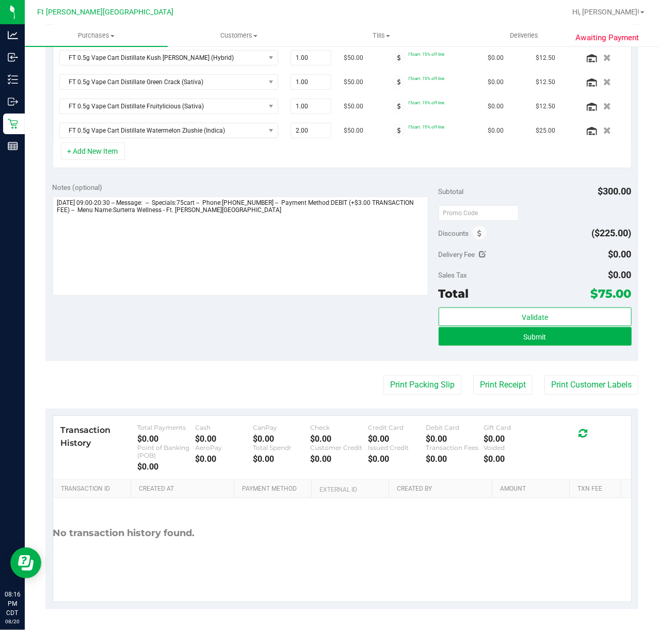
scroll to position [296, 0]
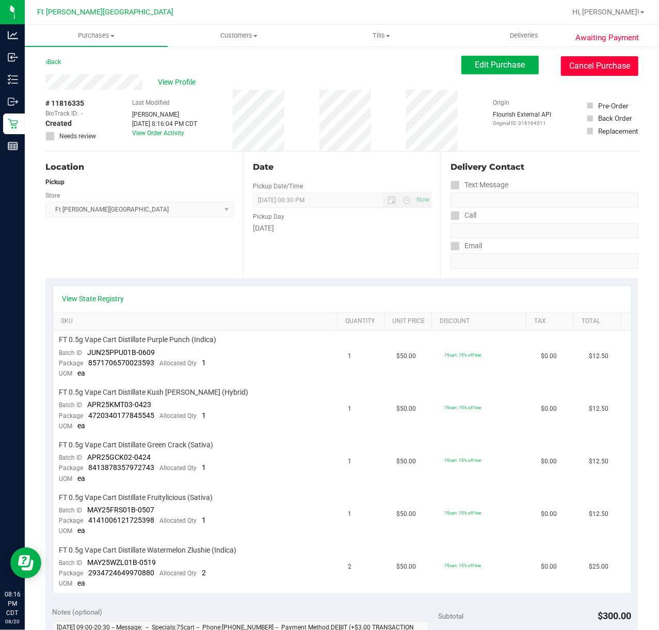
click at [604, 63] on button "Cancel Purchase" at bounding box center [599, 66] width 77 height 20
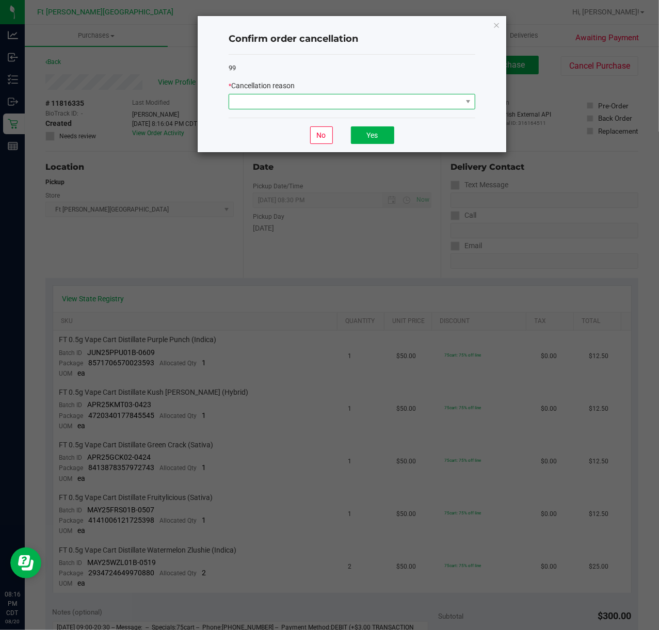
drag, startPoint x: 325, startPoint y: 103, endPoint x: 325, endPoint y: 108, distance: 5.2
click at [326, 103] on span at bounding box center [345, 101] width 233 height 14
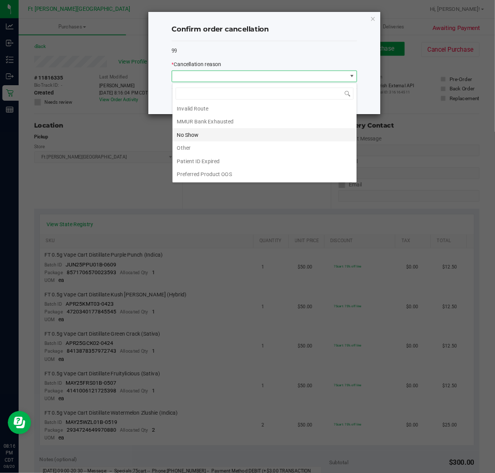
scroll to position [58, 0]
click at [306, 172] on li "No Show" at bounding box center [352, 180] width 245 height 18
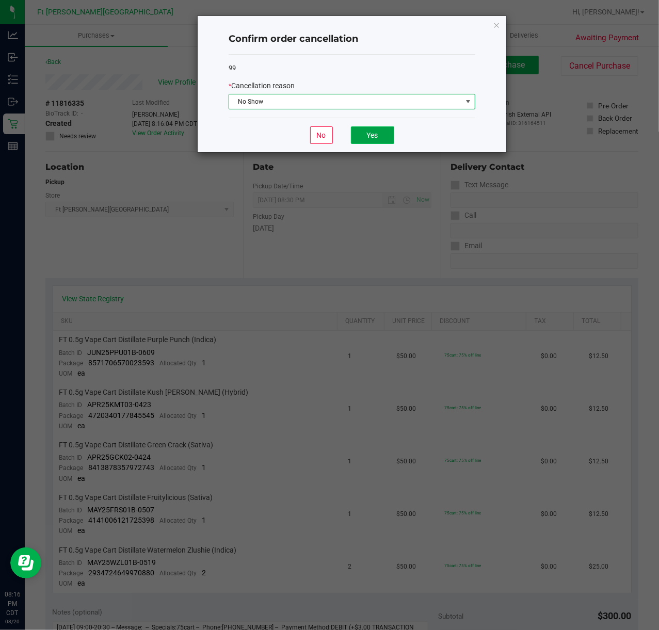
click at [384, 129] on button "Yes" at bounding box center [372, 136] width 43 height 18
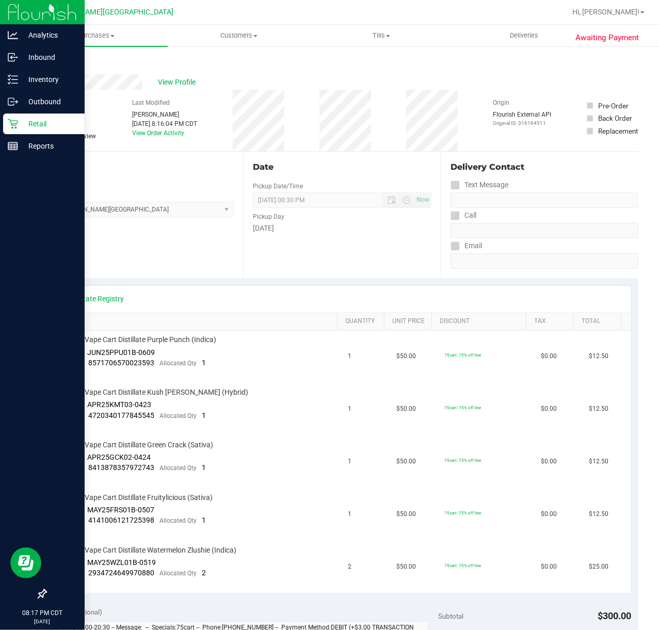
click at [12, 124] on icon at bounding box center [13, 124] width 10 height 10
click at [13, 124] on icon at bounding box center [13, 124] width 10 height 10
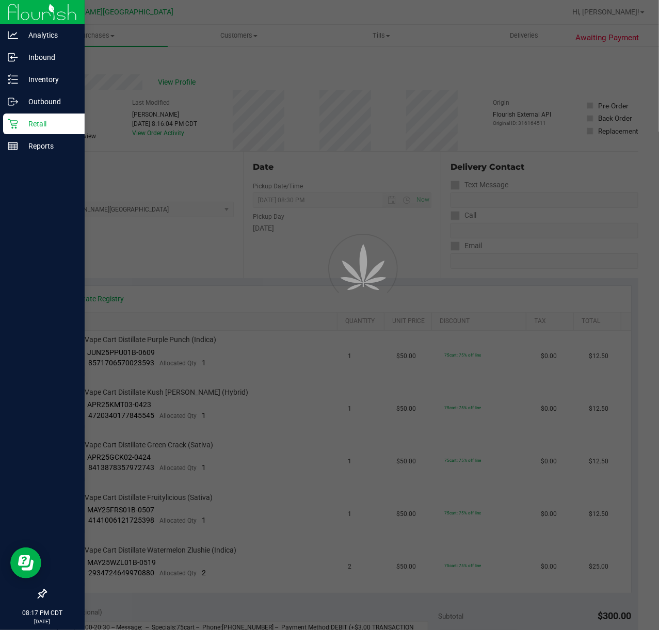
click at [9, 124] on icon at bounding box center [13, 124] width 10 height 10
